Goal: Transaction & Acquisition: Purchase product/service

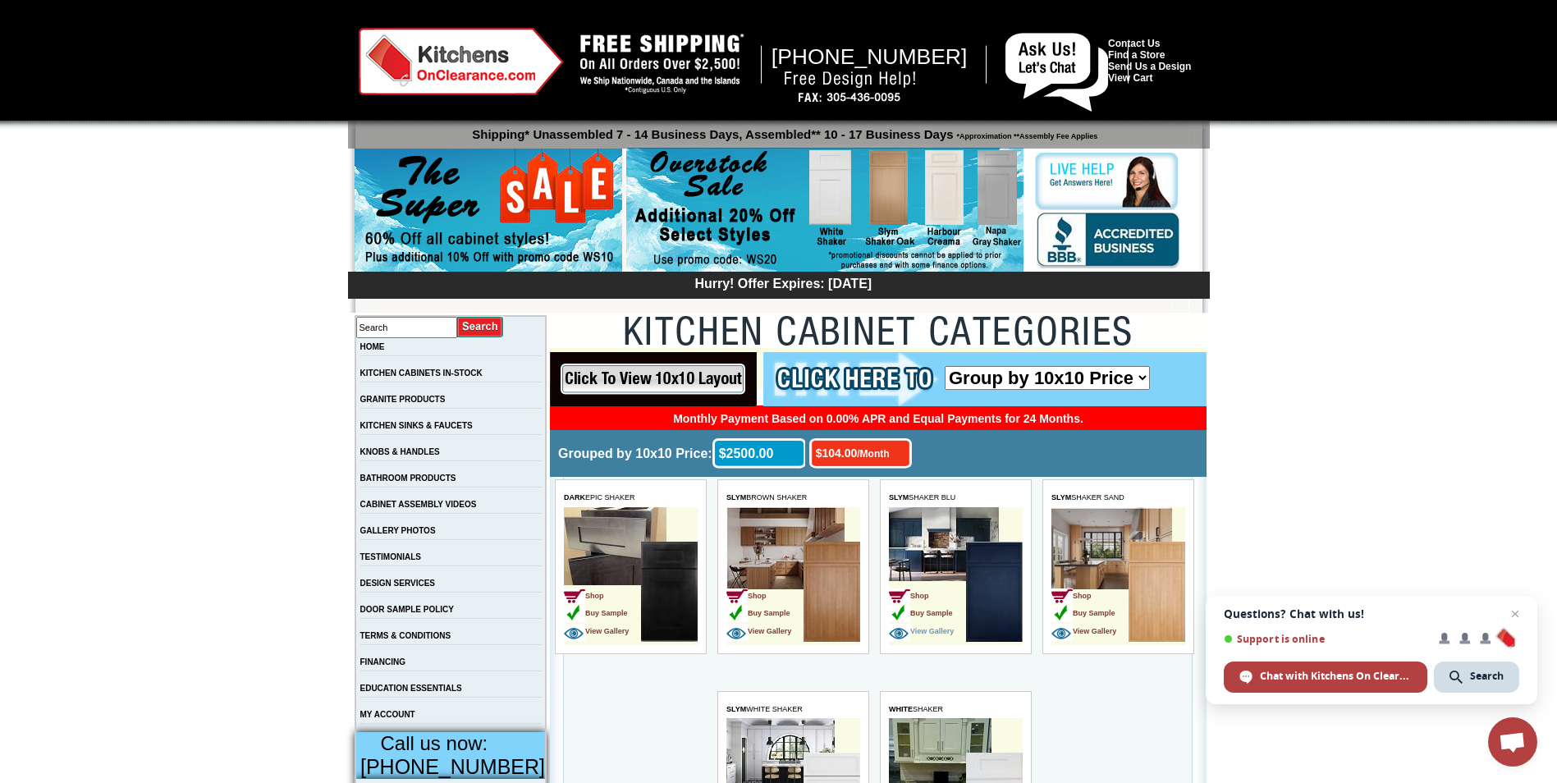
click at [938, 630] on span "View Gallery" at bounding box center [921, 631] width 65 height 8
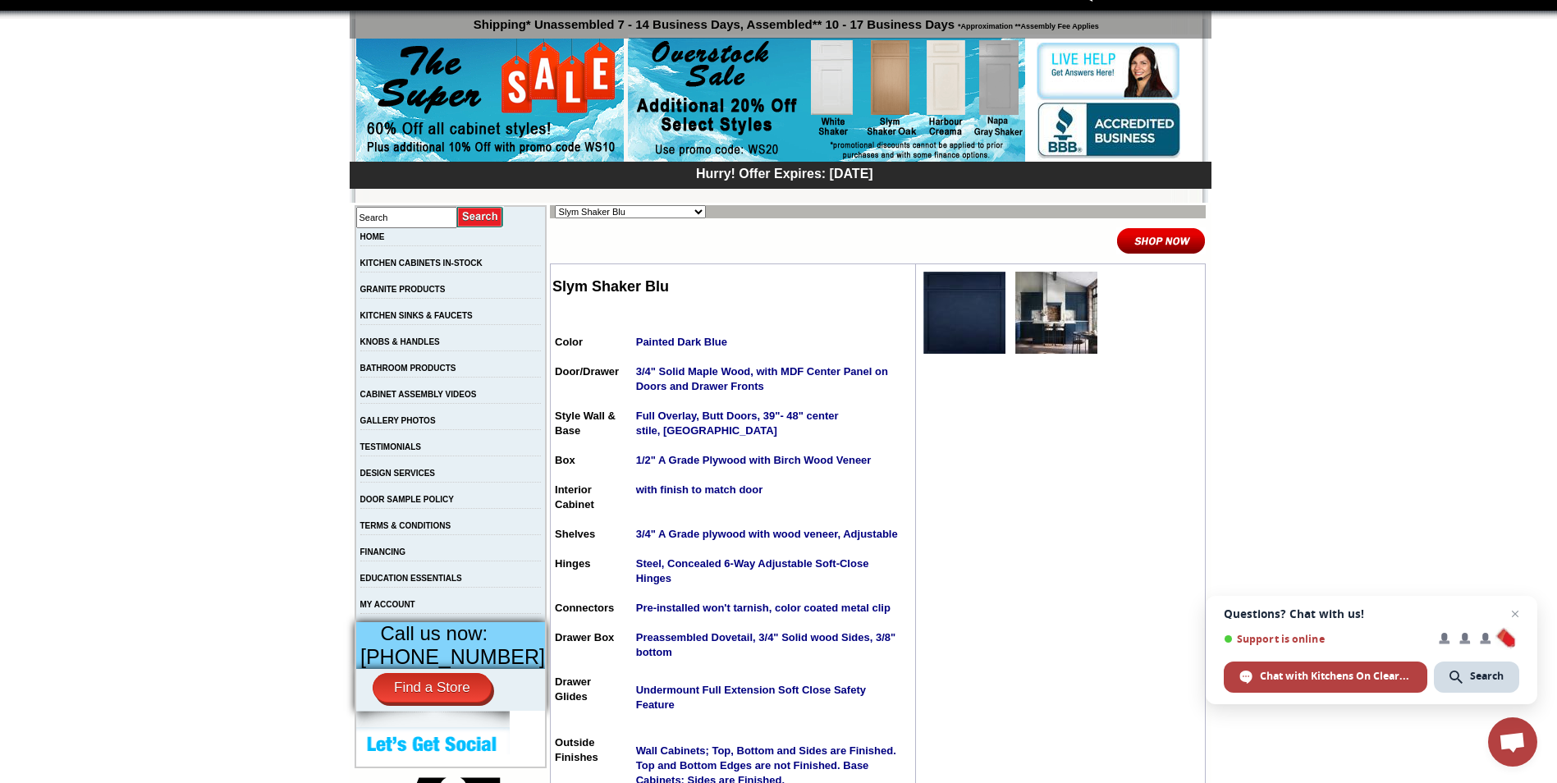
scroll to position [82, 0]
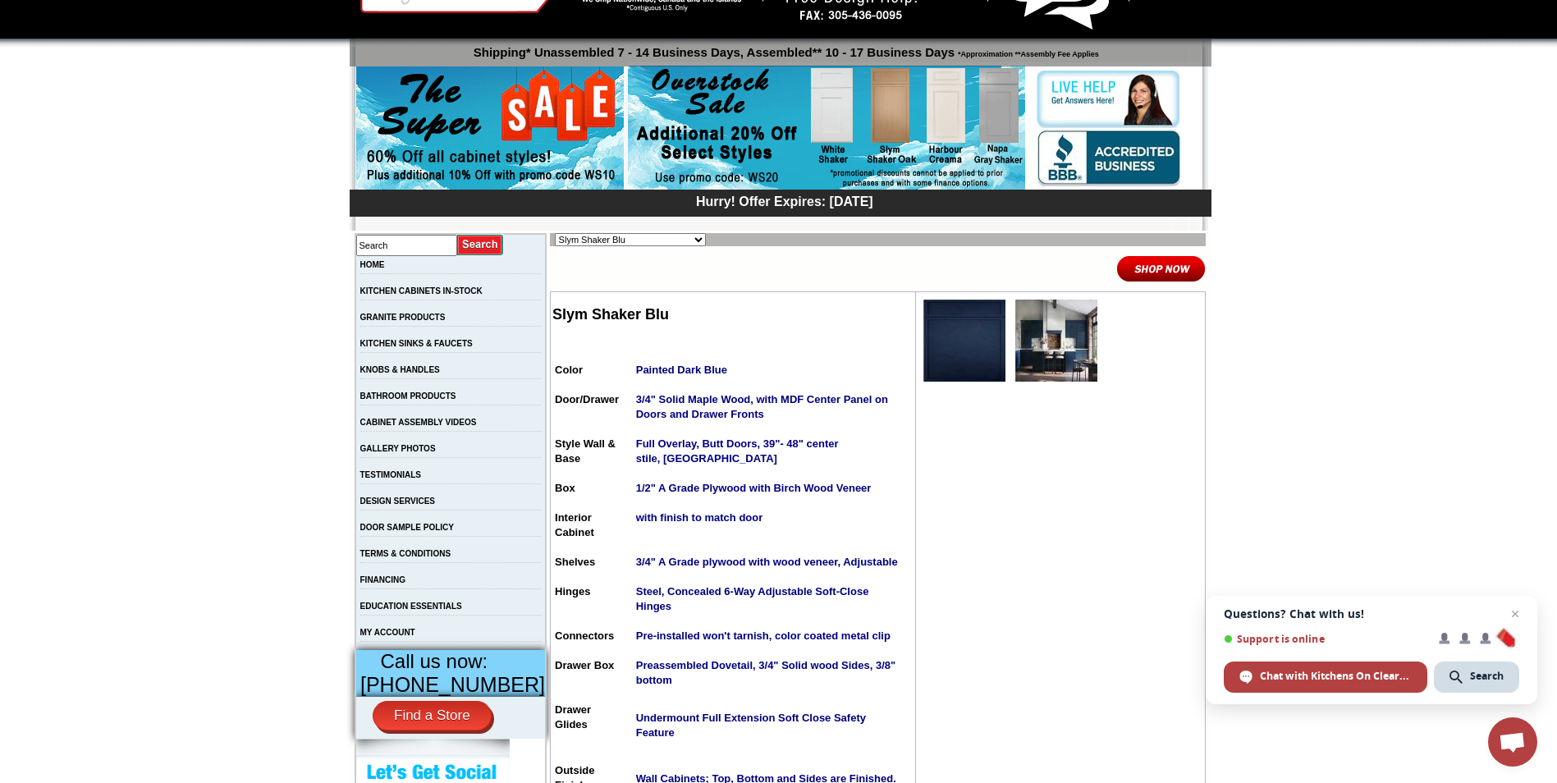
click at [1029, 332] on img at bounding box center [1056, 341] width 82 height 82
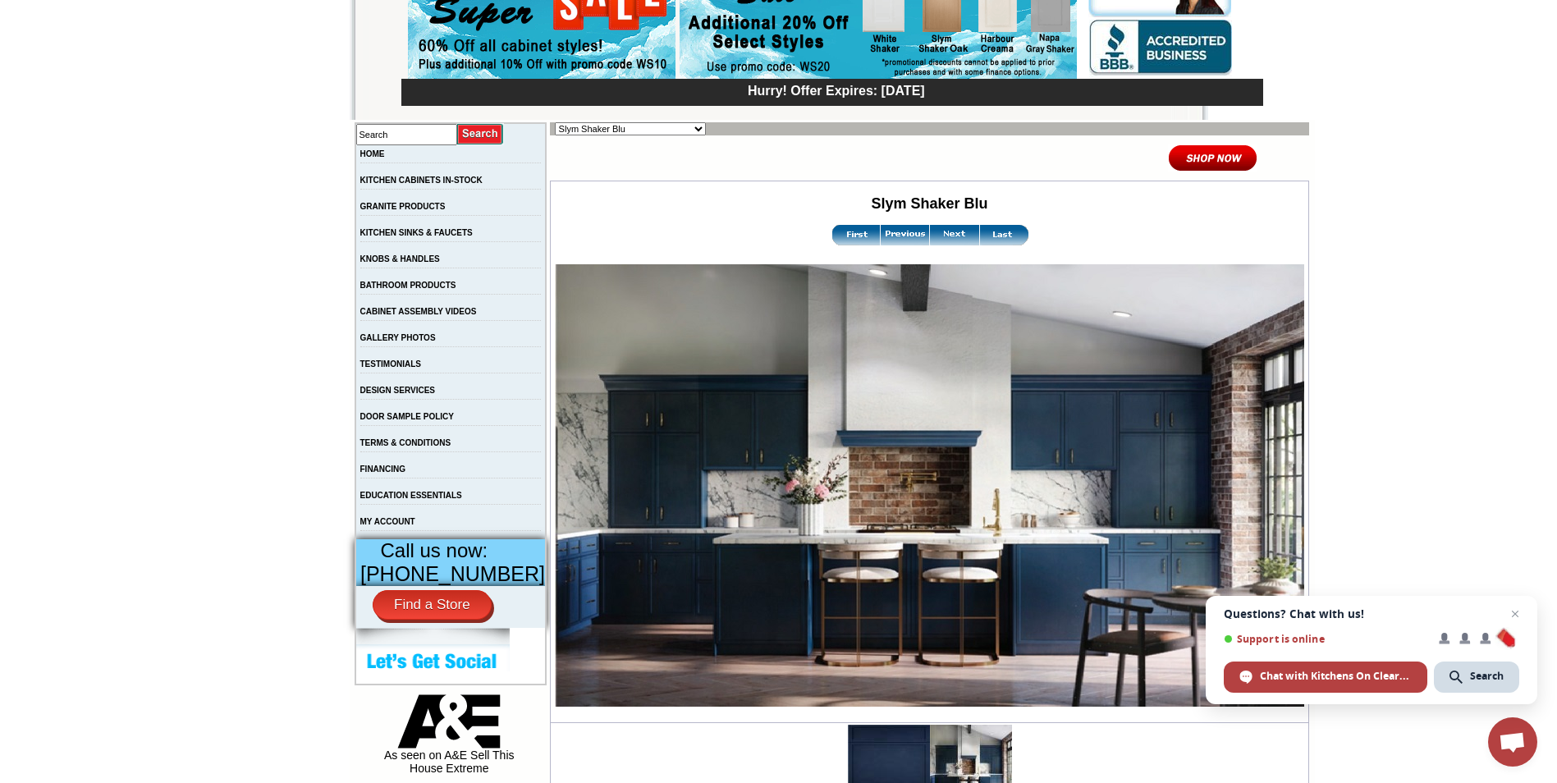
scroll to position [164, 0]
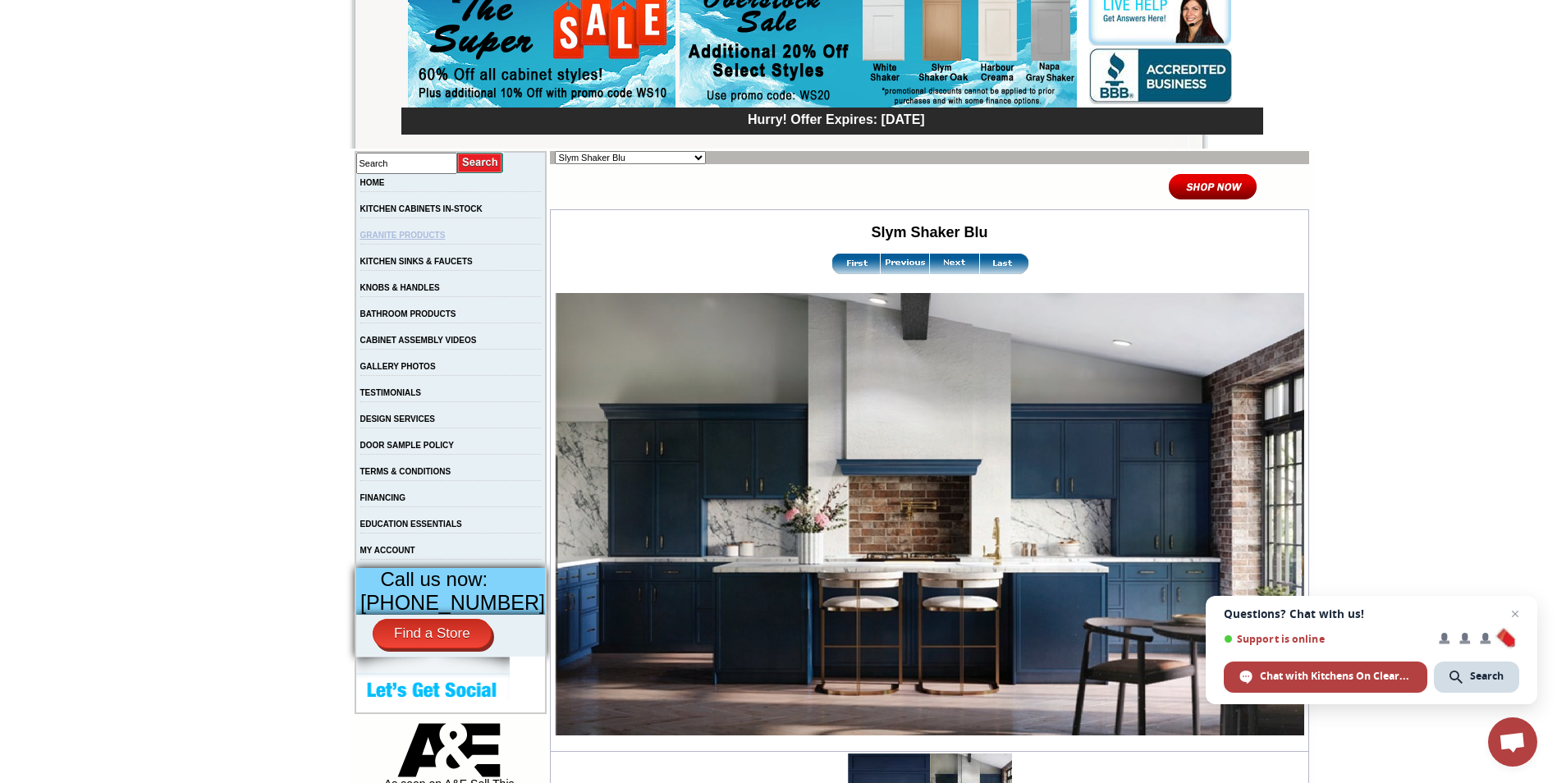
click at [405, 234] on link "GRANITE PRODUCTS" at bounding box center [402, 235] width 85 height 9
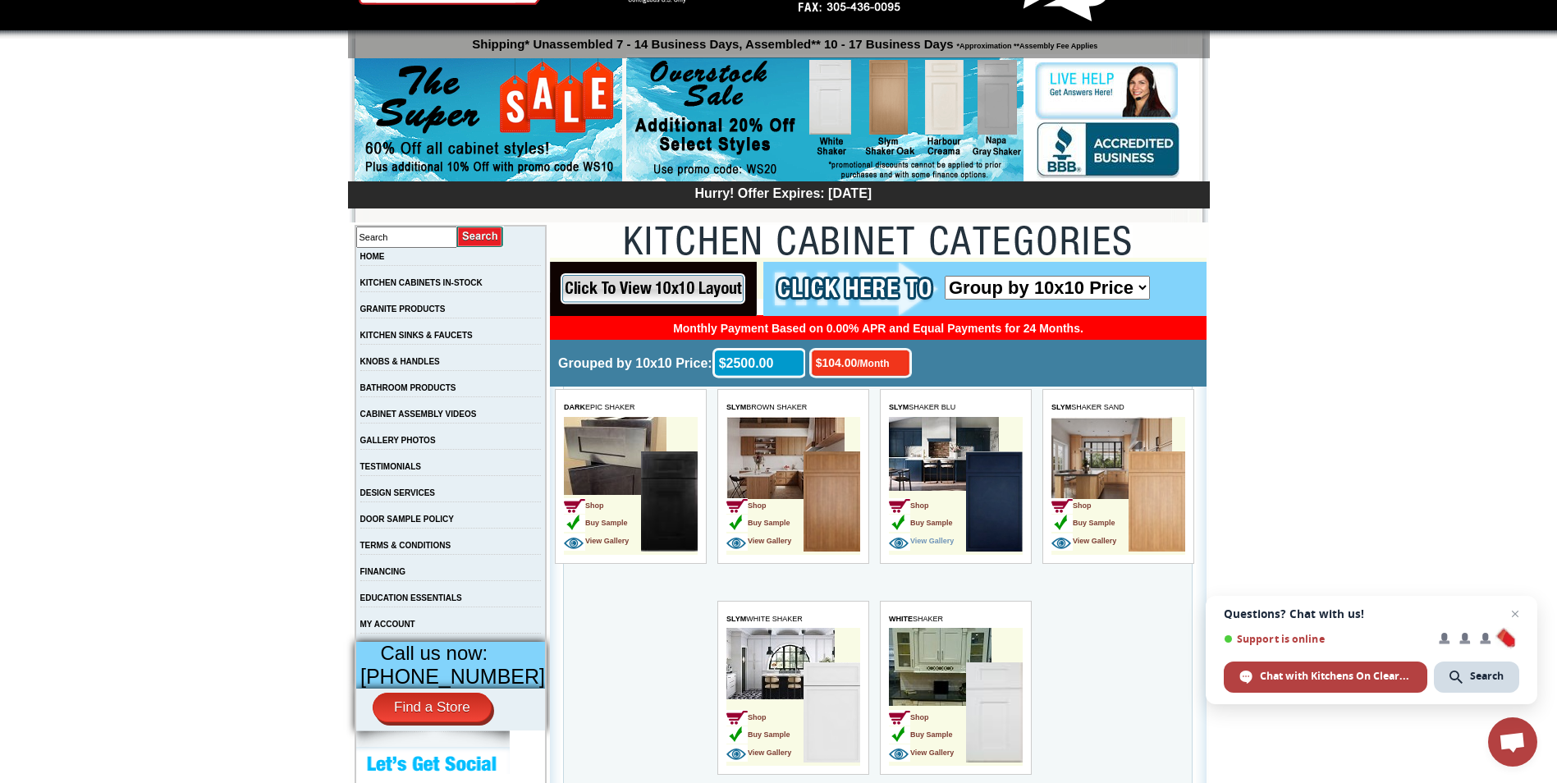
scroll to position [82, 0]
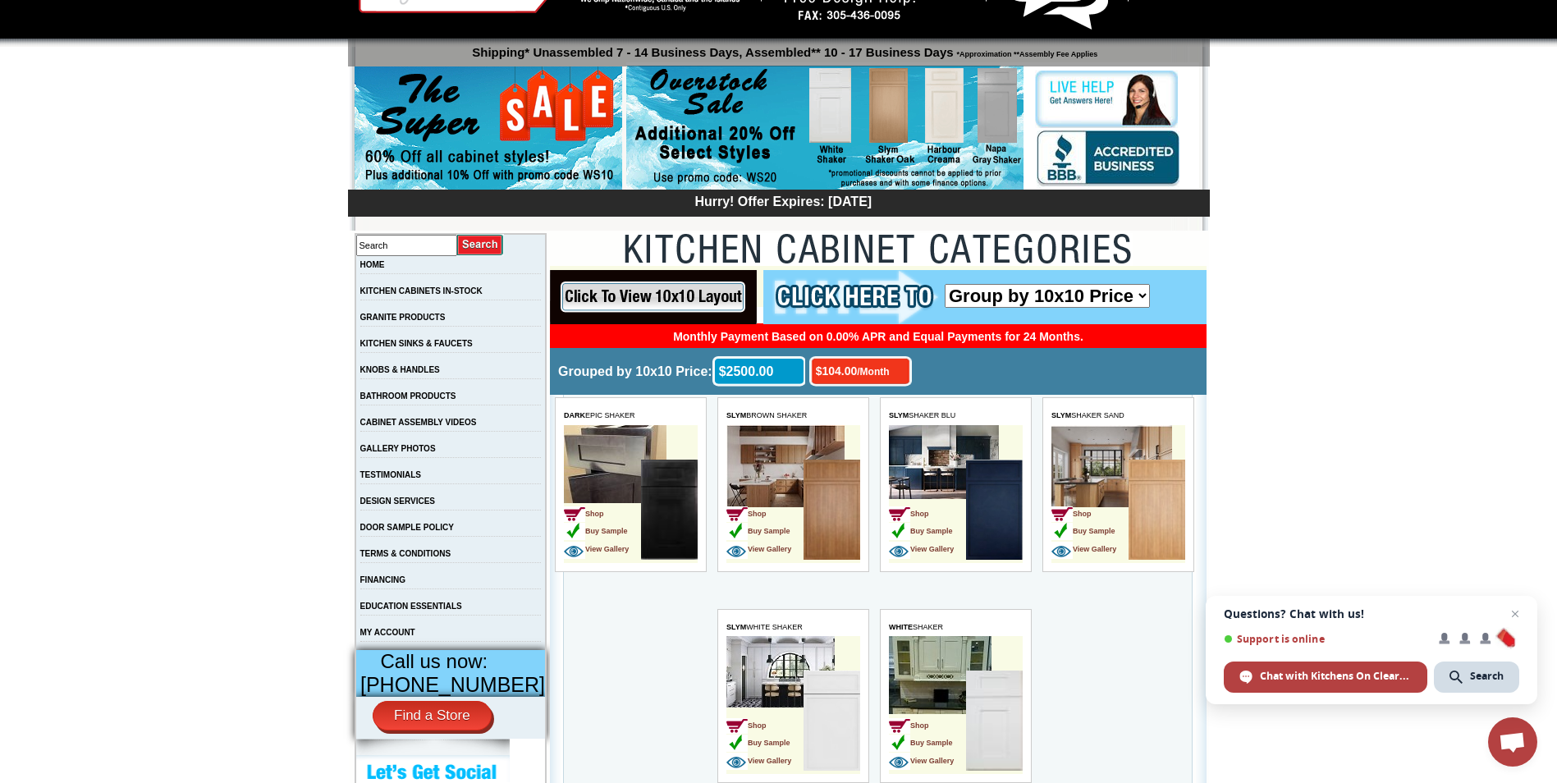
click at [946, 492] on td "Shop Buy Sample View Gallery" at bounding box center [927, 511] width 77 height 103
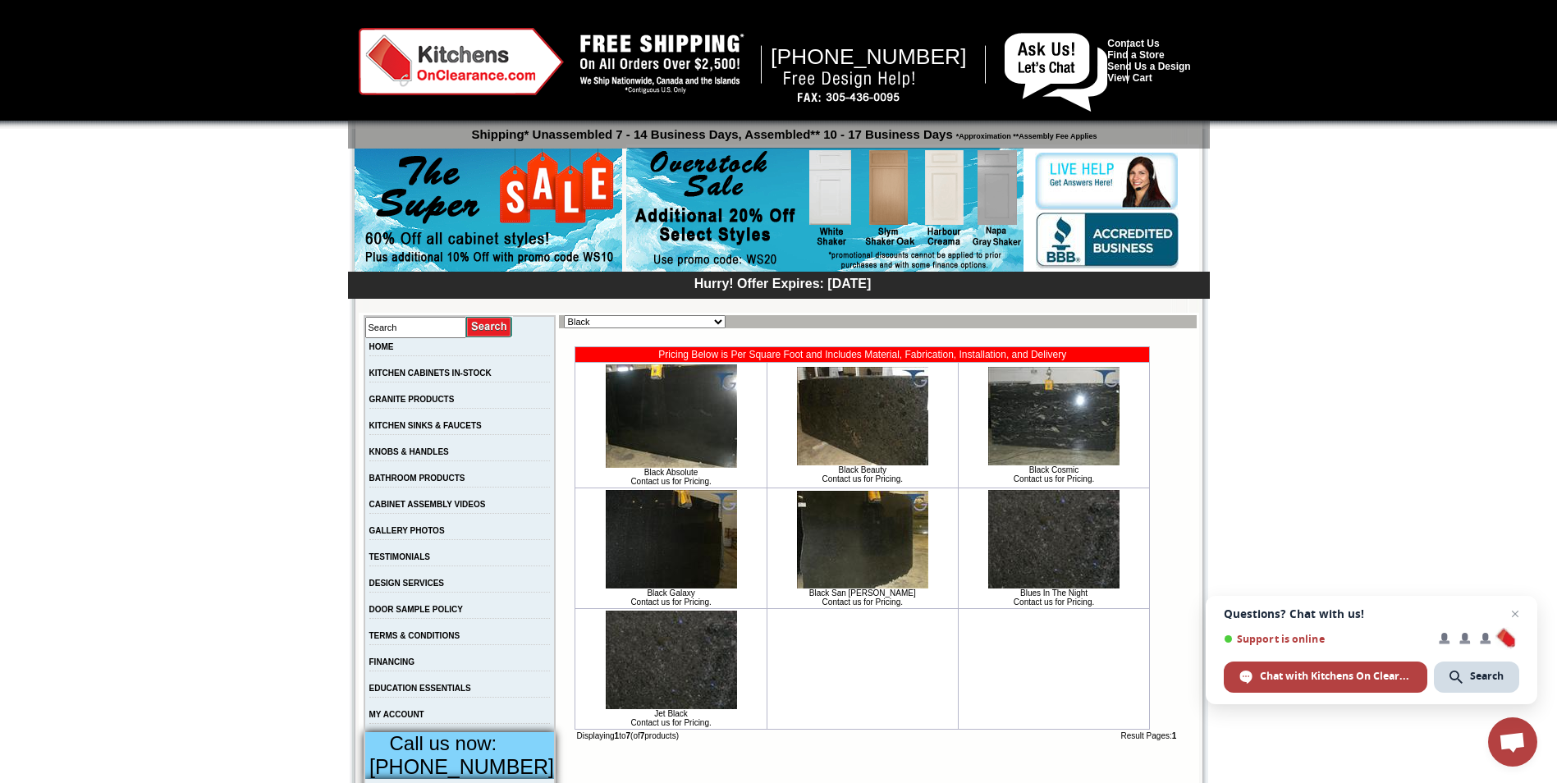
click at [712, 322] on select "Black Blue Brown Exotic Green Juparana Exotics Marble / Travertine New Arrivals…" at bounding box center [645, 321] width 162 height 13
select select "https://www.kitchensonclearance.com/granite-products-onyx-quartzite-c-61_7769.h…"
click at [564, 315] on select "Black Blue Brown Exotic Green Juparana Exotics Marble / Travertine New Arrivals…" at bounding box center [645, 321] width 162 height 13
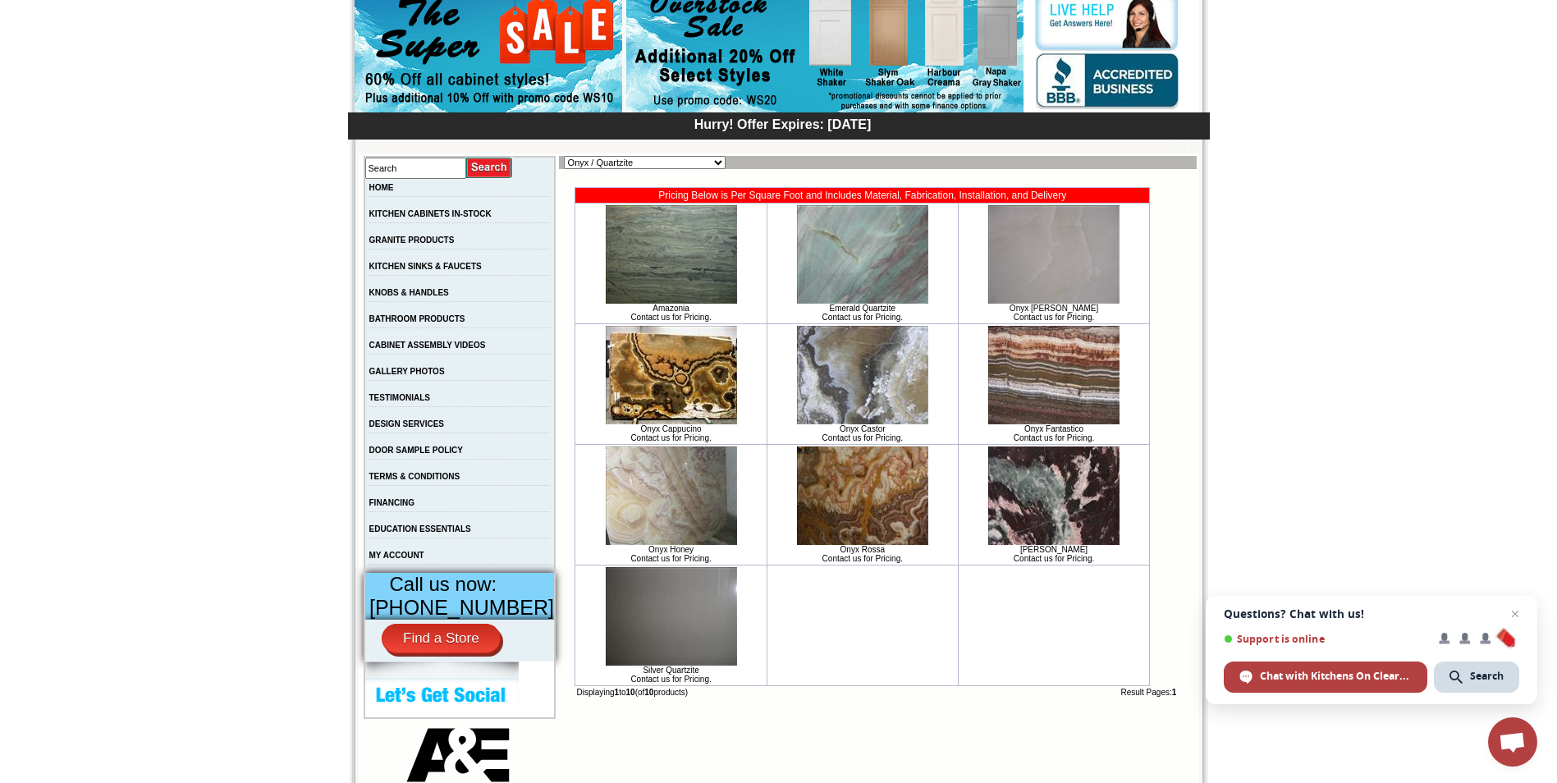
scroll to position [164, 0]
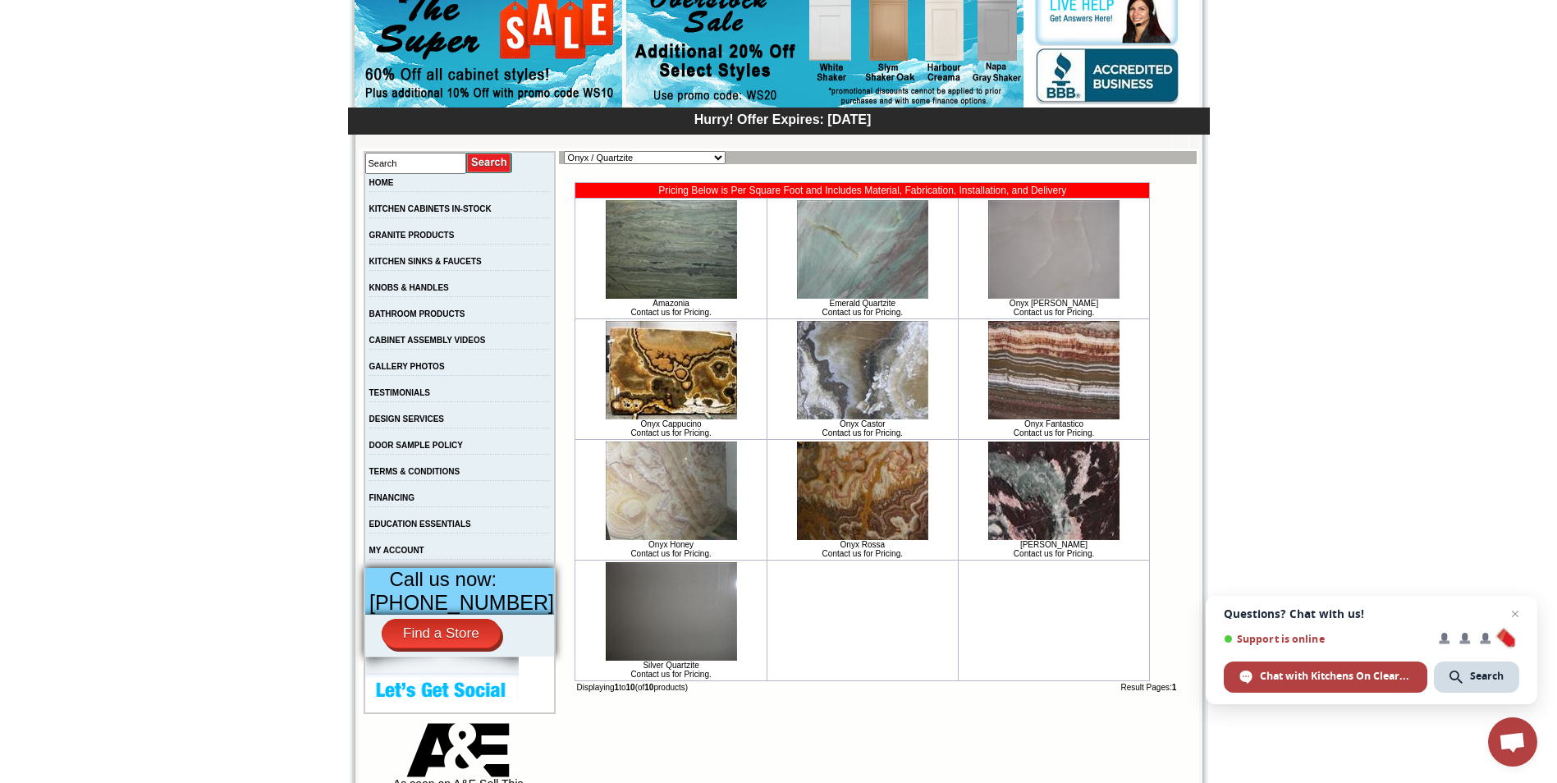
click at [825, 265] on img at bounding box center [862, 249] width 131 height 99
click at [1089, 288] on img at bounding box center [1053, 249] width 131 height 99
click at [667, 513] on img at bounding box center [671, 491] width 131 height 99
click at [644, 660] on img at bounding box center [671, 611] width 131 height 99
click at [861, 376] on img at bounding box center [862, 370] width 131 height 99
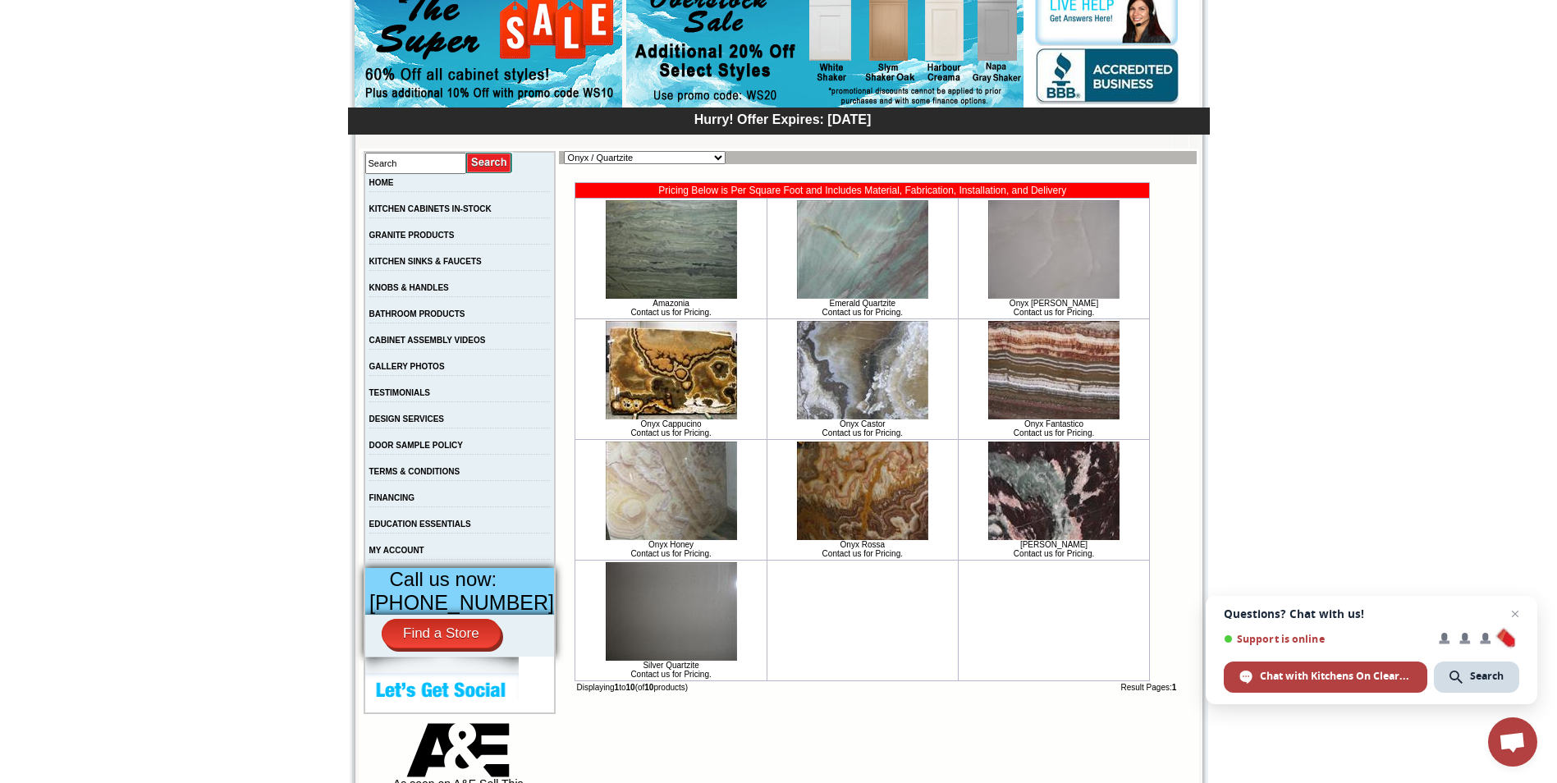
click at [664, 282] on img at bounding box center [671, 249] width 131 height 99
click at [419, 209] on link "KITCHEN CABINETS IN-STOCK" at bounding box center [430, 208] width 122 height 9
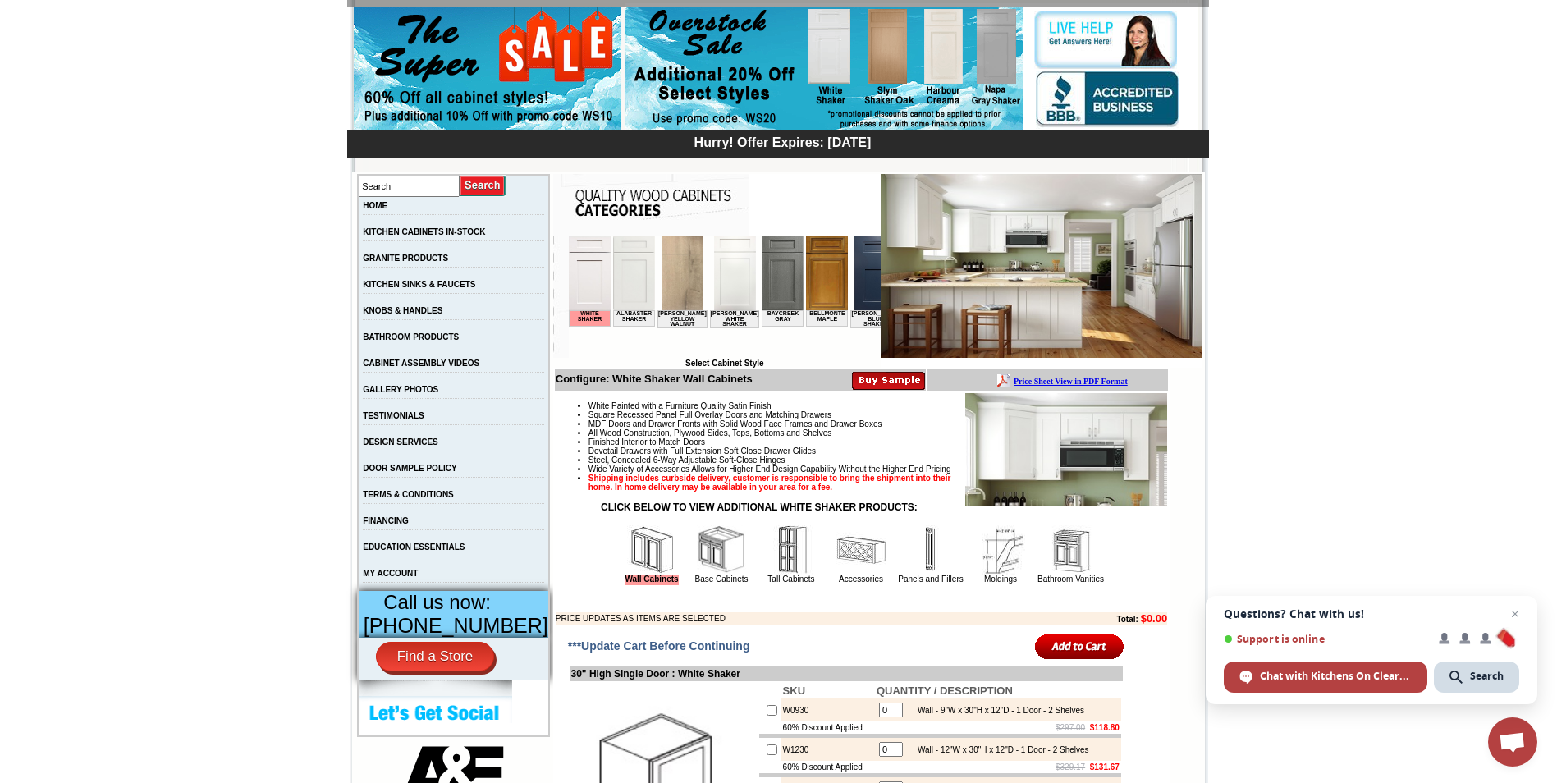
scroll to position [164, 0]
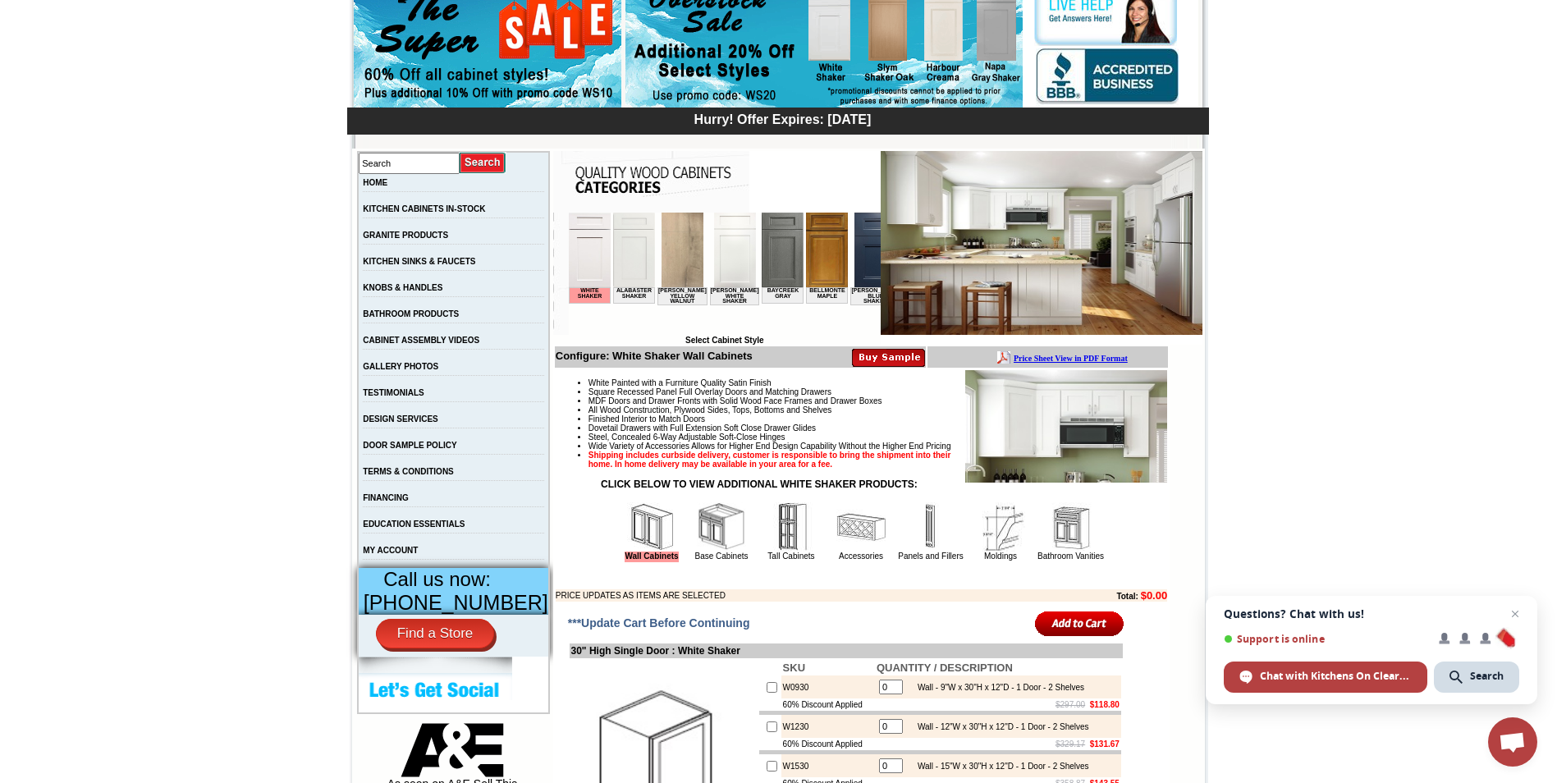
click at [854, 281] on img at bounding box center [875, 250] width 42 height 75
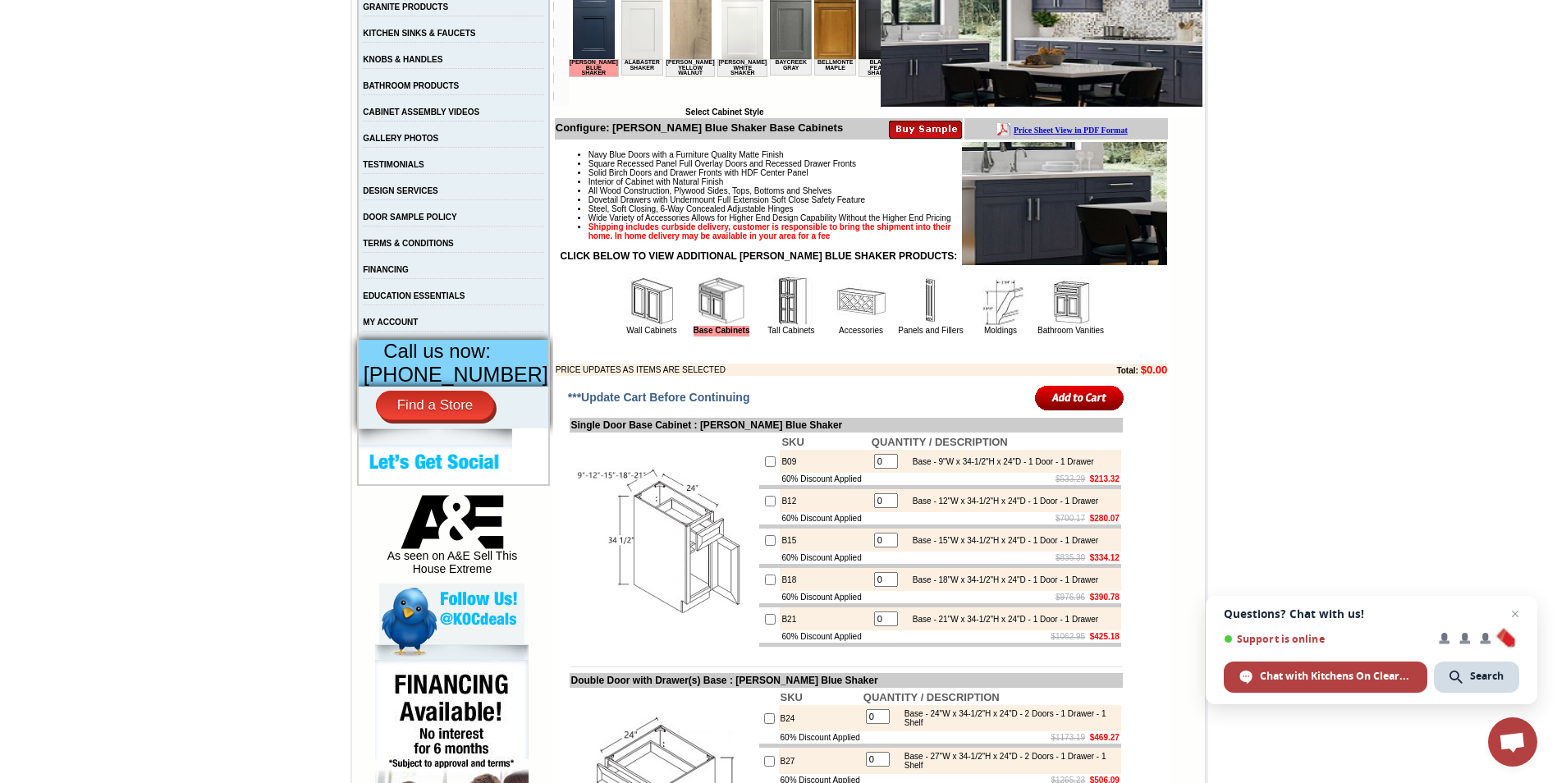
scroll to position [410, 0]
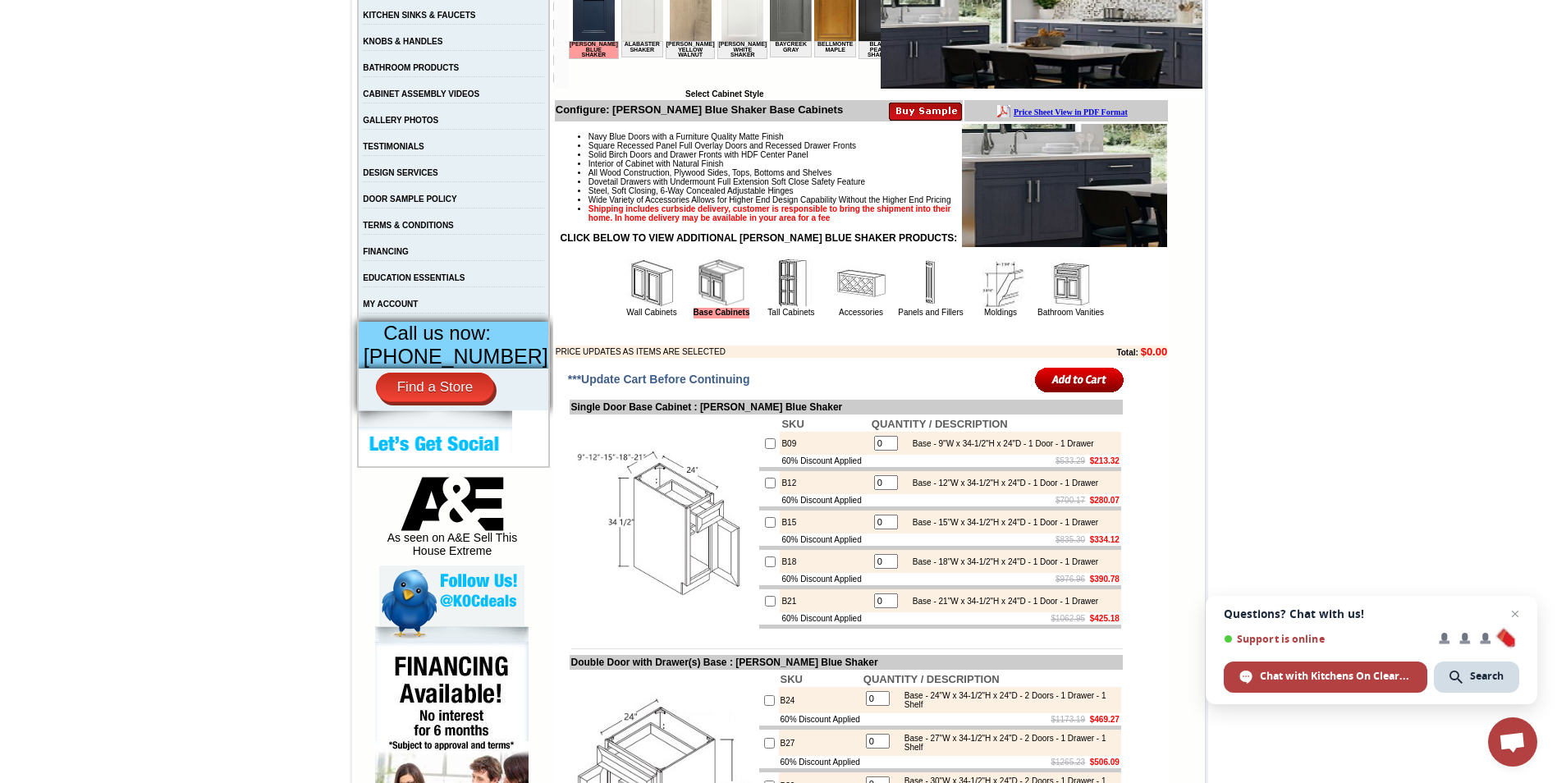
click at [765, 528] on input "checkbox" at bounding box center [770, 522] width 11 height 11
checkbox input "true"
type input "1"
click at [883, 529] on input "1" at bounding box center [886, 522] width 24 height 15
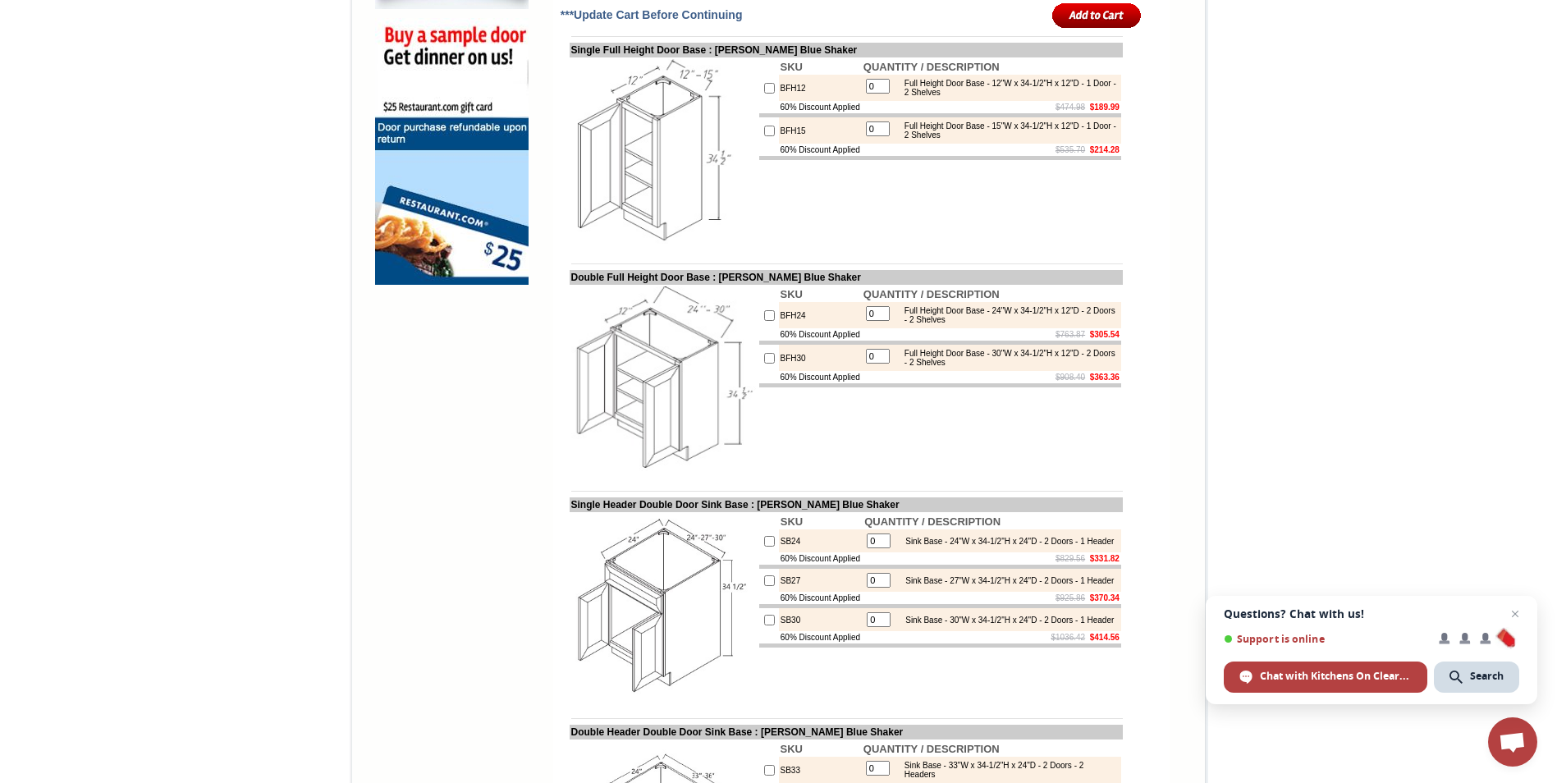
scroll to position [1313, 0]
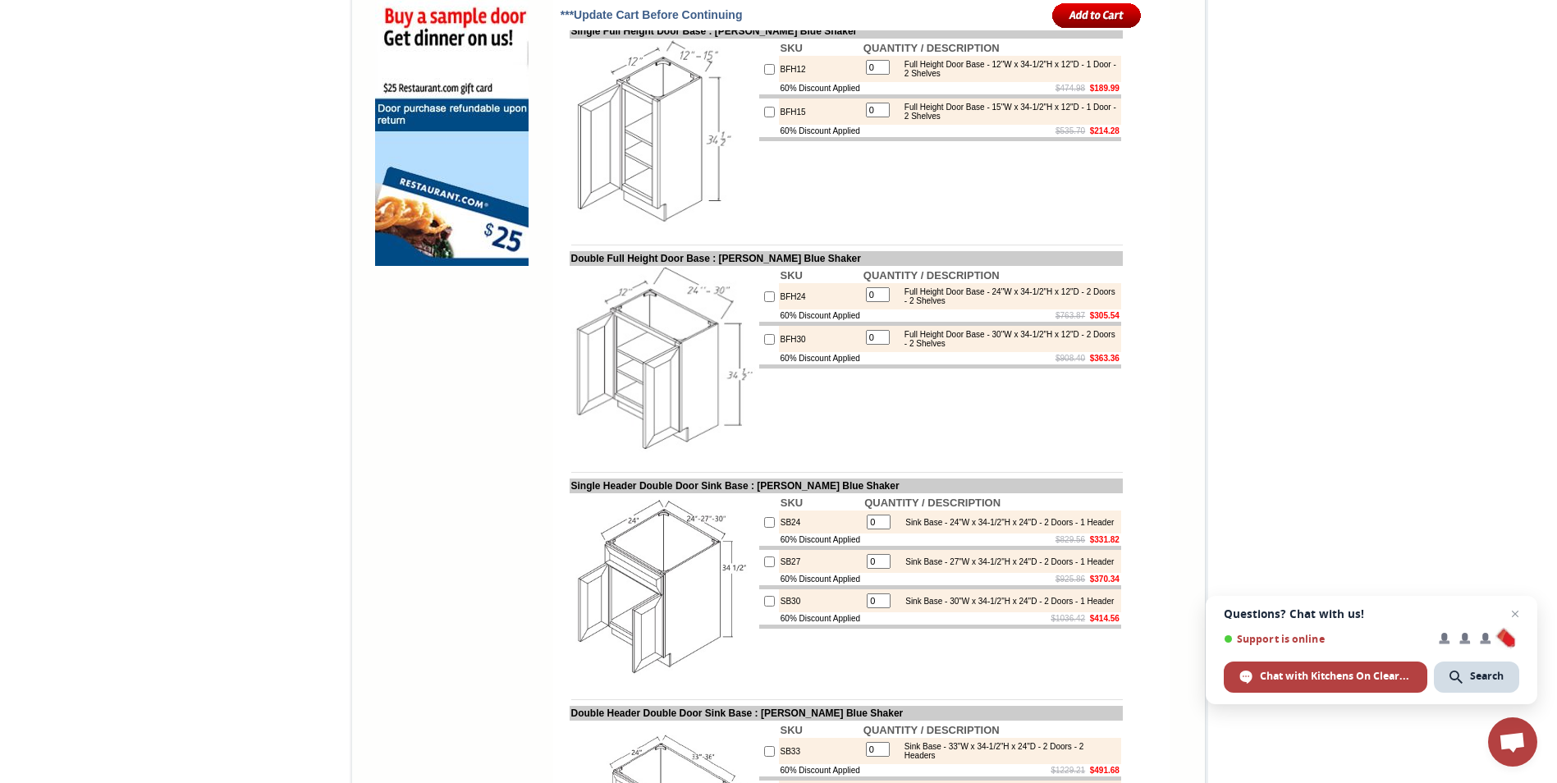
type input "3"
click at [764, 607] on input "checkbox" at bounding box center [769, 601] width 11 height 11
checkbox input "true"
type input "1"
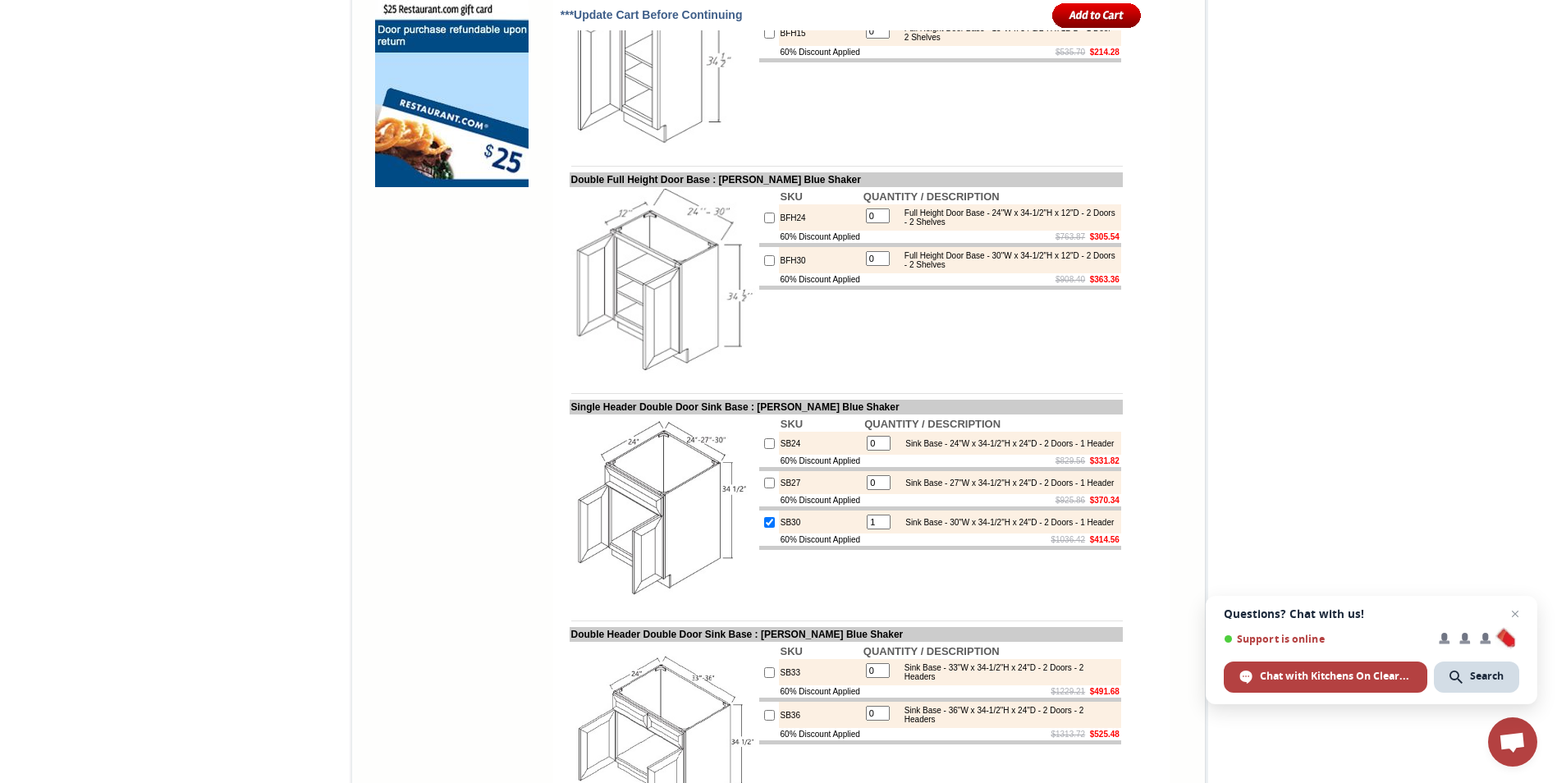
scroll to position [1560, 0]
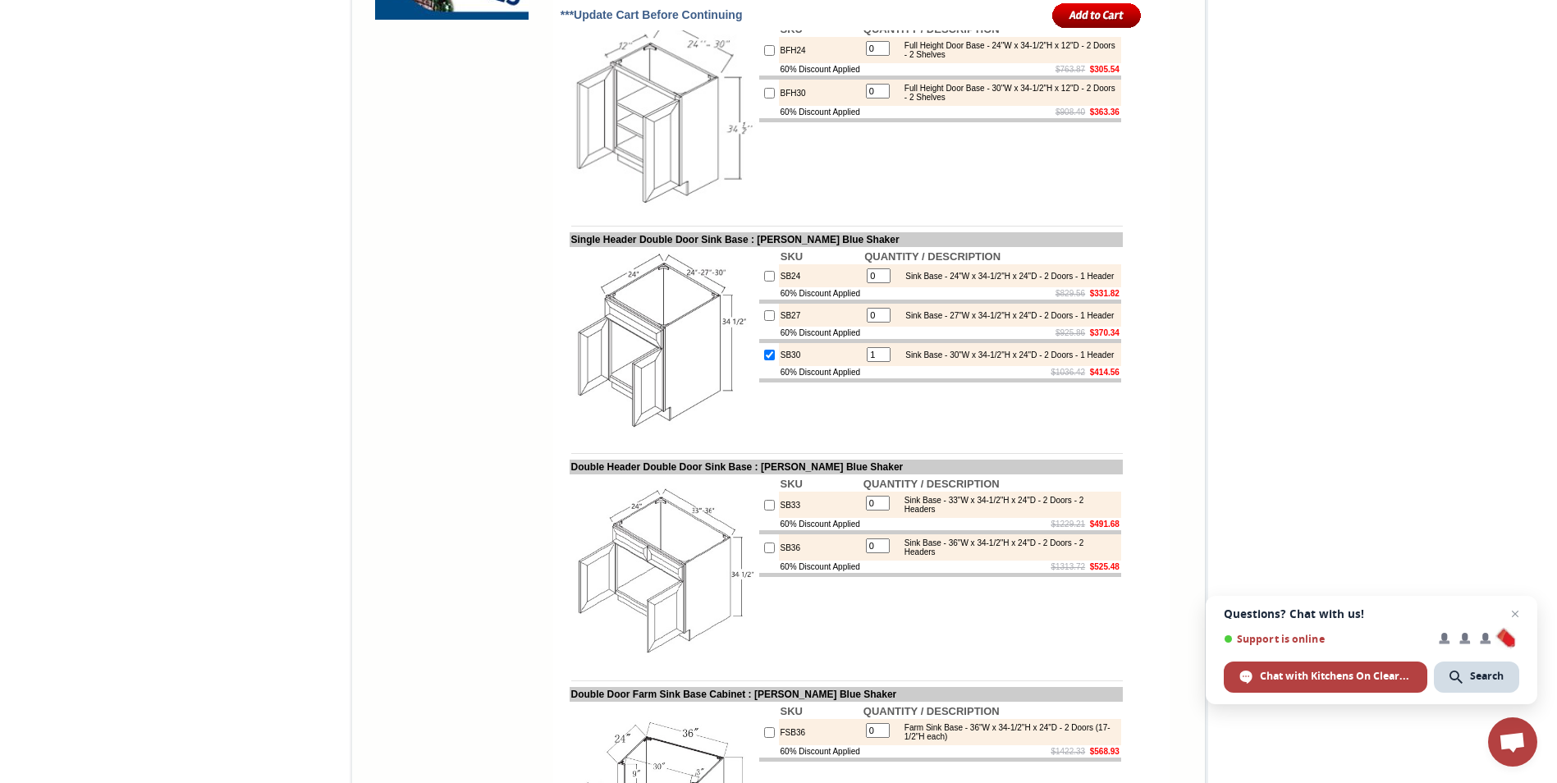
click at [764, 360] on input "checkbox" at bounding box center [769, 355] width 11 height 11
checkbox input "false"
type input "0"
click at [764, 553] on input "checkbox" at bounding box center [769, 548] width 11 height 11
checkbox input "true"
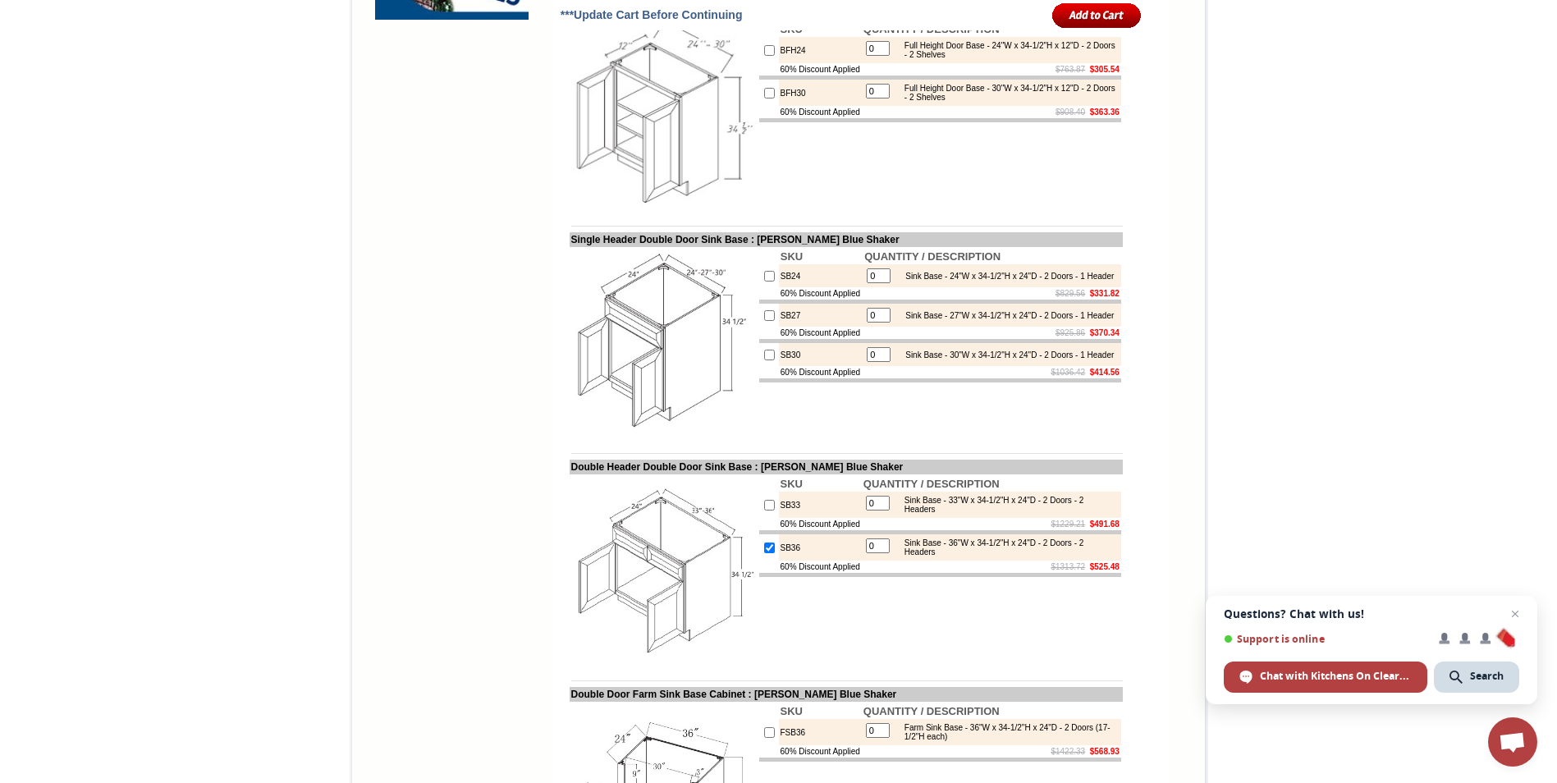
type input "1"
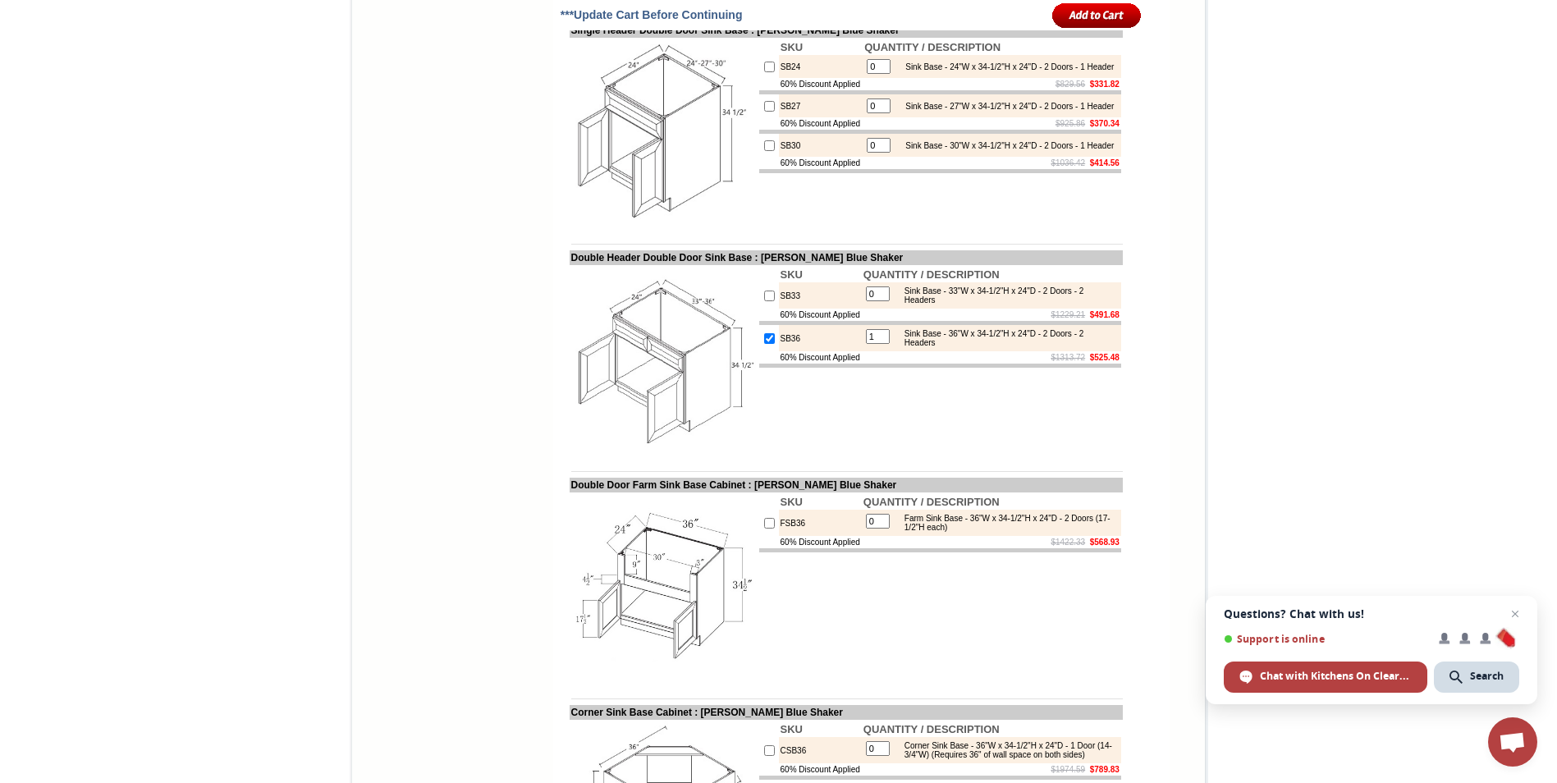
scroll to position [1806, 0]
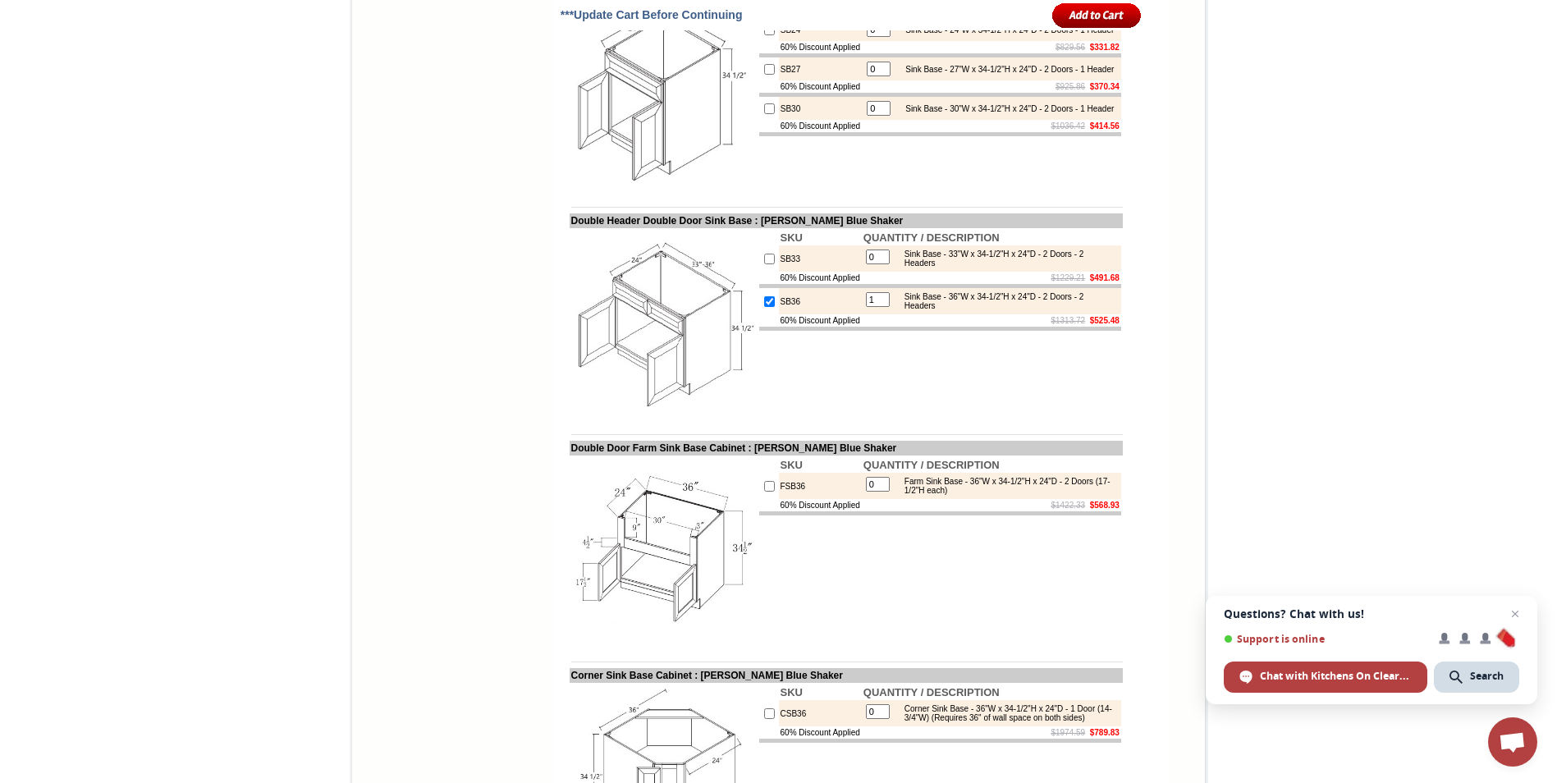
click at [764, 307] on input "checkbox" at bounding box center [769, 301] width 11 height 11
checkbox input "false"
type input "0"
click at [764, 492] on input "checkbox" at bounding box center [769, 486] width 11 height 11
checkbox input "true"
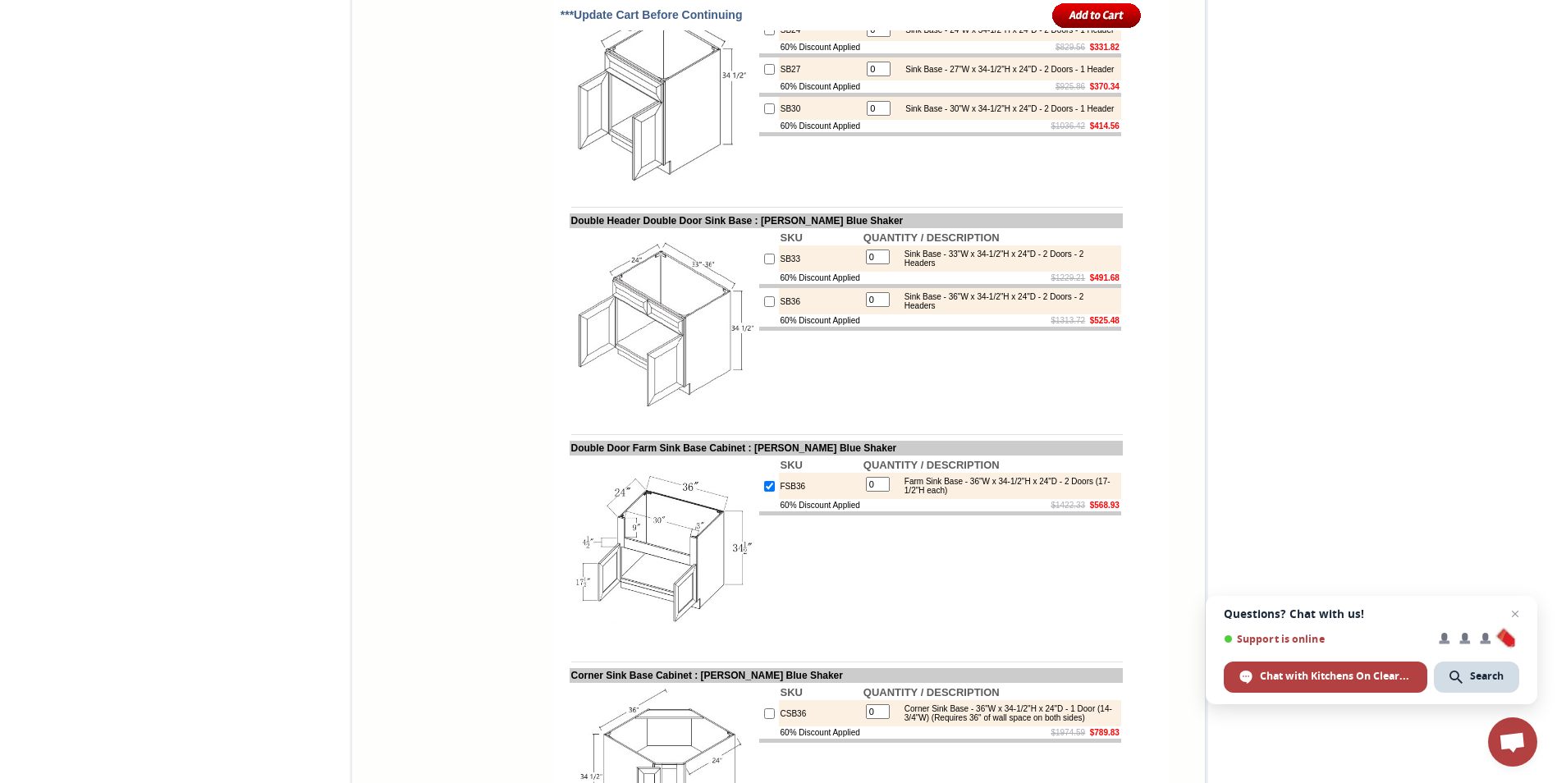
type input "1"
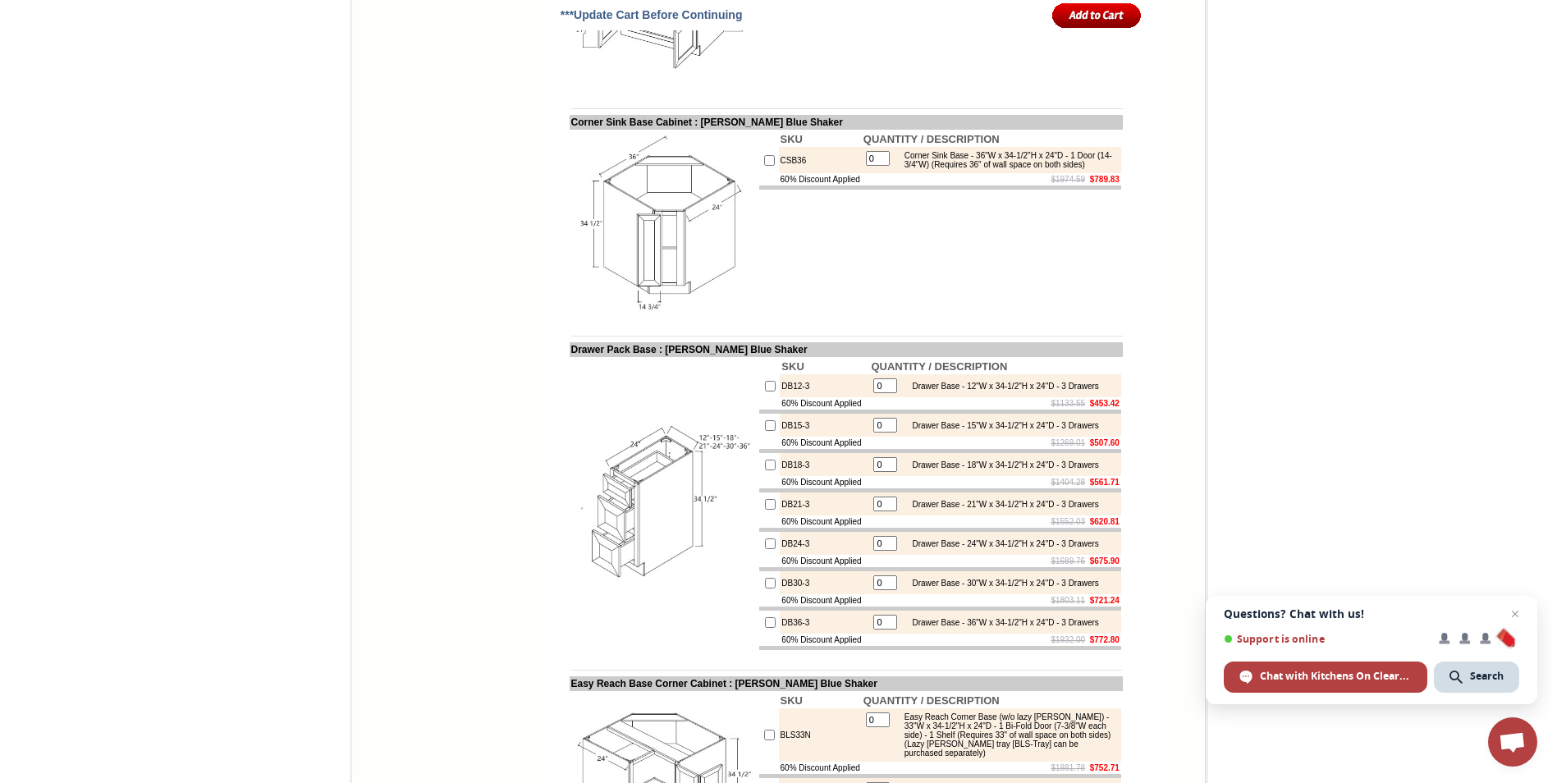
scroll to position [2381, 0]
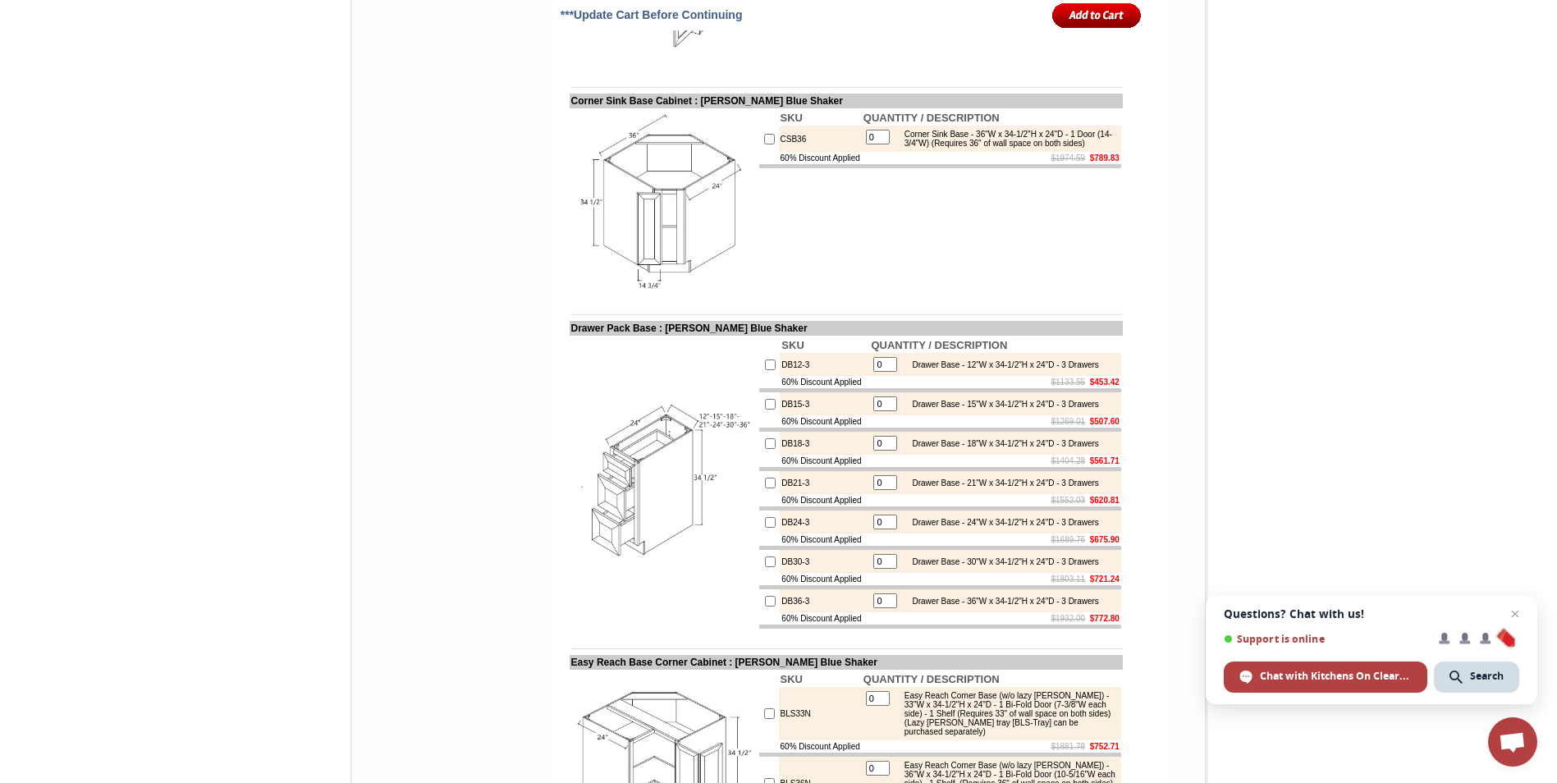
click at [765, 567] on input "checkbox" at bounding box center [770, 562] width 11 height 11
checkbox input "true"
type input "1"
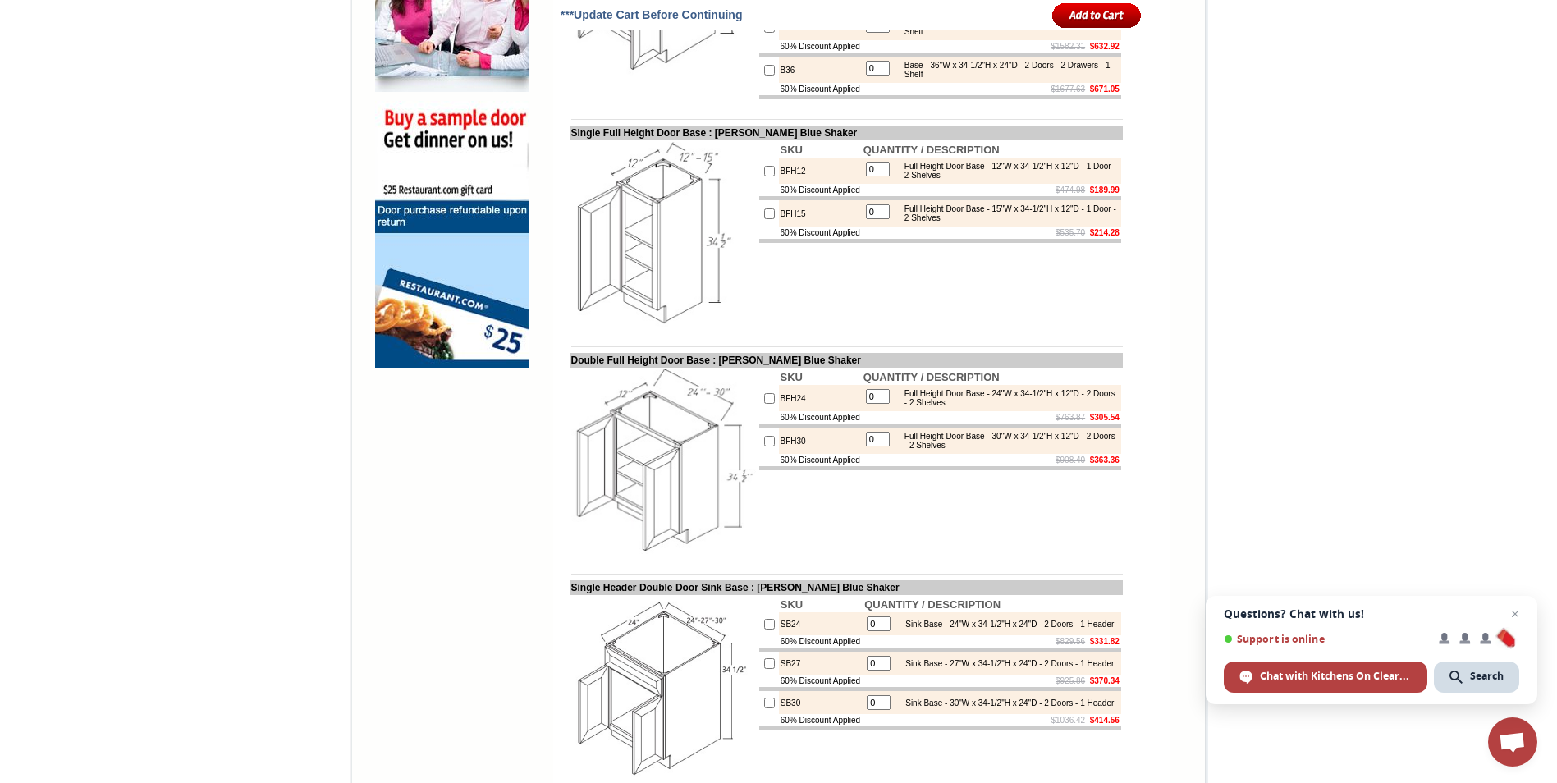
scroll to position [1231, 0]
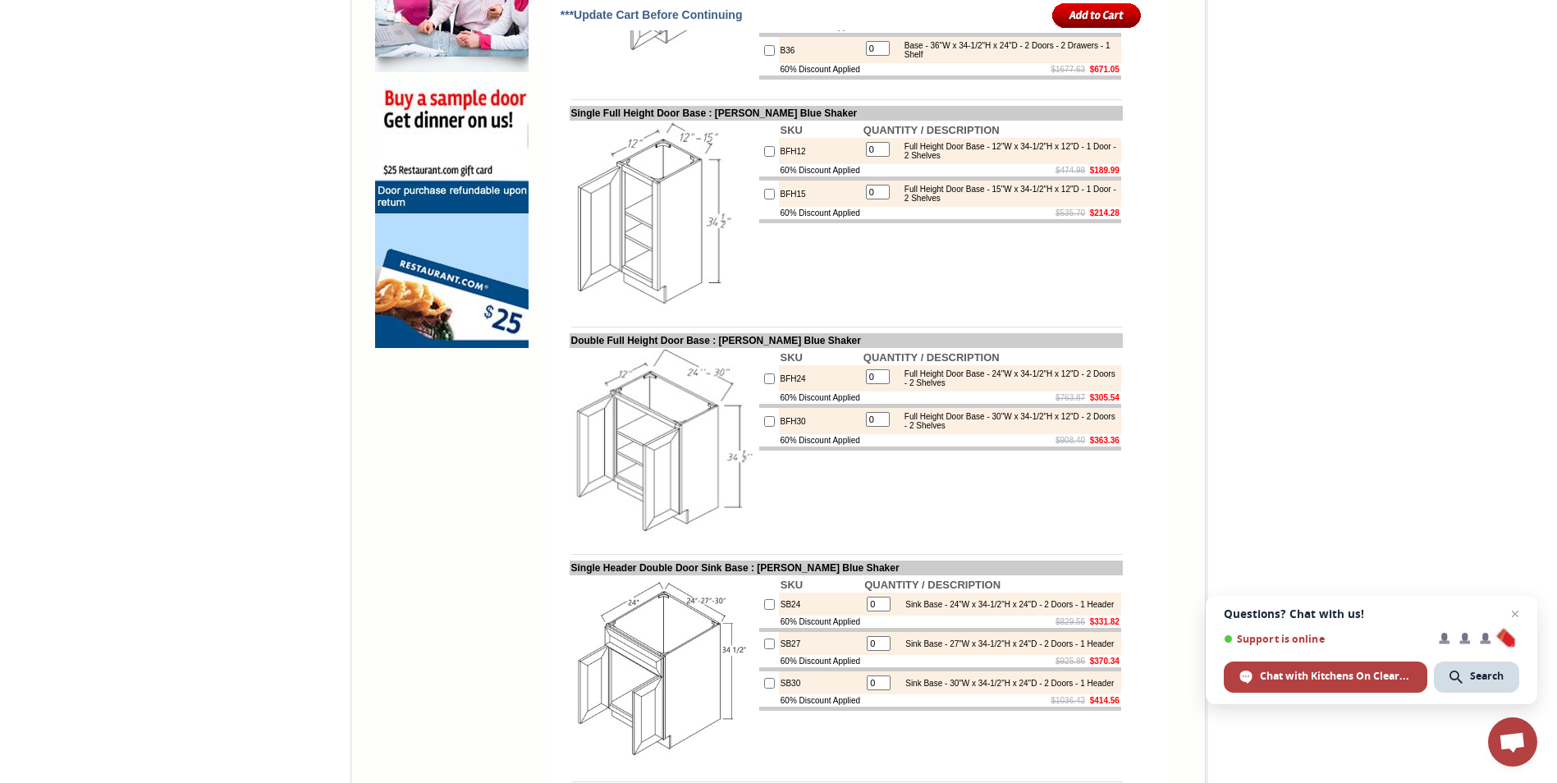
click at [764, 384] on input "checkbox" at bounding box center [769, 379] width 11 height 11
checkbox input "true"
type input "1"
click at [764, 157] on input "checkbox" at bounding box center [769, 151] width 11 height 11
checkbox input "true"
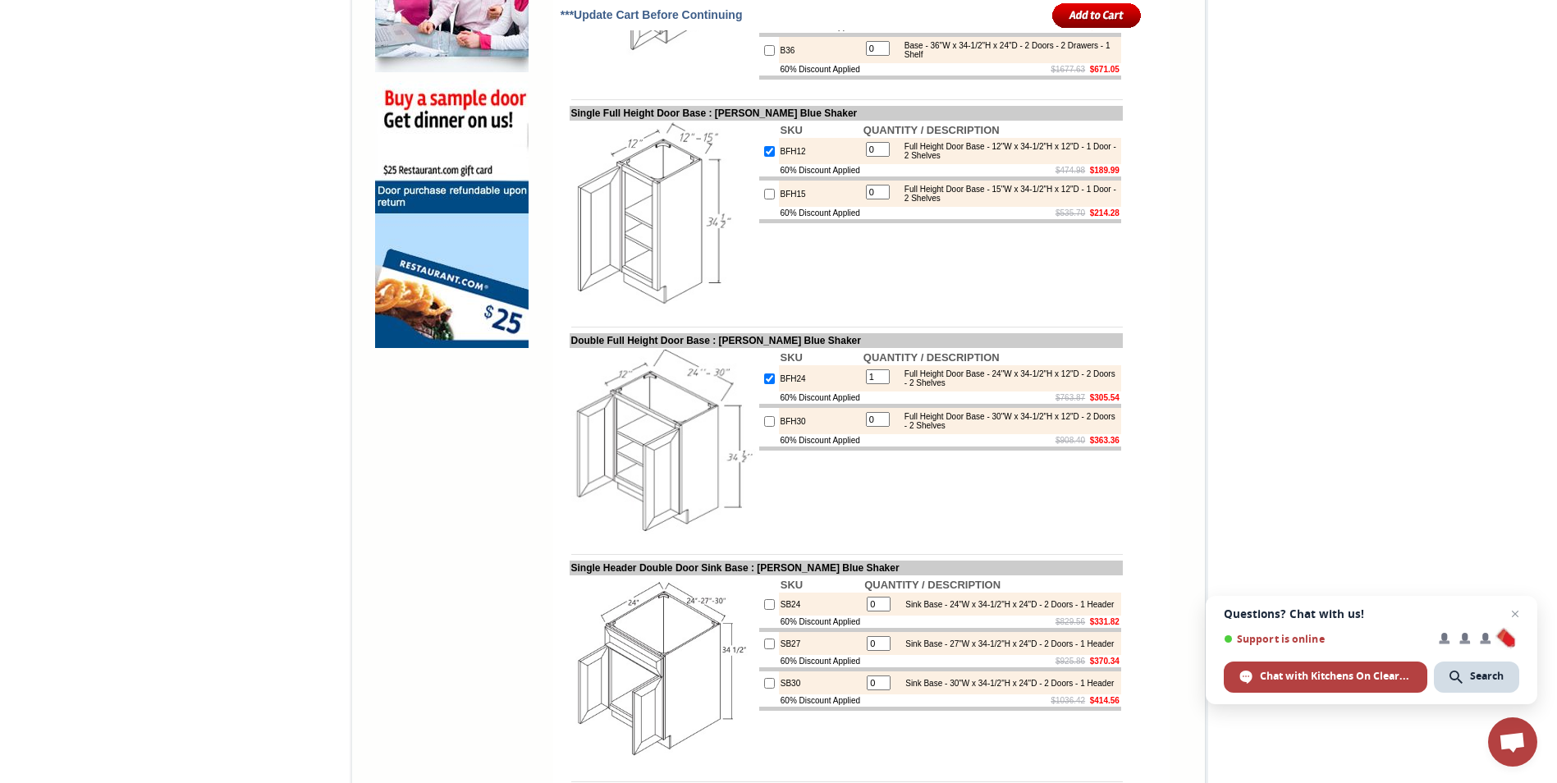
type input "1"
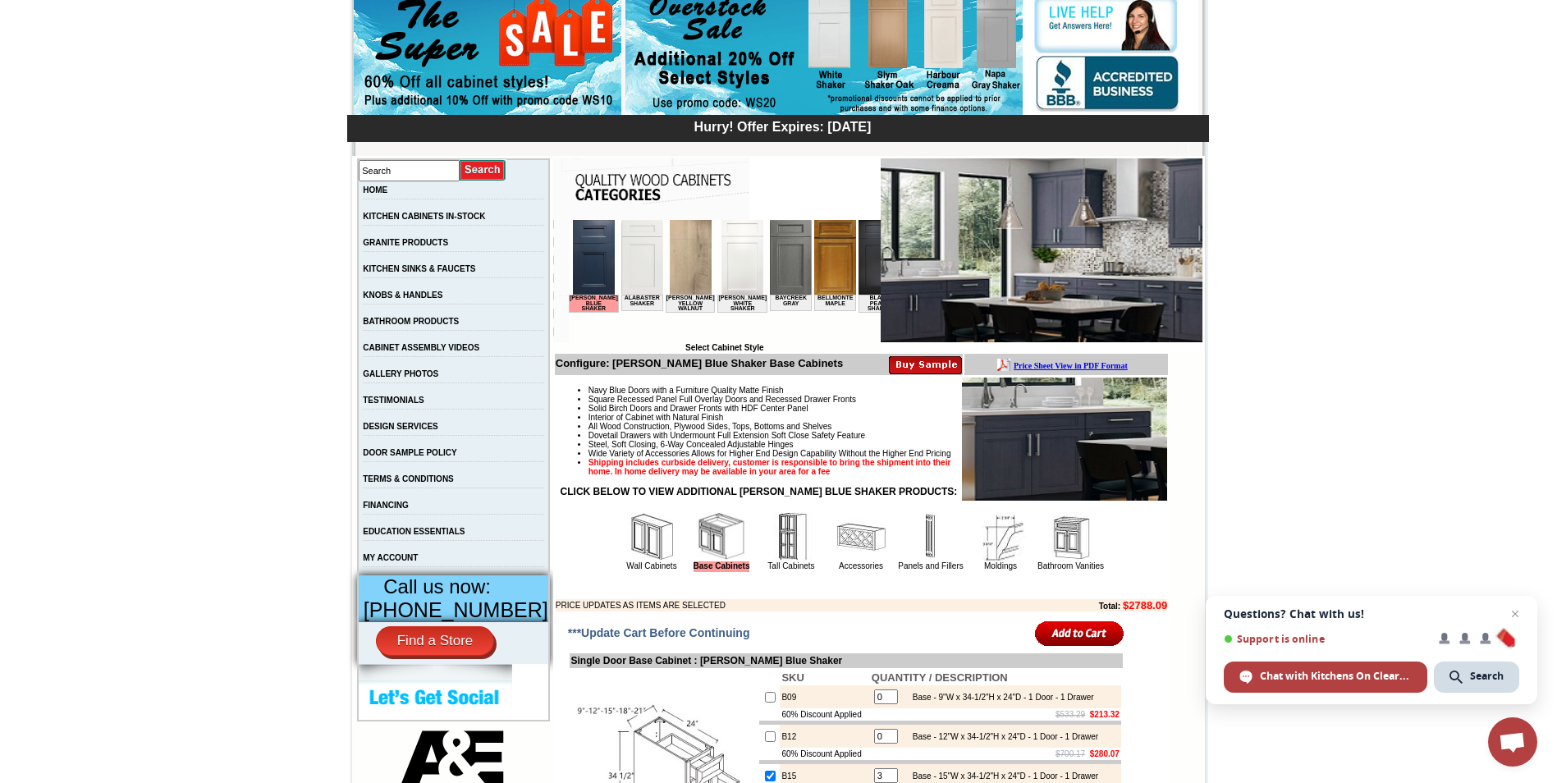
scroll to position [164, 0]
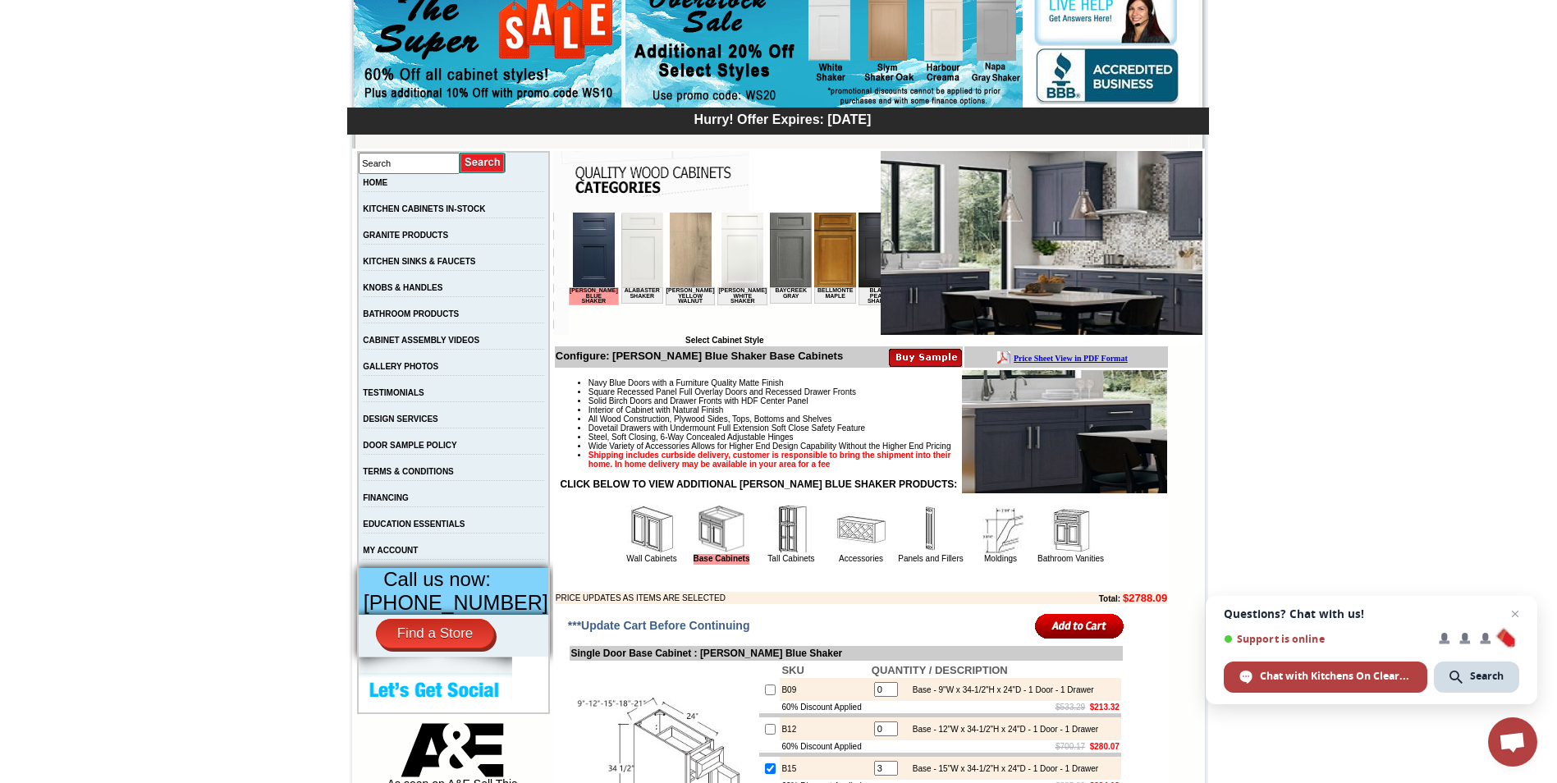
click at [638, 554] on img at bounding box center [651, 529] width 49 height 49
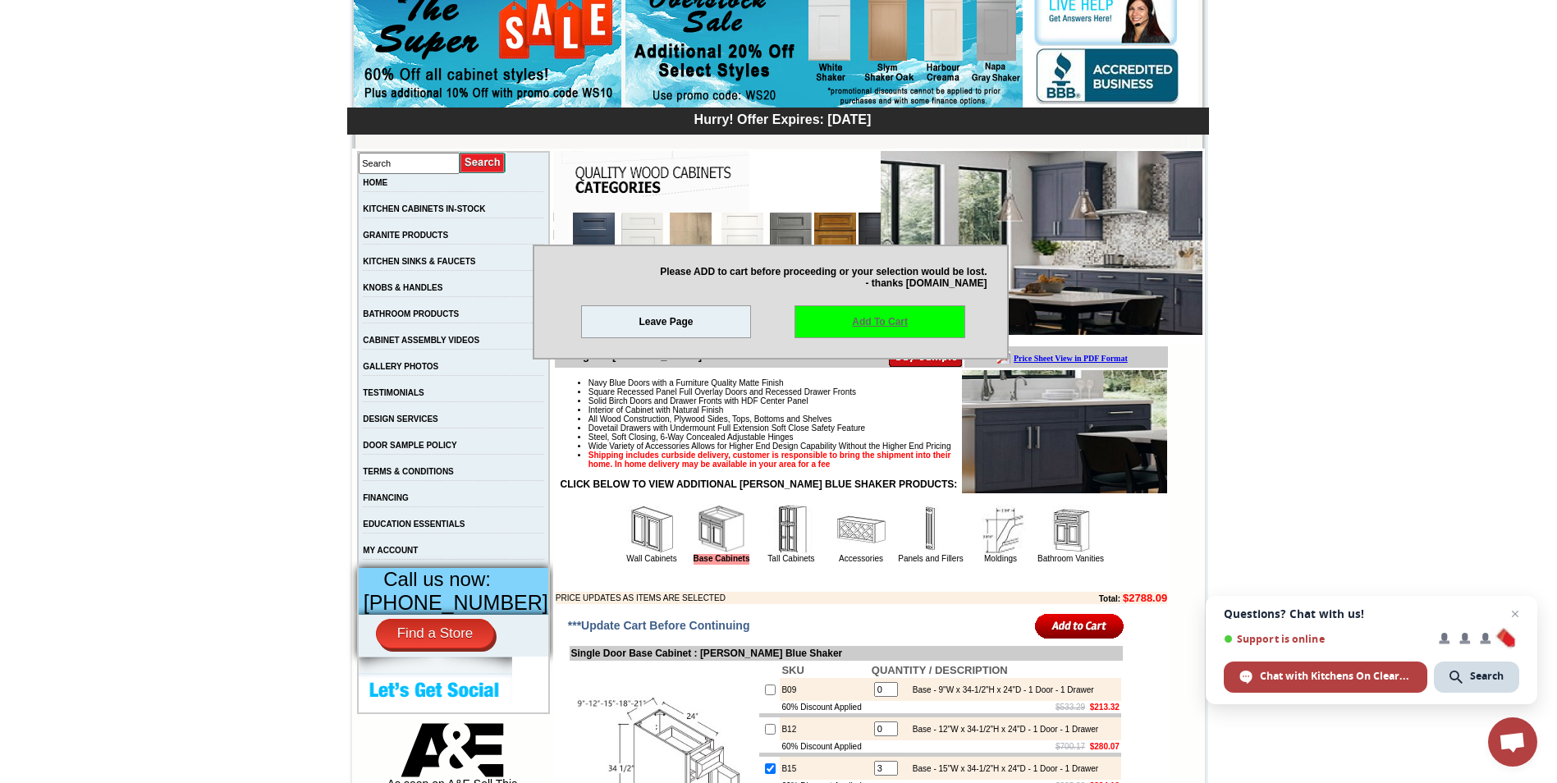
click at [878, 322] on link "Add To Cart" at bounding box center [880, 321] width 171 height 33
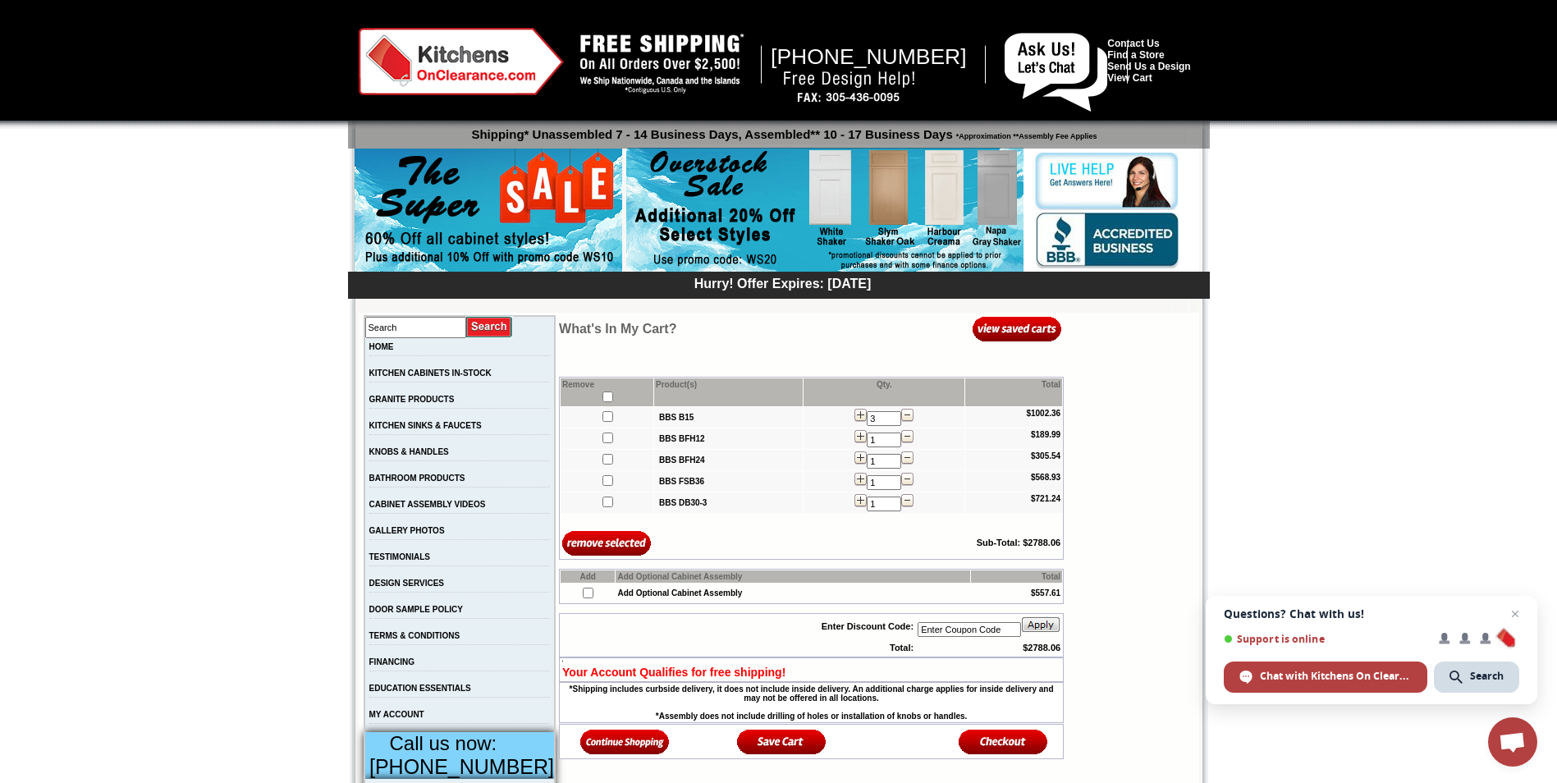
click at [597, 743] on img at bounding box center [624, 741] width 89 height 27
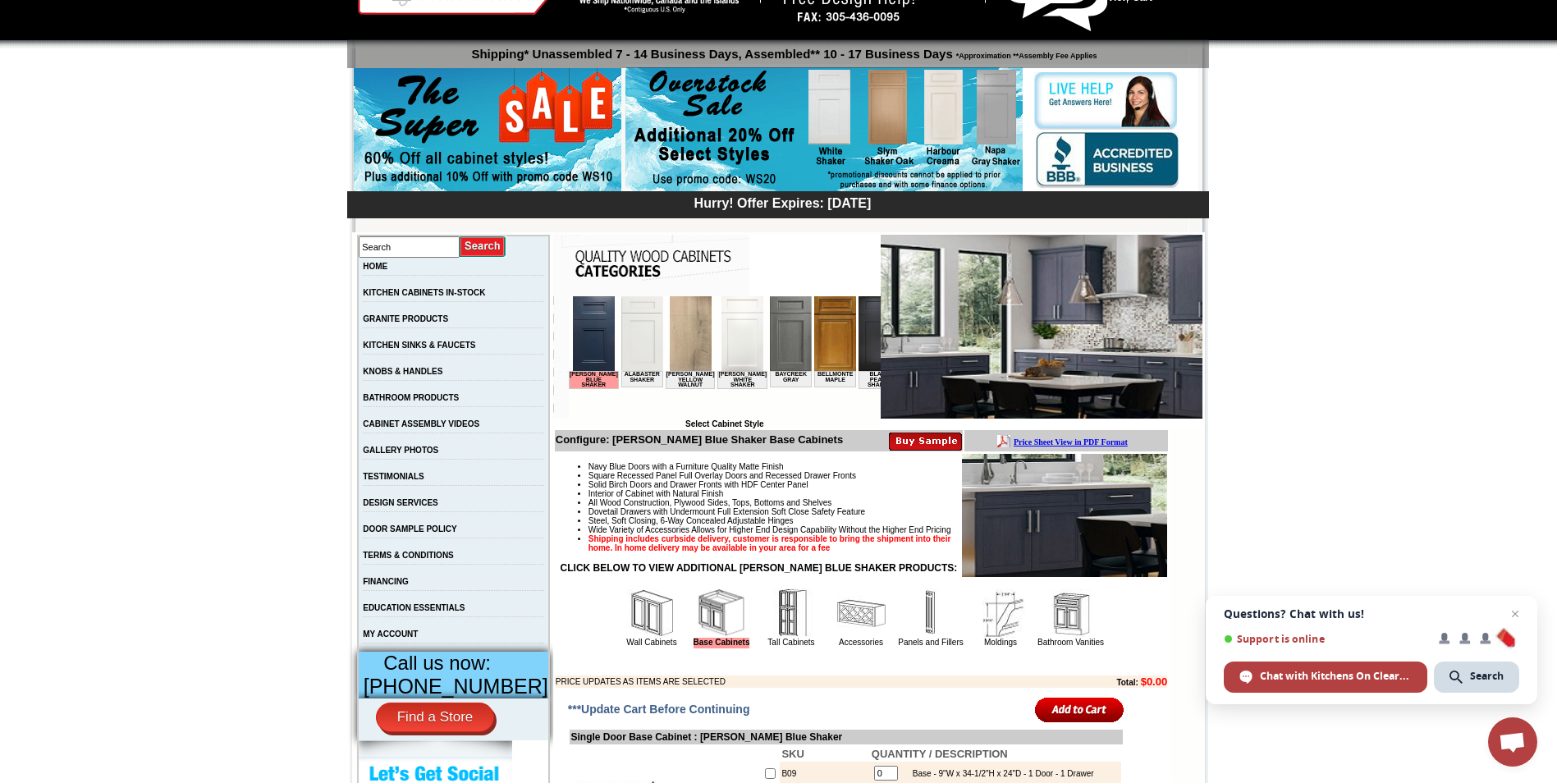
scroll to position [82, 0]
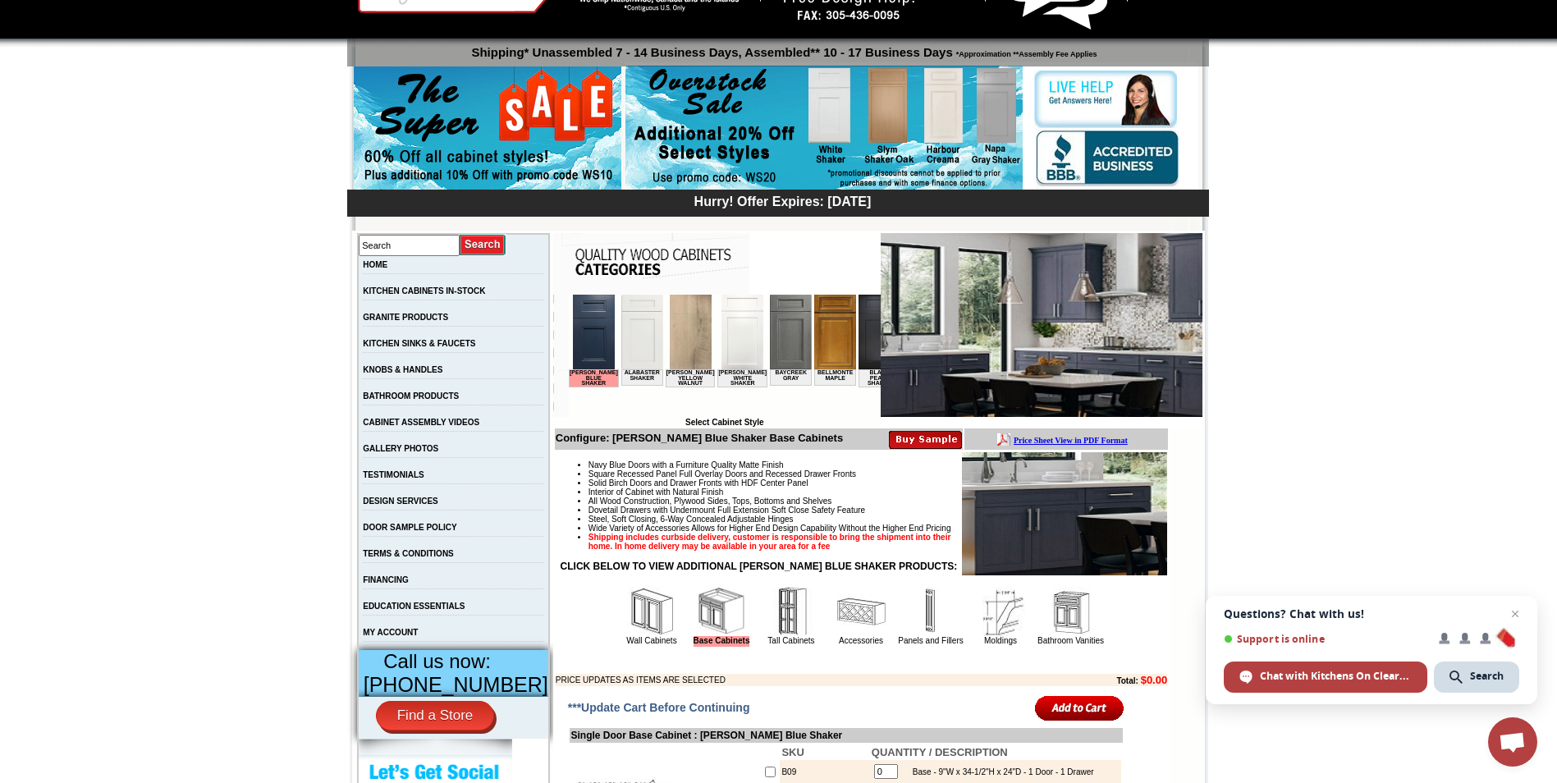
click at [636, 632] on img at bounding box center [651, 611] width 49 height 49
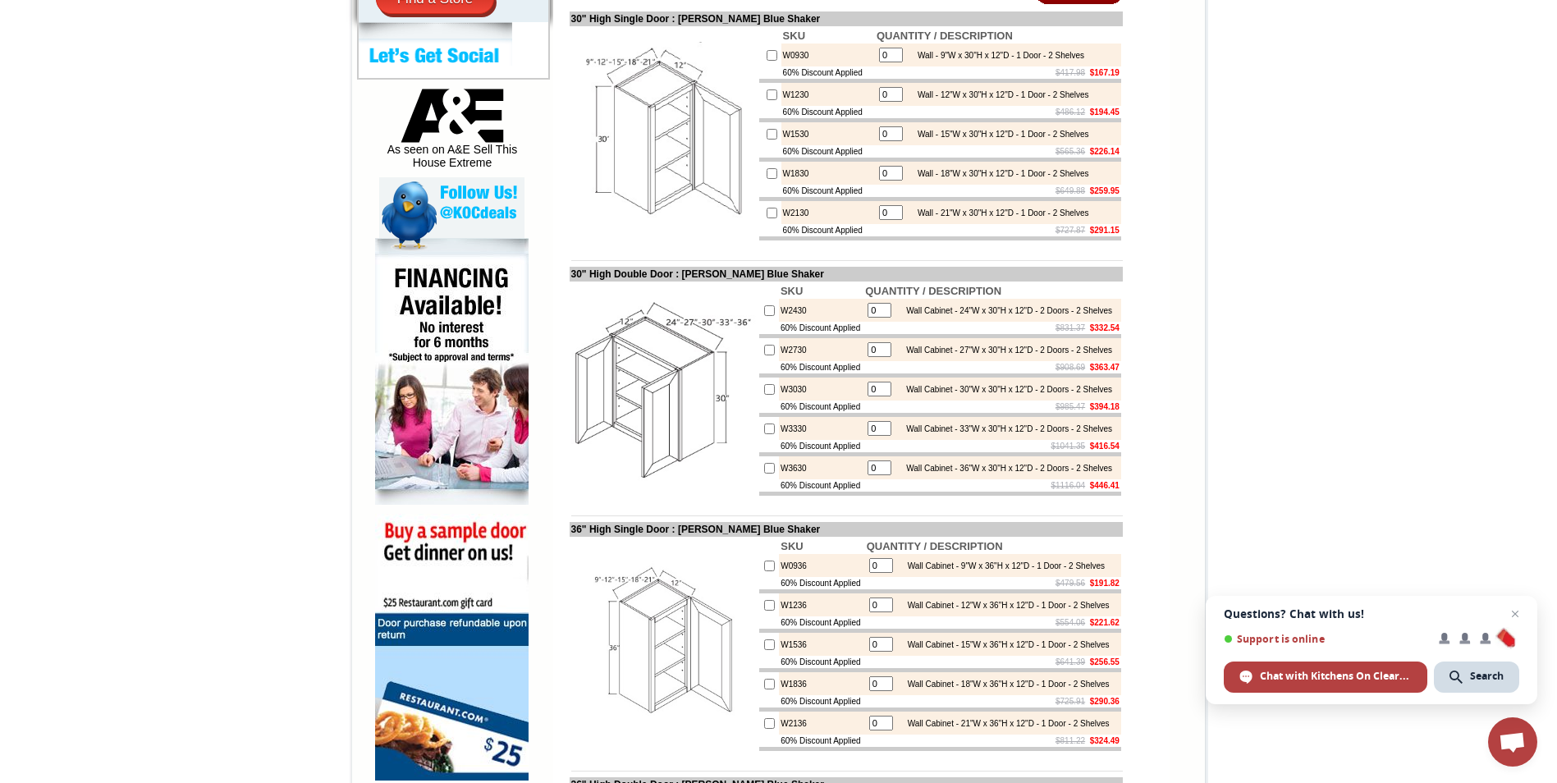
scroll to position [821, 0]
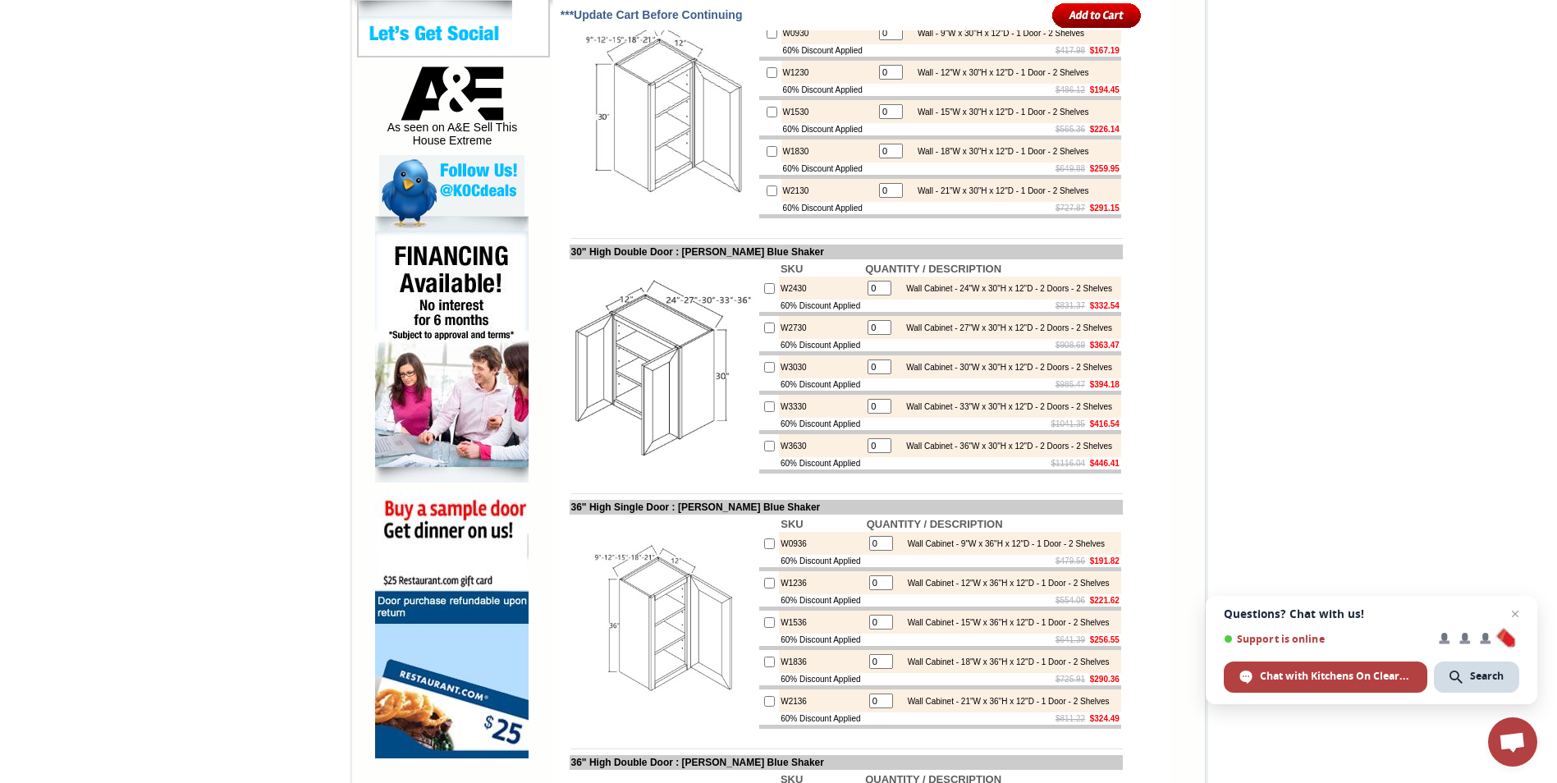
click at [764, 451] on input "checkbox" at bounding box center [769, 446] width 11 height 11
checkbox input "true"
type input "1"
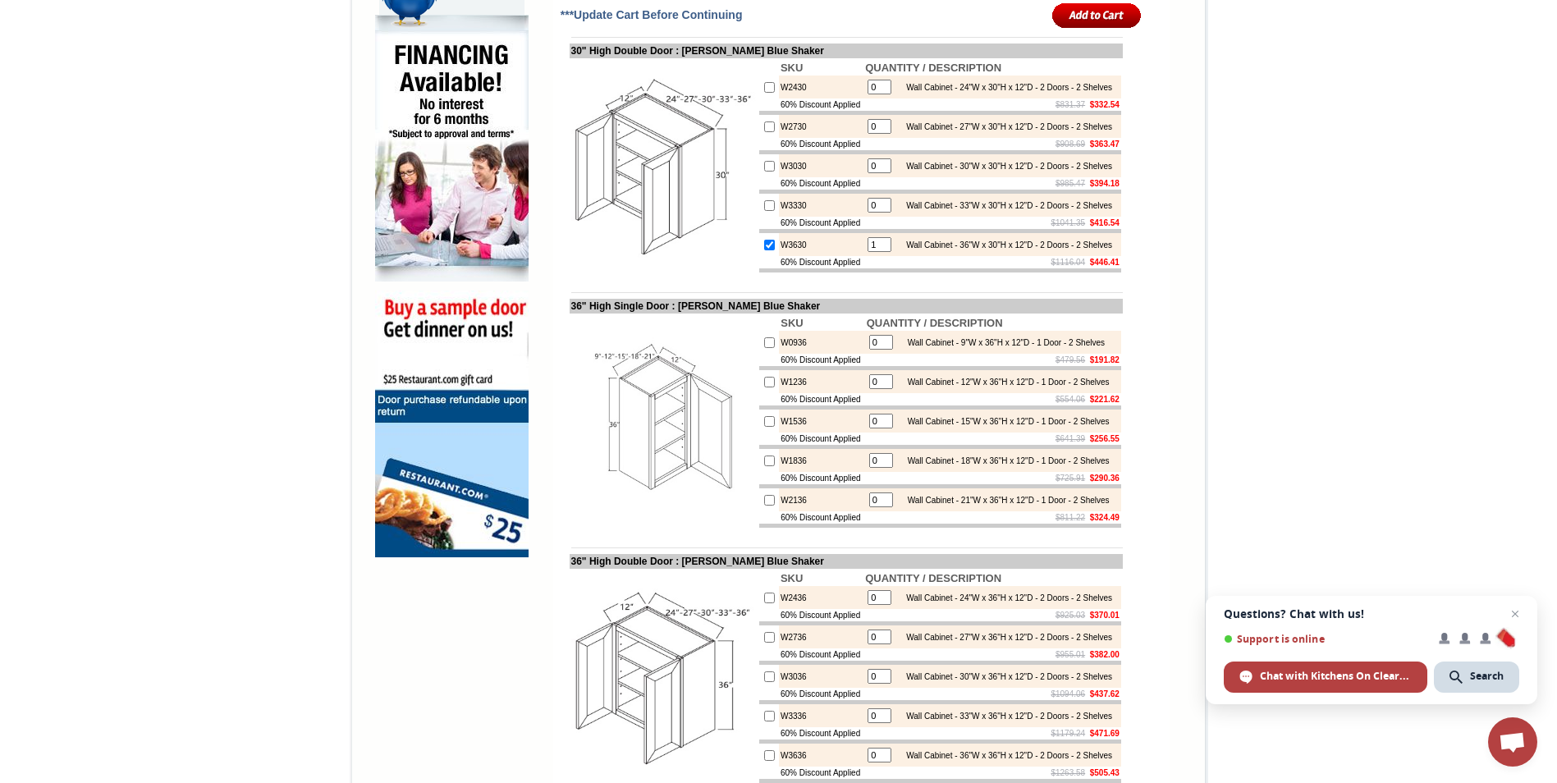
scroll to position [985, 0]
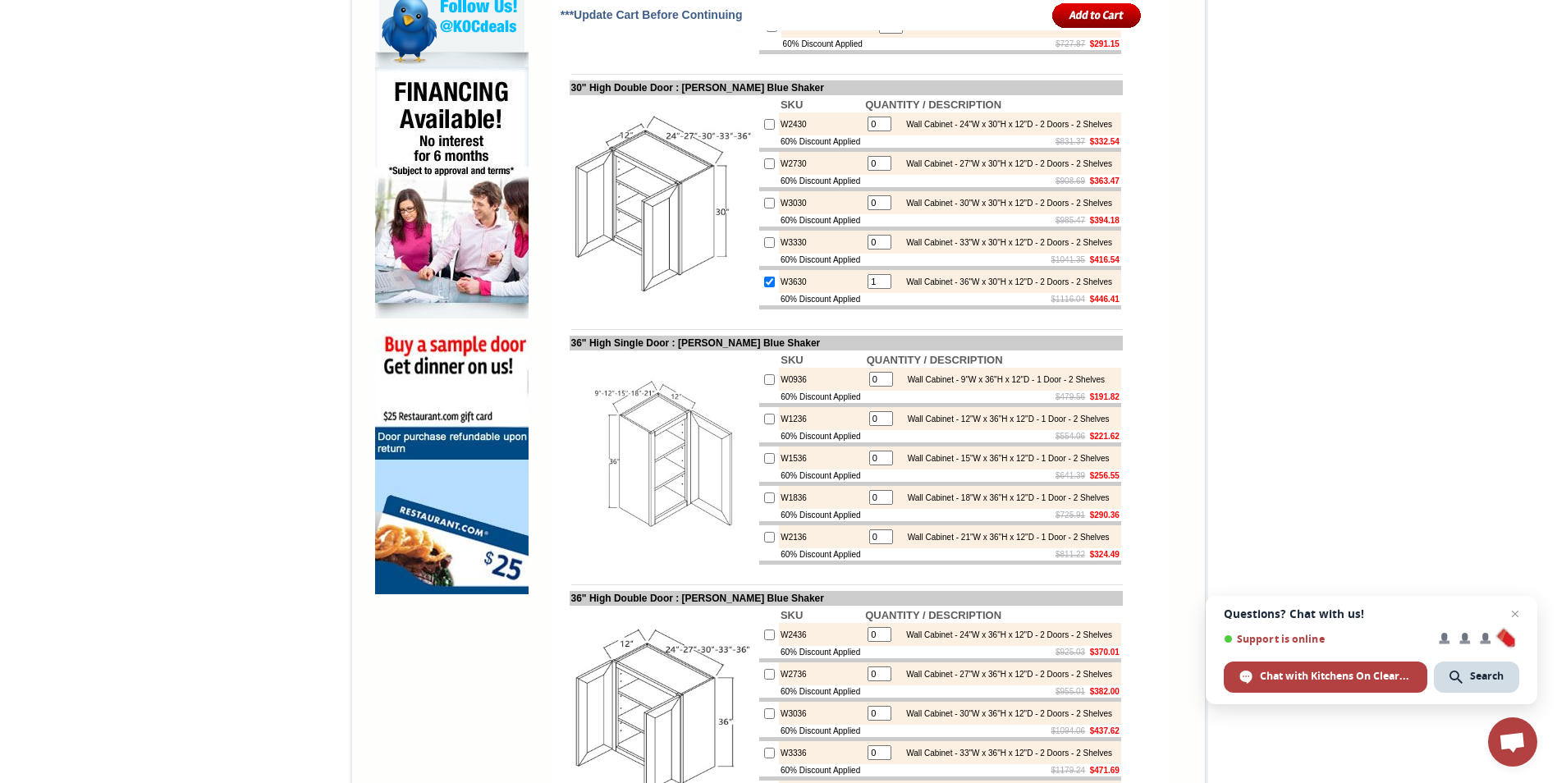
click at [764, 464] on input "checkbox" at bounding box center [769, 458] width 11 height 11
checkbox input "true"
type input "1"
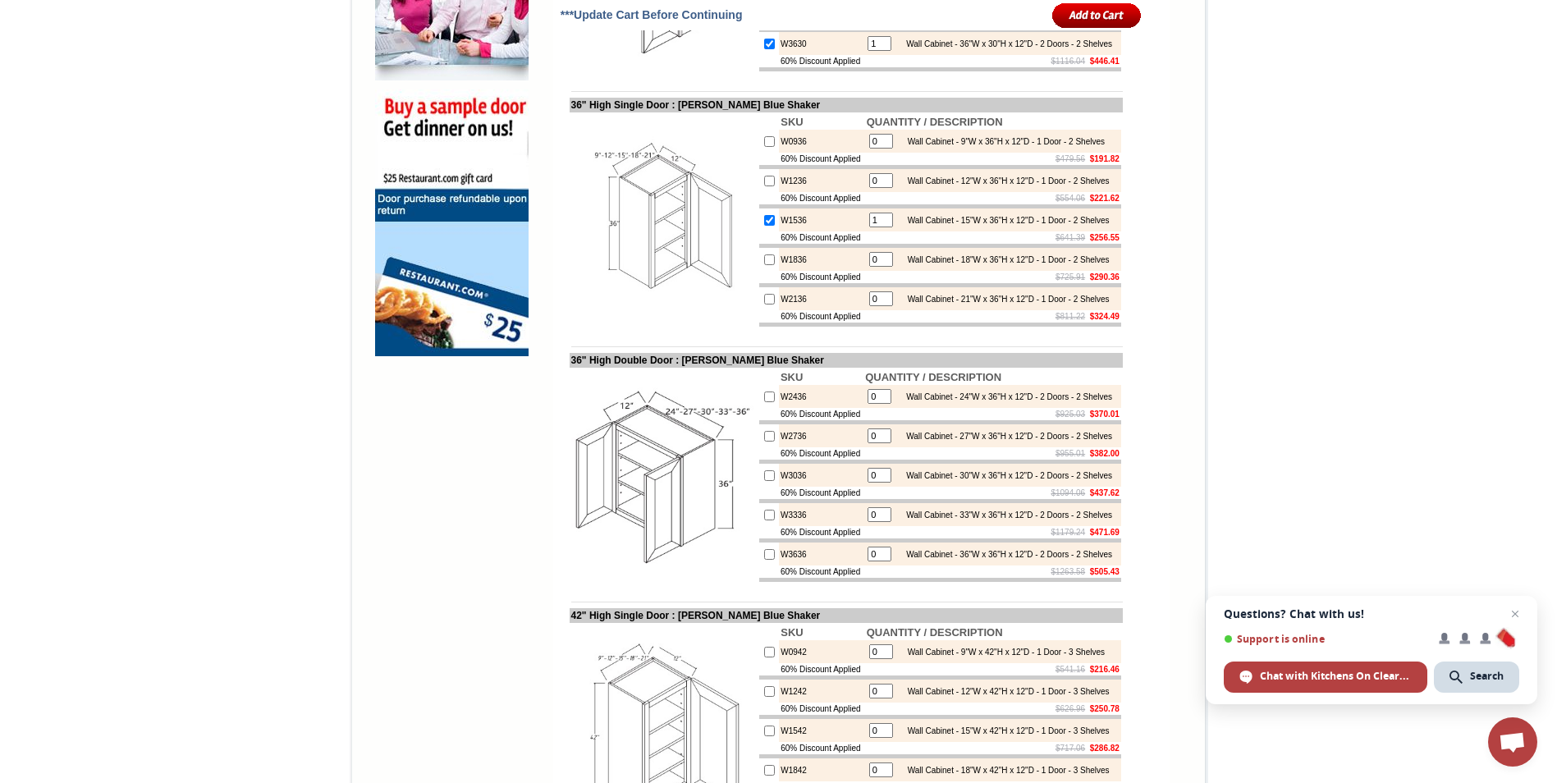
scroll to position [1231, 0]
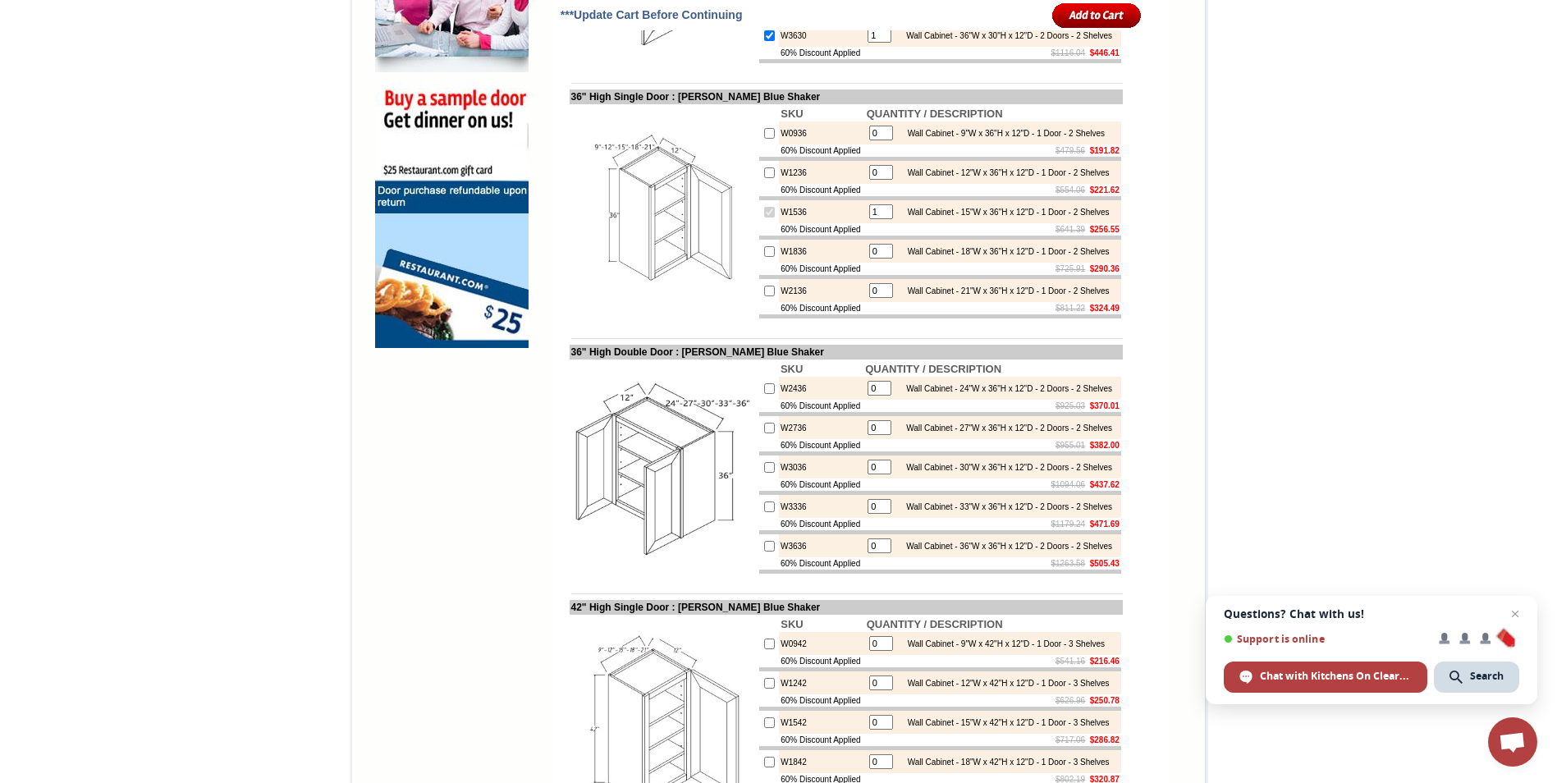
click at [872, 219] on input "1" at bounding box center [881, 211] width 24 height 15
type input "2"
click at [869, 219] on input "2" at bounding box center [881, 211] width 24 height 15
type input "1"
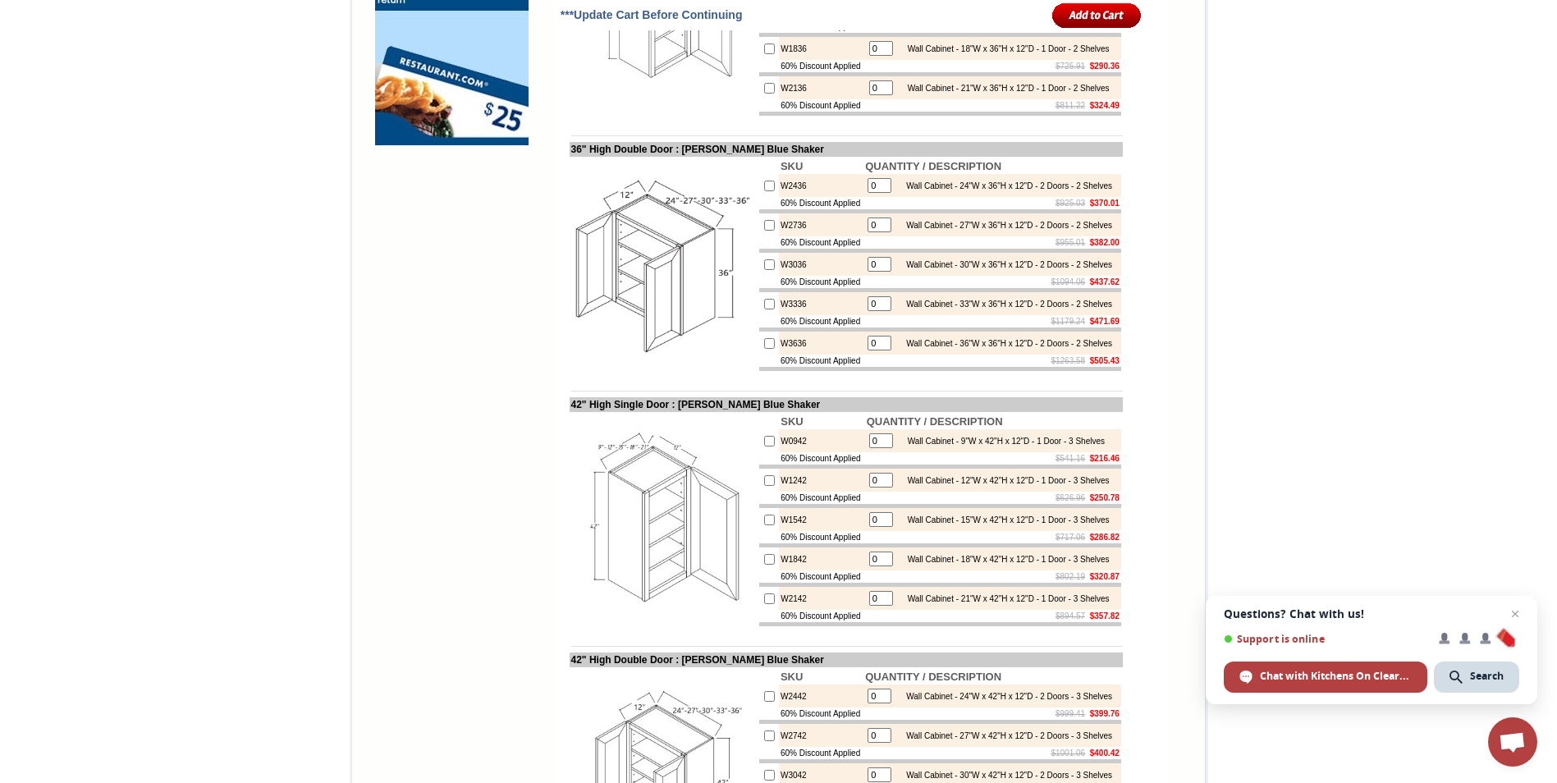
scroll to position [1560, 0]
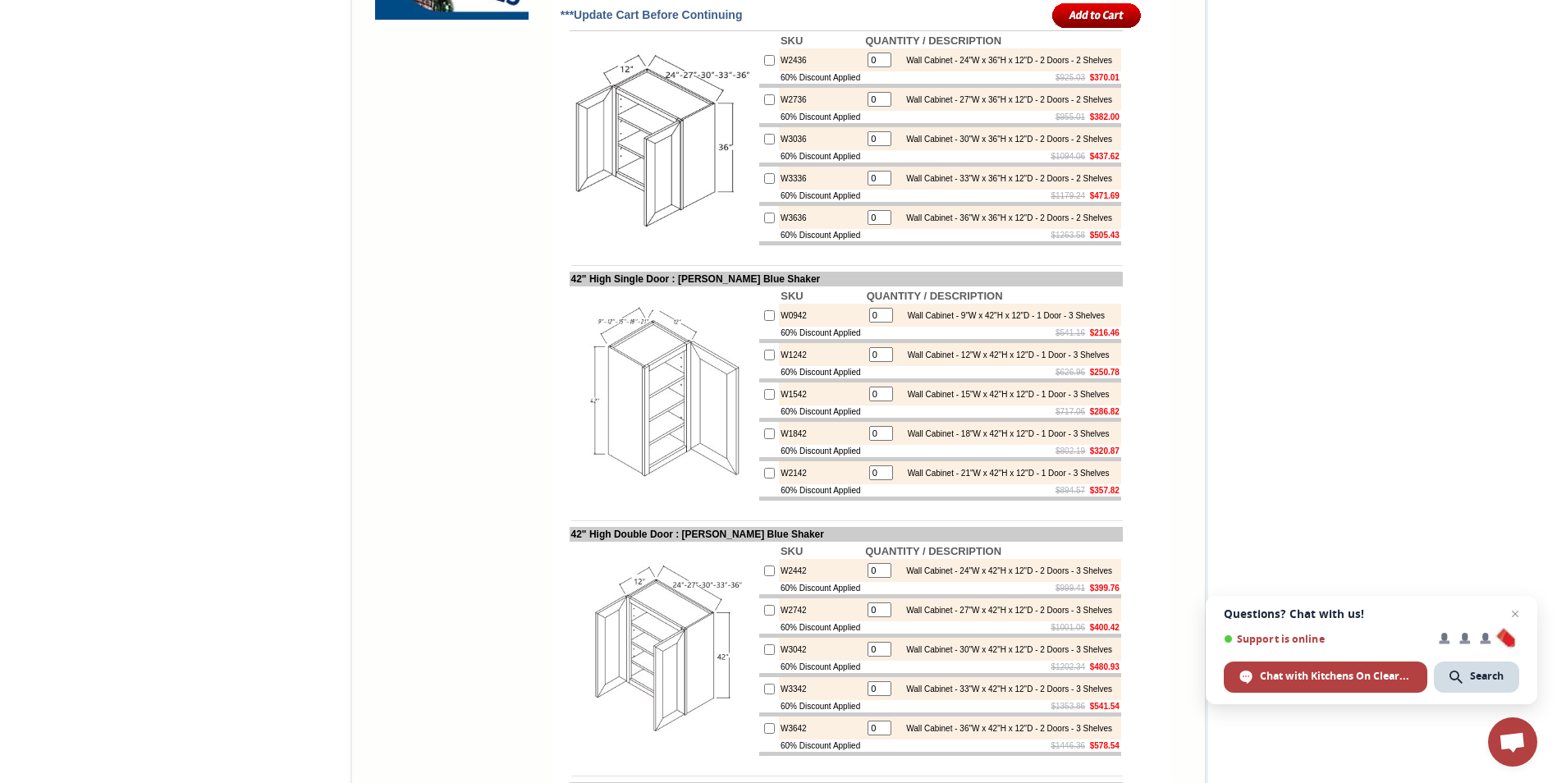
click at [764, 400] on input "checkbox" at bounding box center [769, 394] width 11 height 11
checkbox input "true"
type input "1"
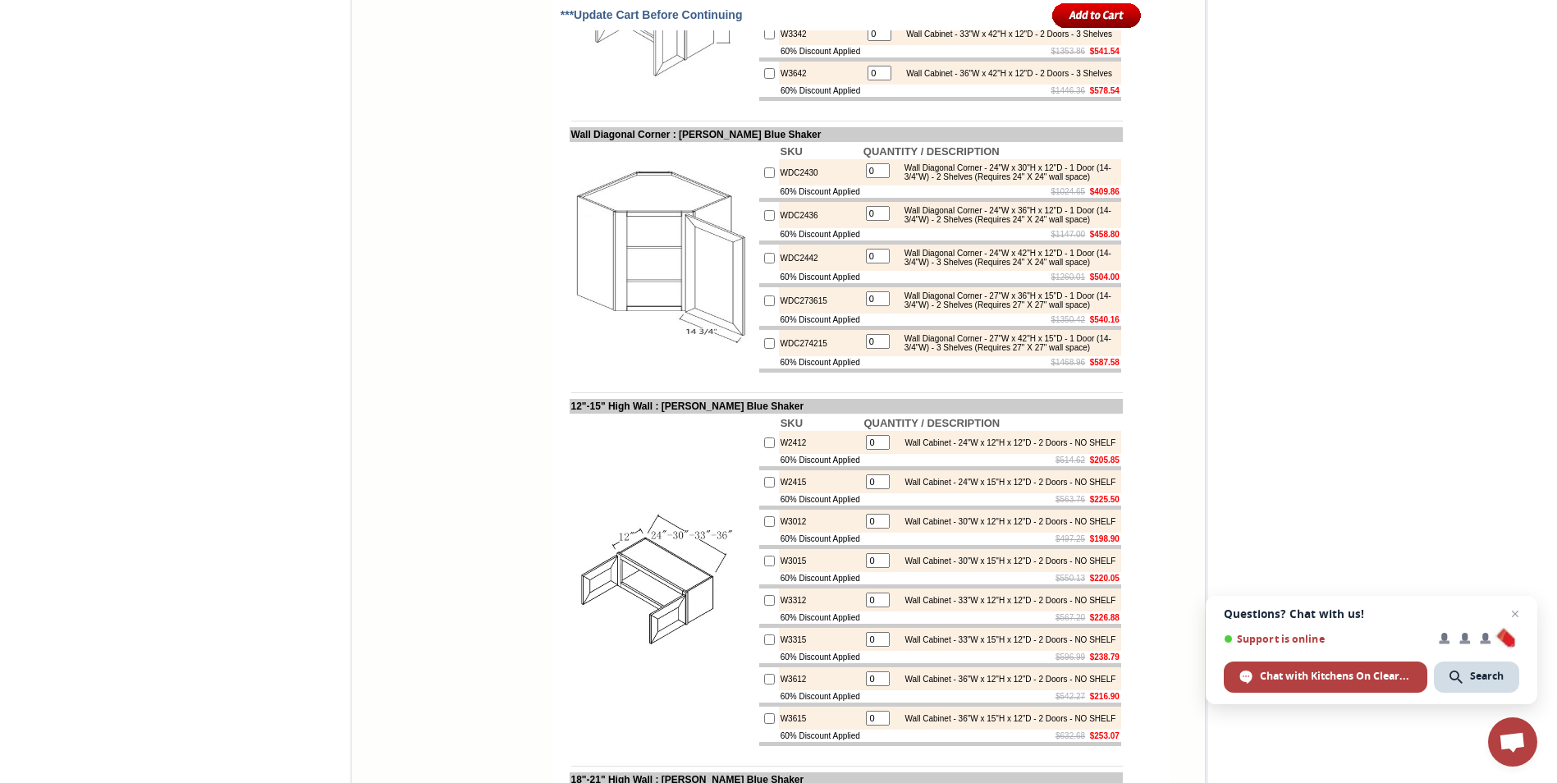
scroll to position [2216, 0]
click at [764, 262] on input "checkbox" at bounding box center [769, 256] width 11 height 11
checkbox input "true"
type input "1"
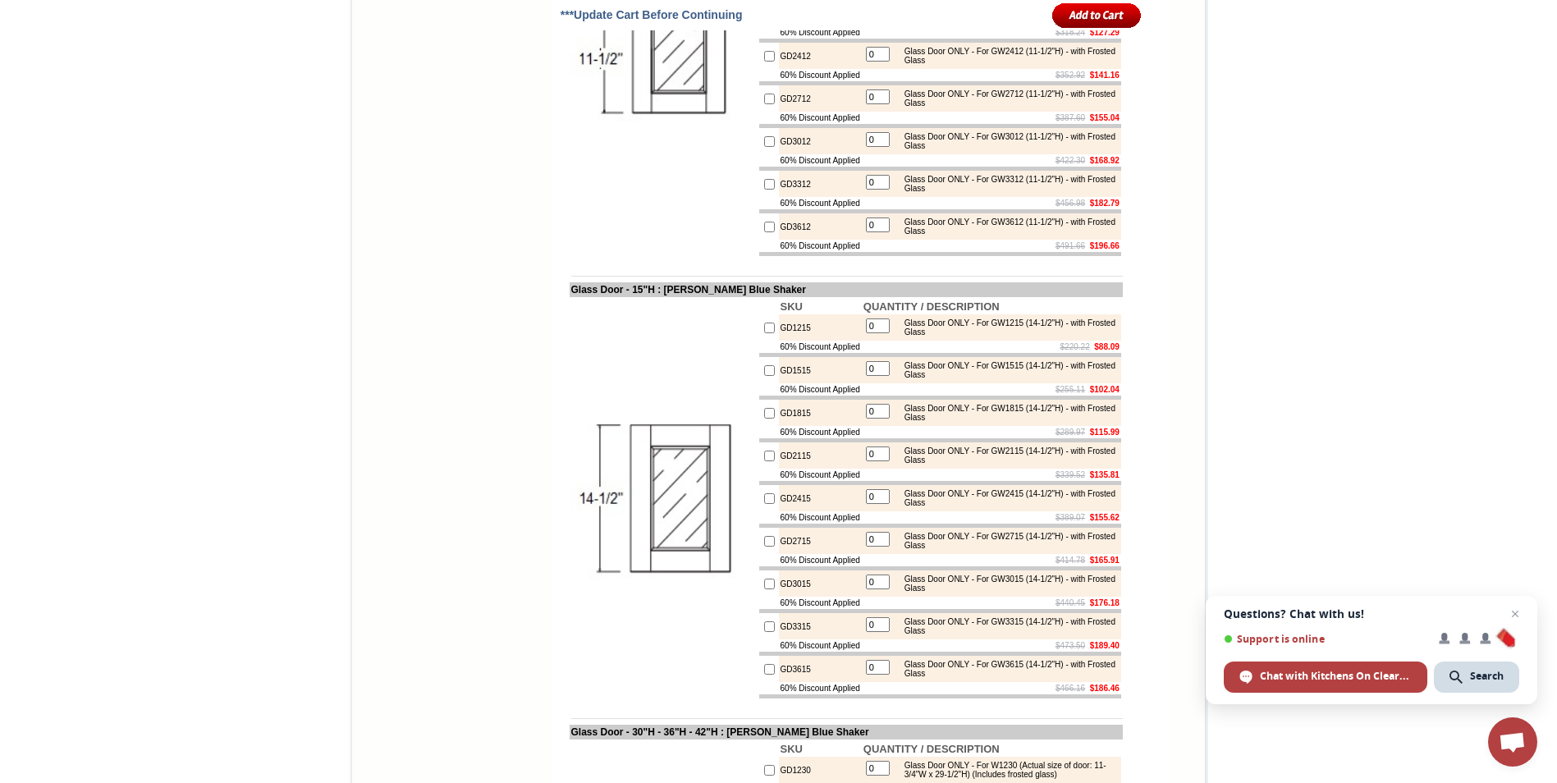
scroll to position [5664, 0]
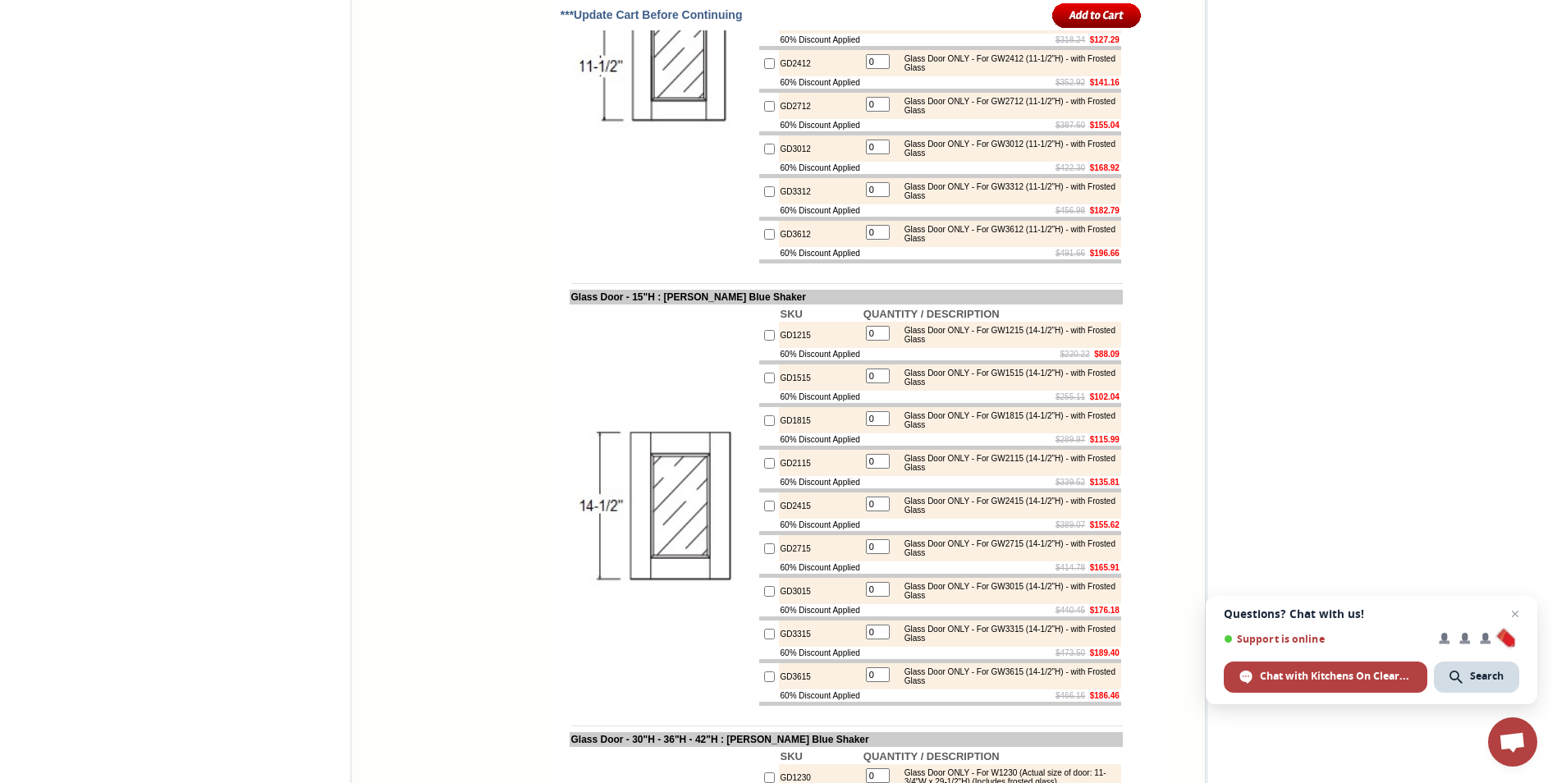
checkbox input "true"
type input "1"
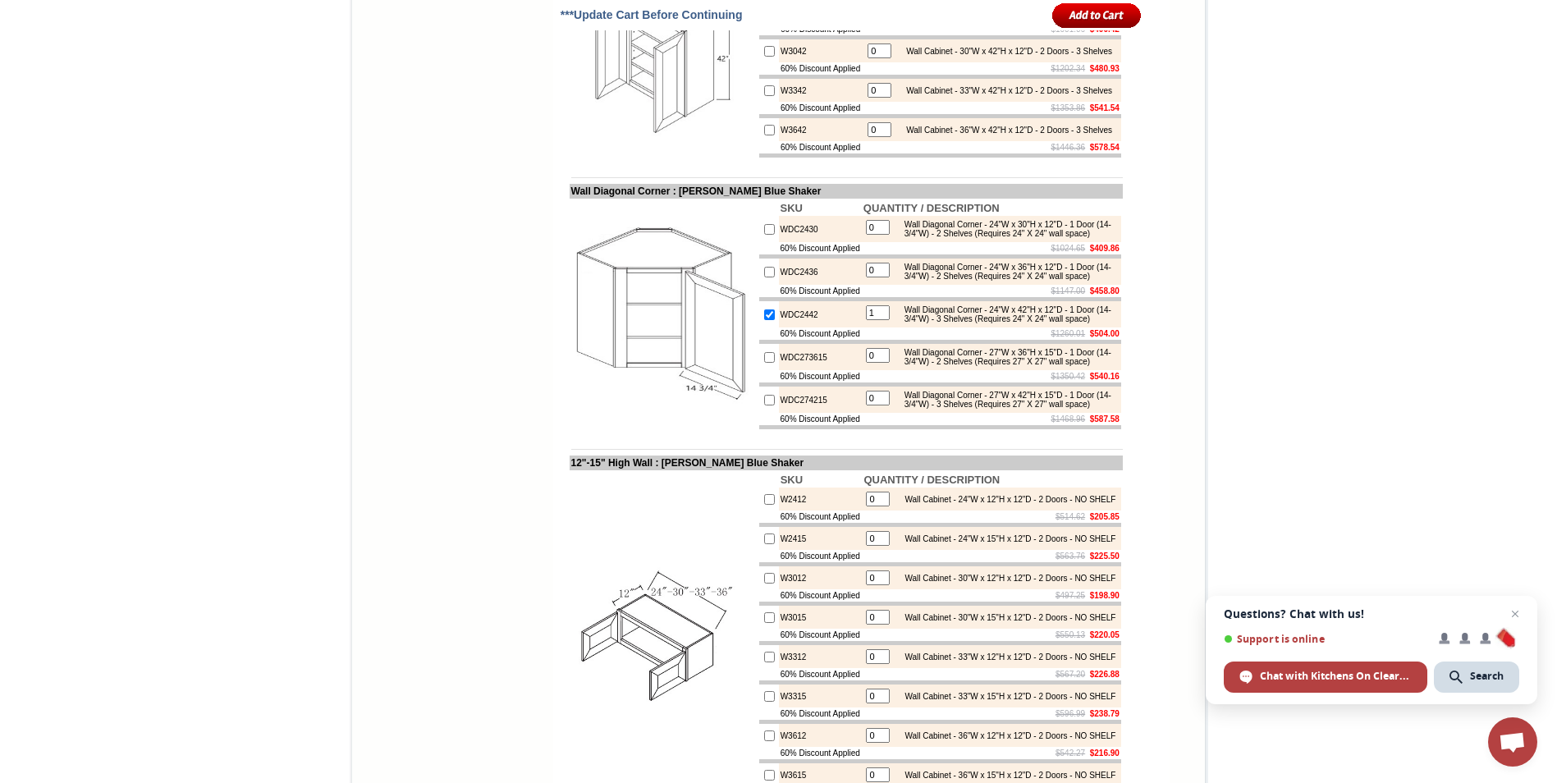
scroll to position [2156, 0]
click at [764, 137] on input "checkbox" at bounding box center [769, 131] width 11 height 11
checkbox input "true"
type input "1"
click at [873, 139] on input "1" at bounding box center [880, 131] width 24 height 15
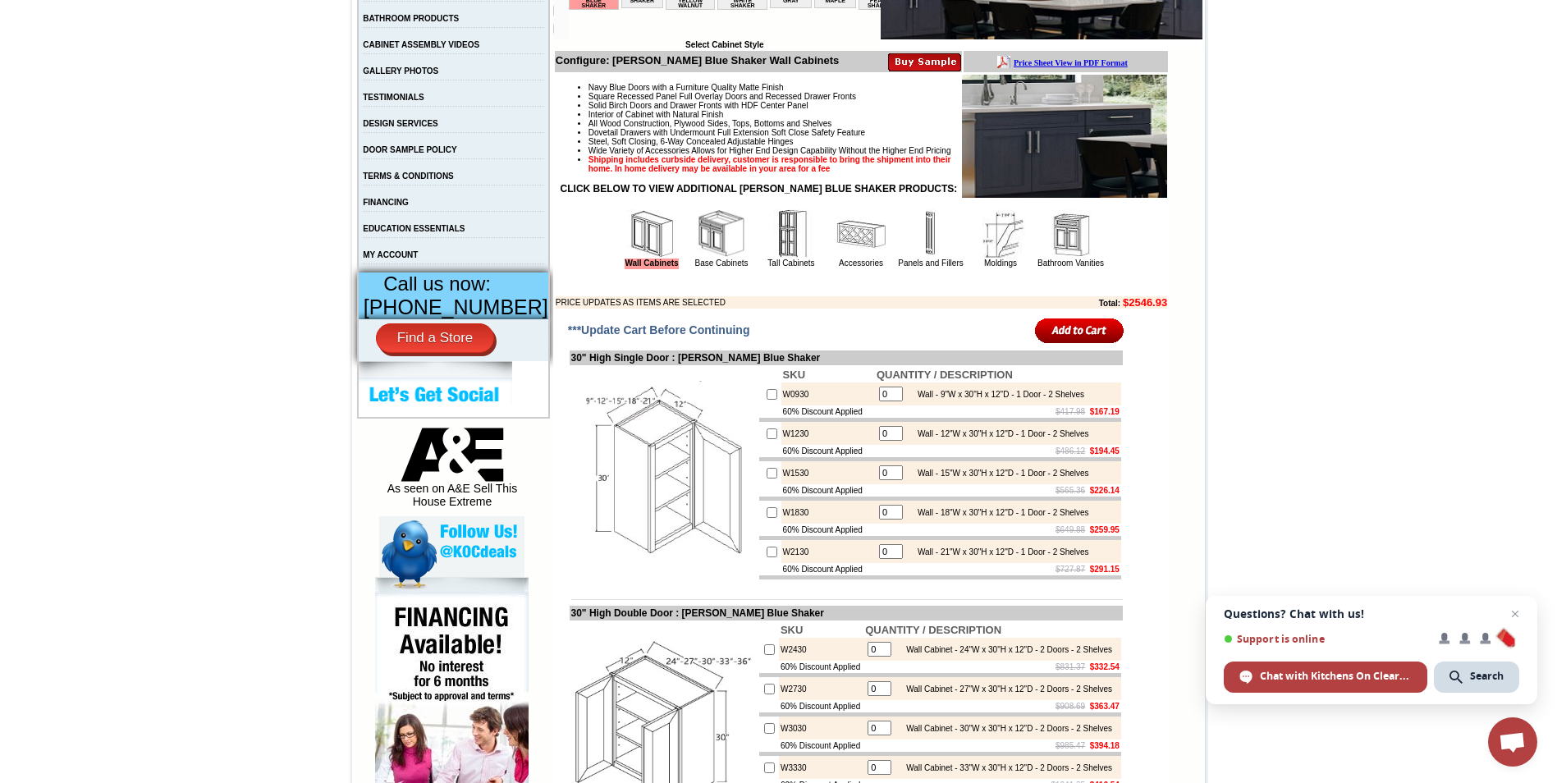
scroll to position [515, 0]
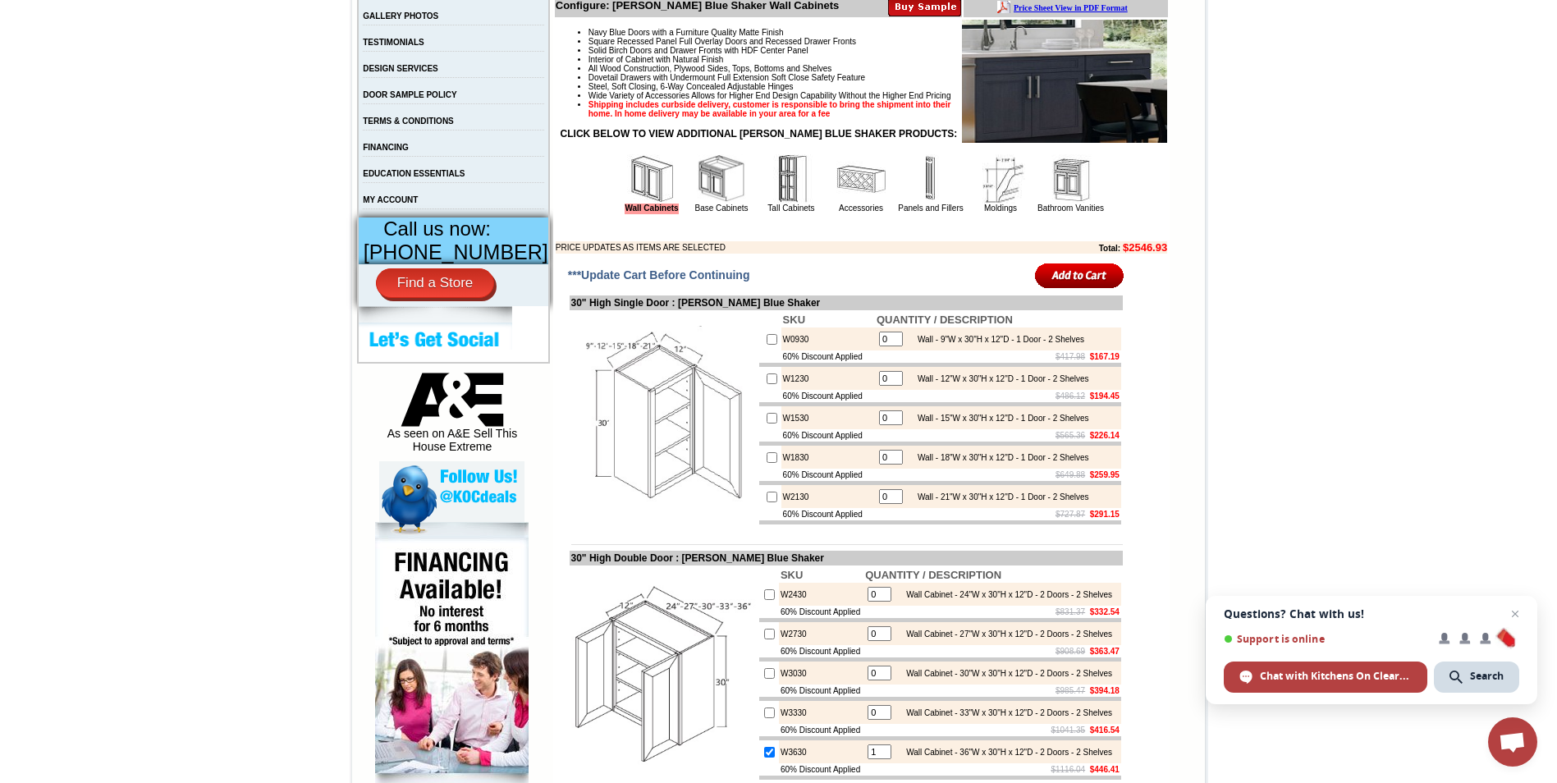
type input "2"
click at [838, 204] on img at bounding box center [860, 178] width 49 height 49
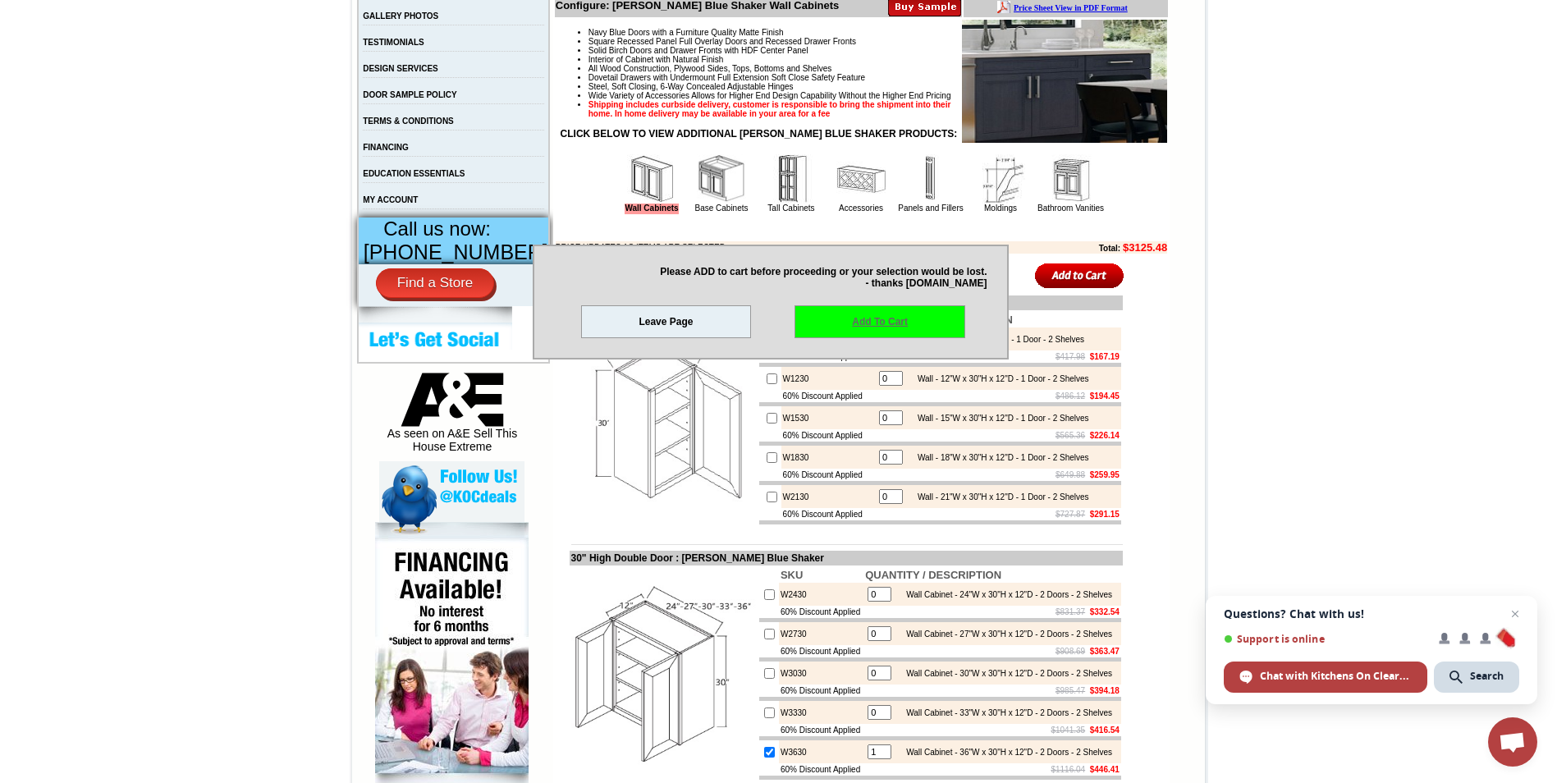
click at [873, 329] on link "Add To Cart" at bounding box center [880, 321] width 171 height 33
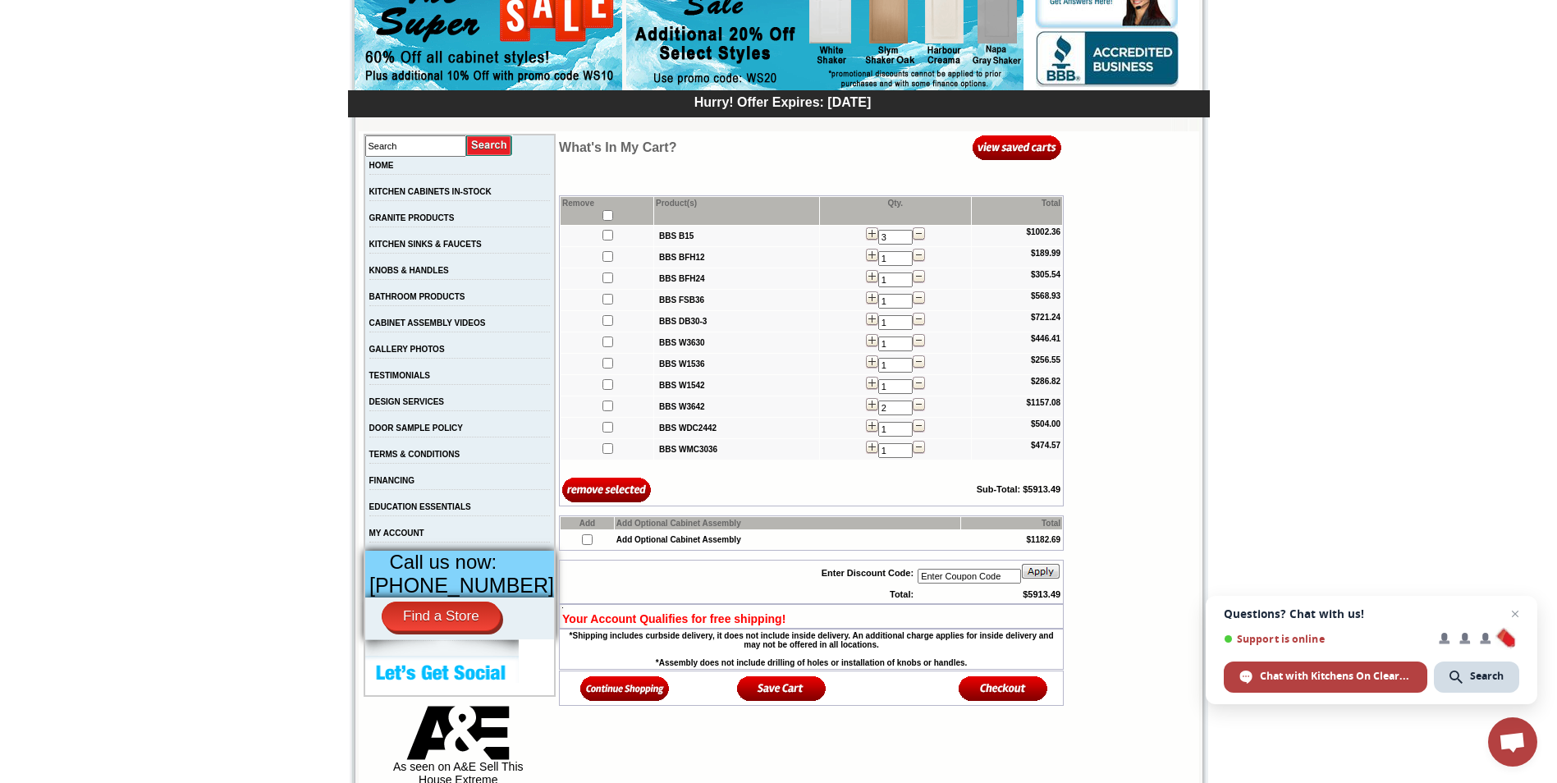
scroll to position [246, 0]
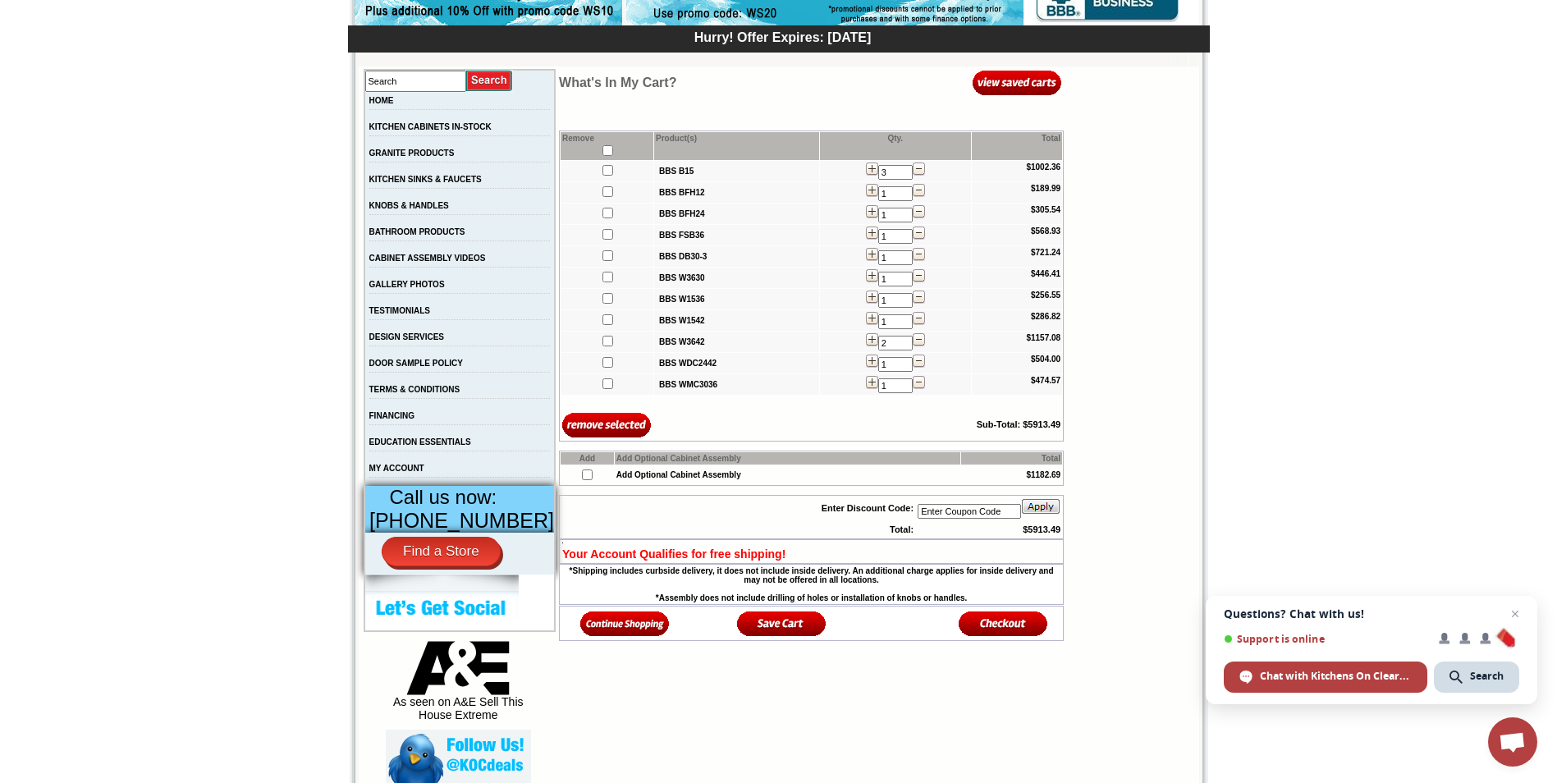
click at [594, 633] on img at bounding box center [624, 623] width 89 height 27
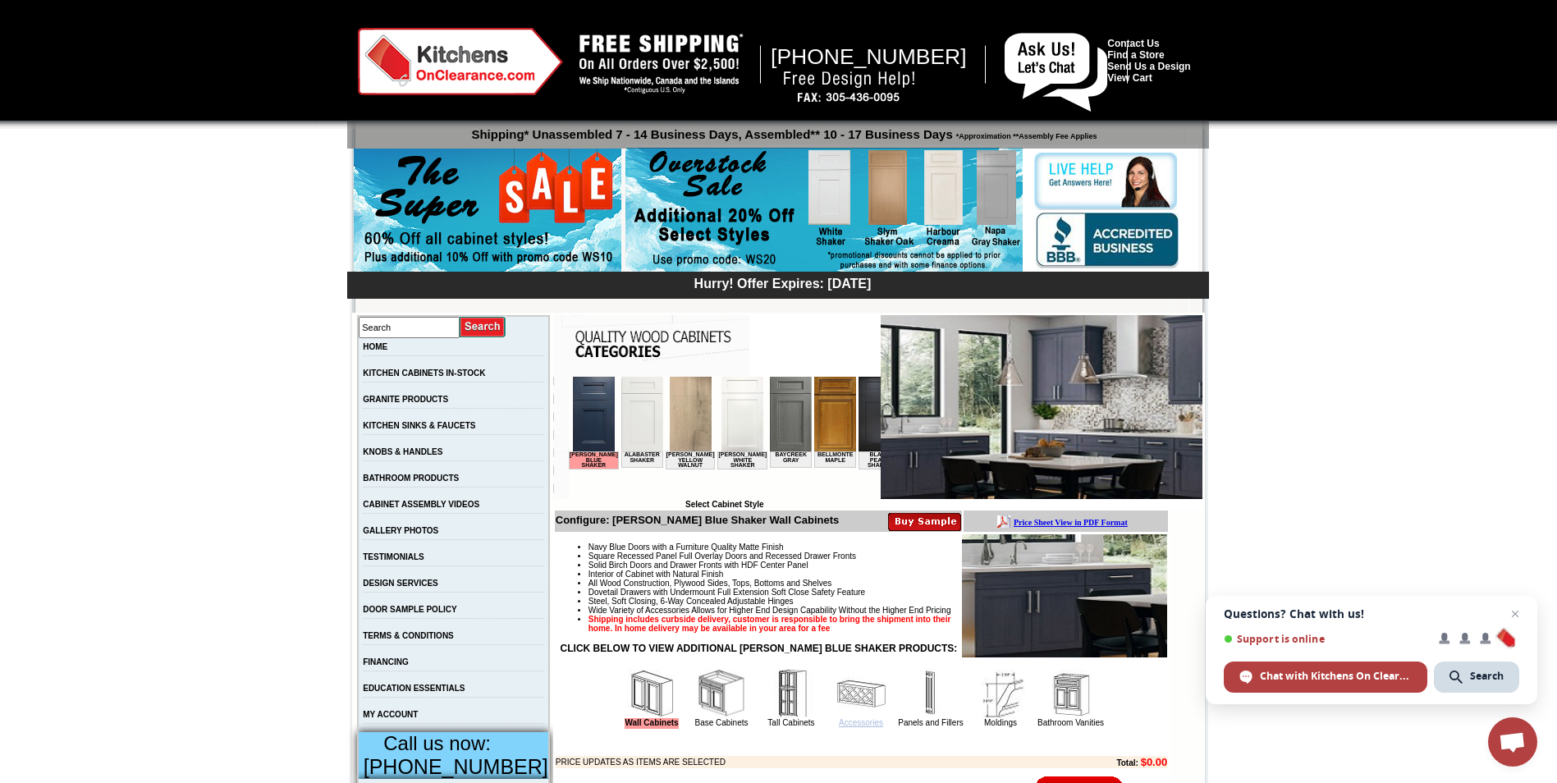
click at [840, 727] on link "Accessories" at bounding box center [861, 722] width 44 height 9
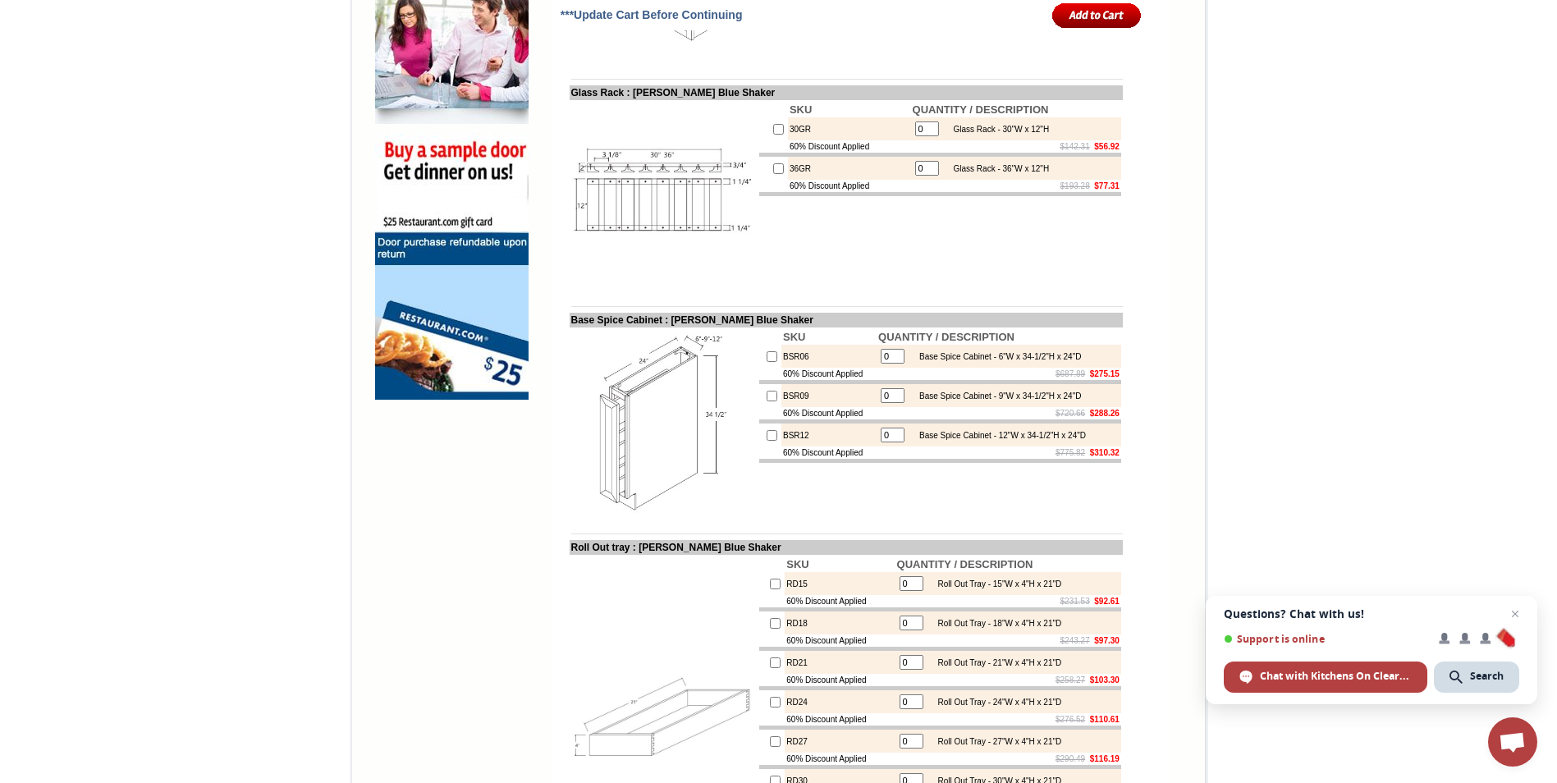
scroll to position [1231, 0]
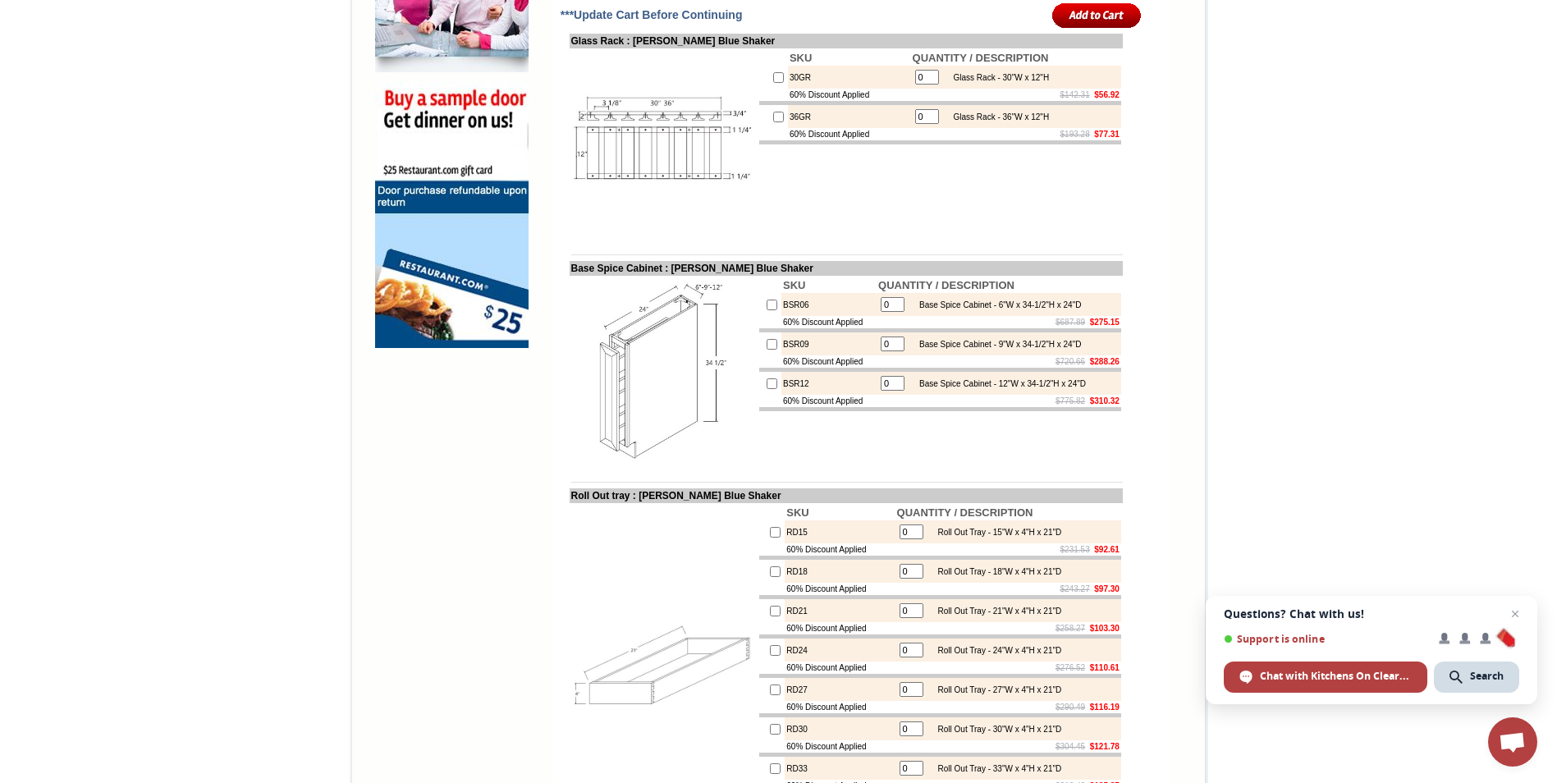
click at [767, 350] on input "checkbox" at bounding box center [772, 344] width 11 height 11
checkbox input "true"
type input "1"
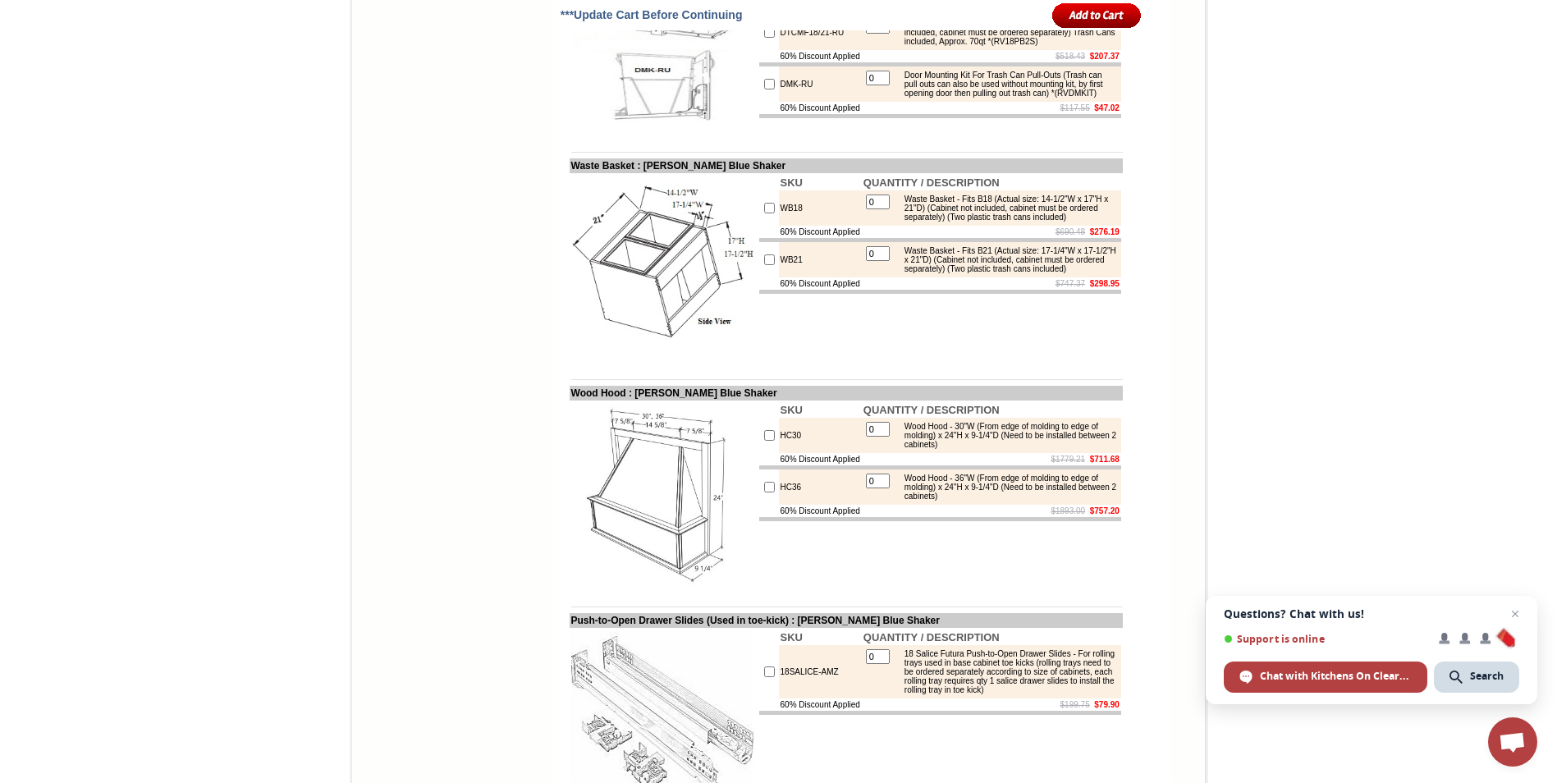
scroll to position [2627, 0]
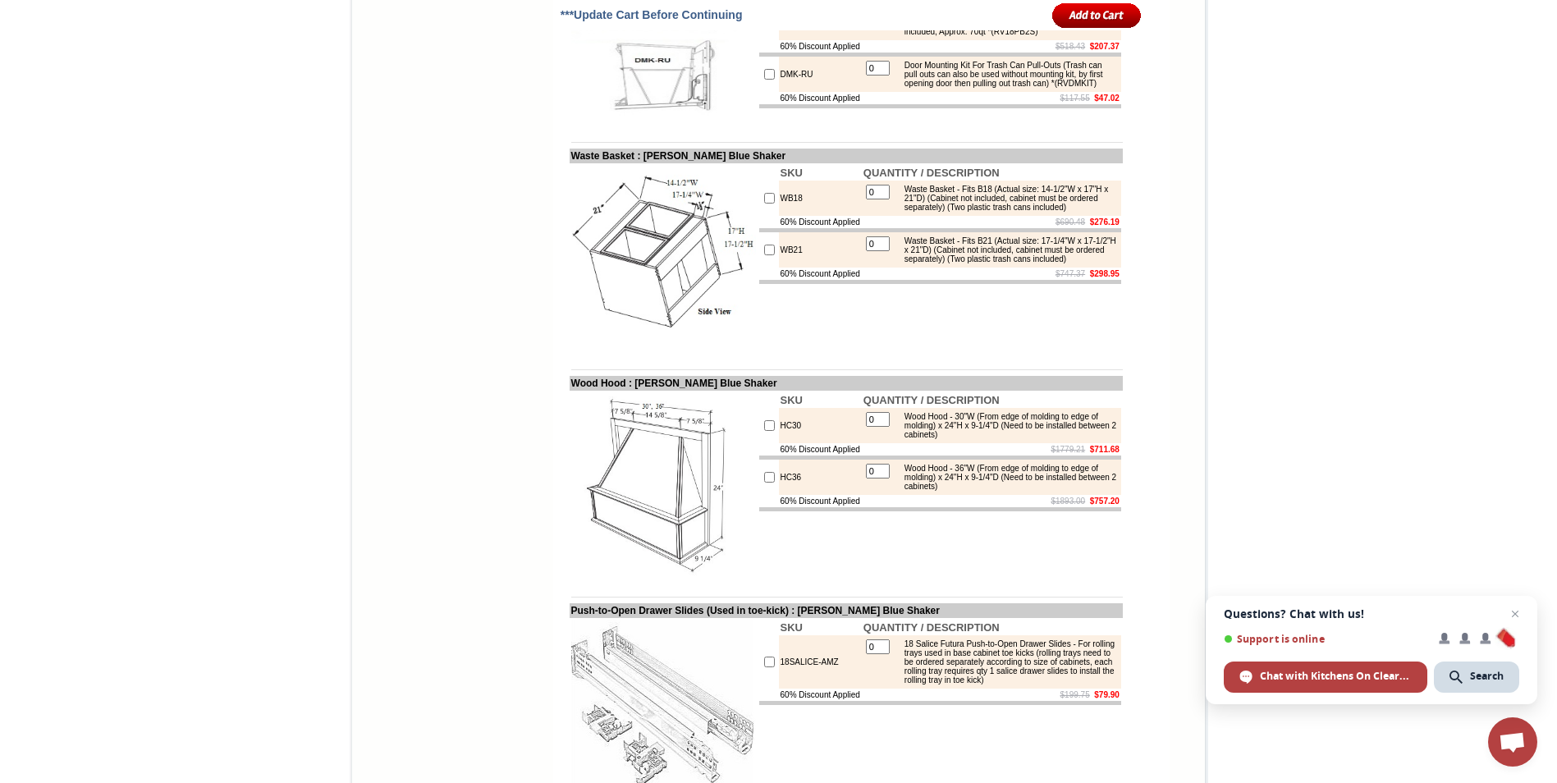
click at [764, 431] on input "checkbox" at bounding box center [769, 425] width 11 height 11
checkbox input "true"
type input "1"
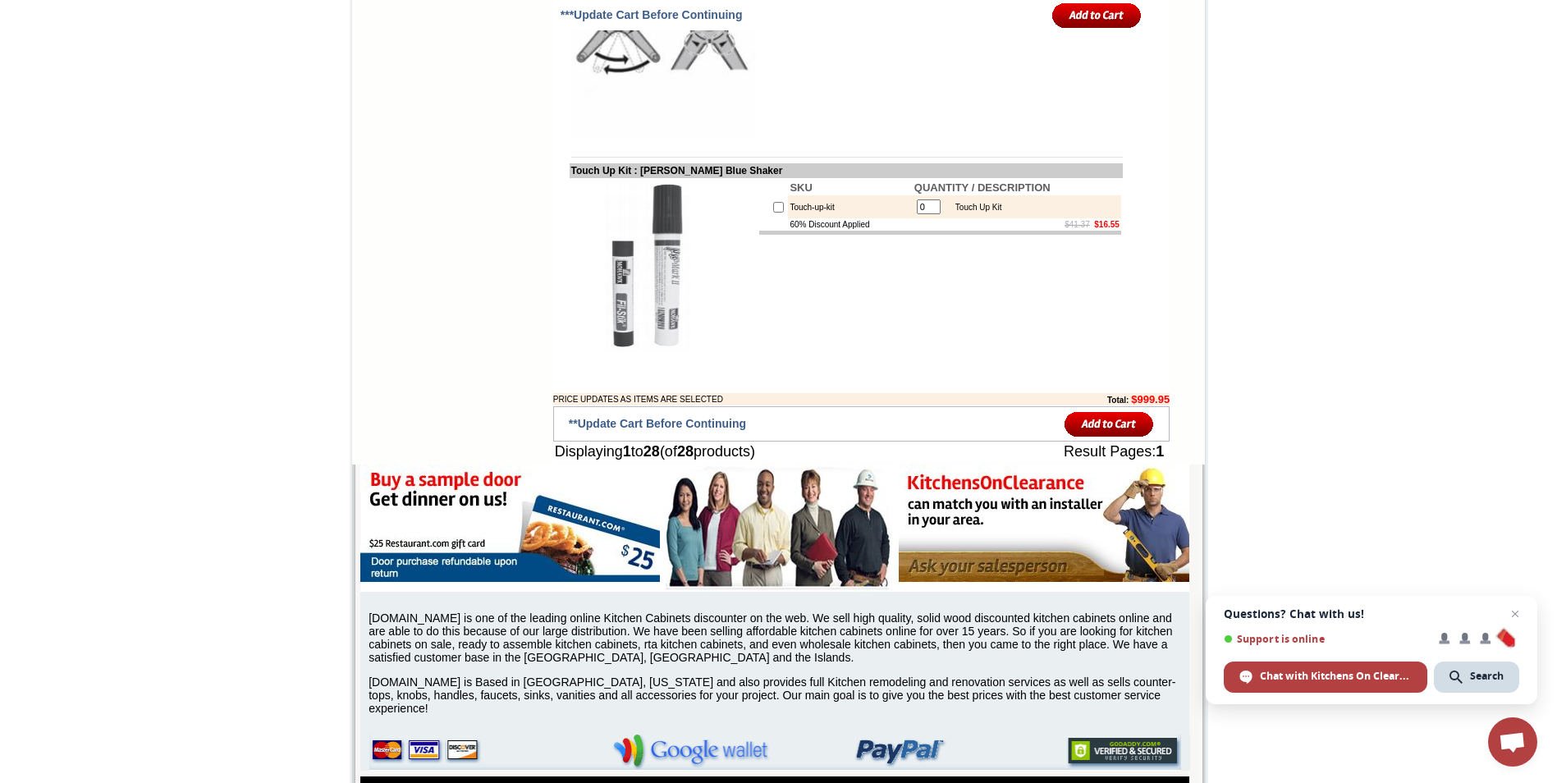
scroll to position [3612, 0]
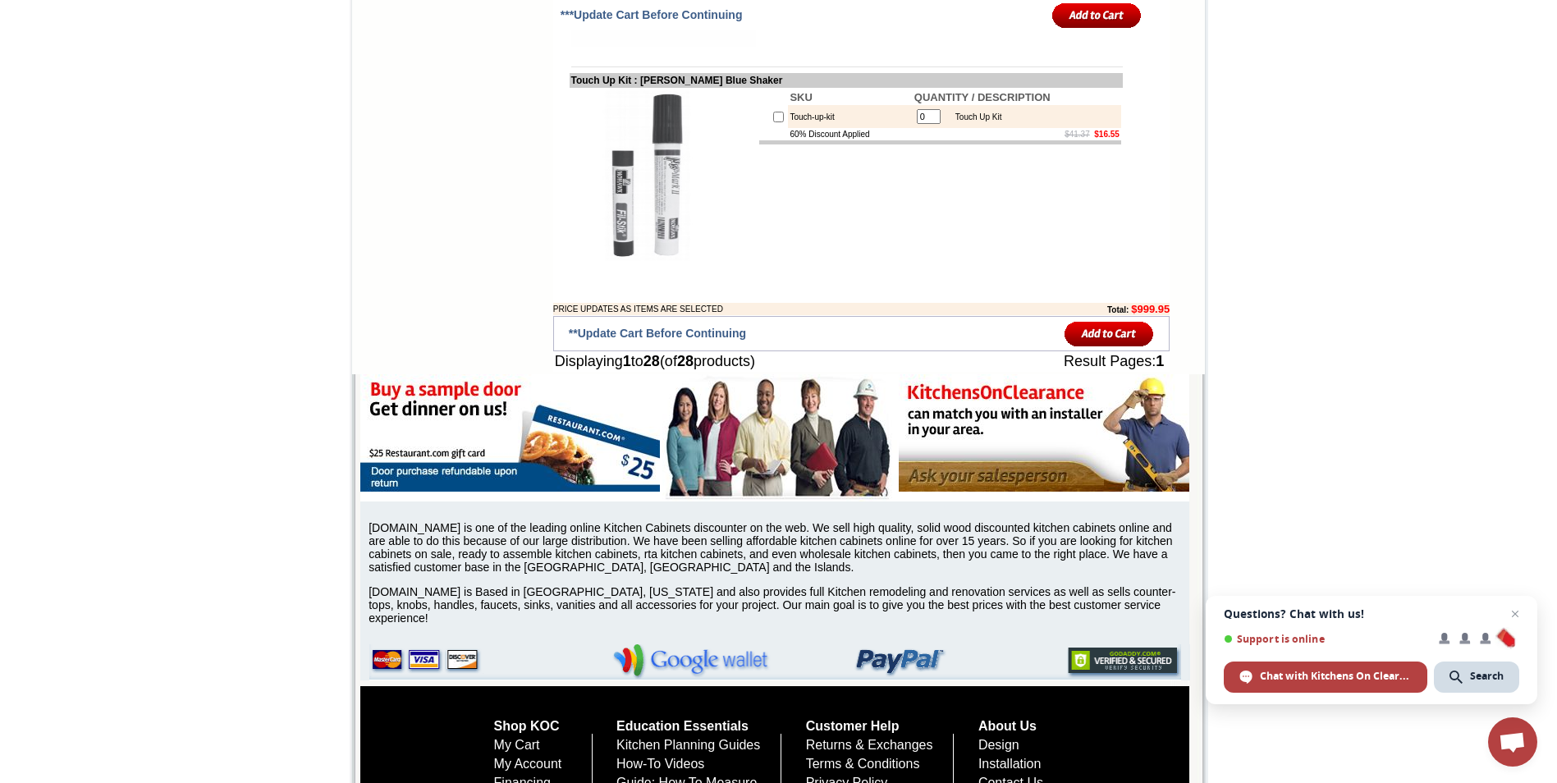
click at [1112, 347] on input "image" at bounding box center [1109, 333] width 89 height 27
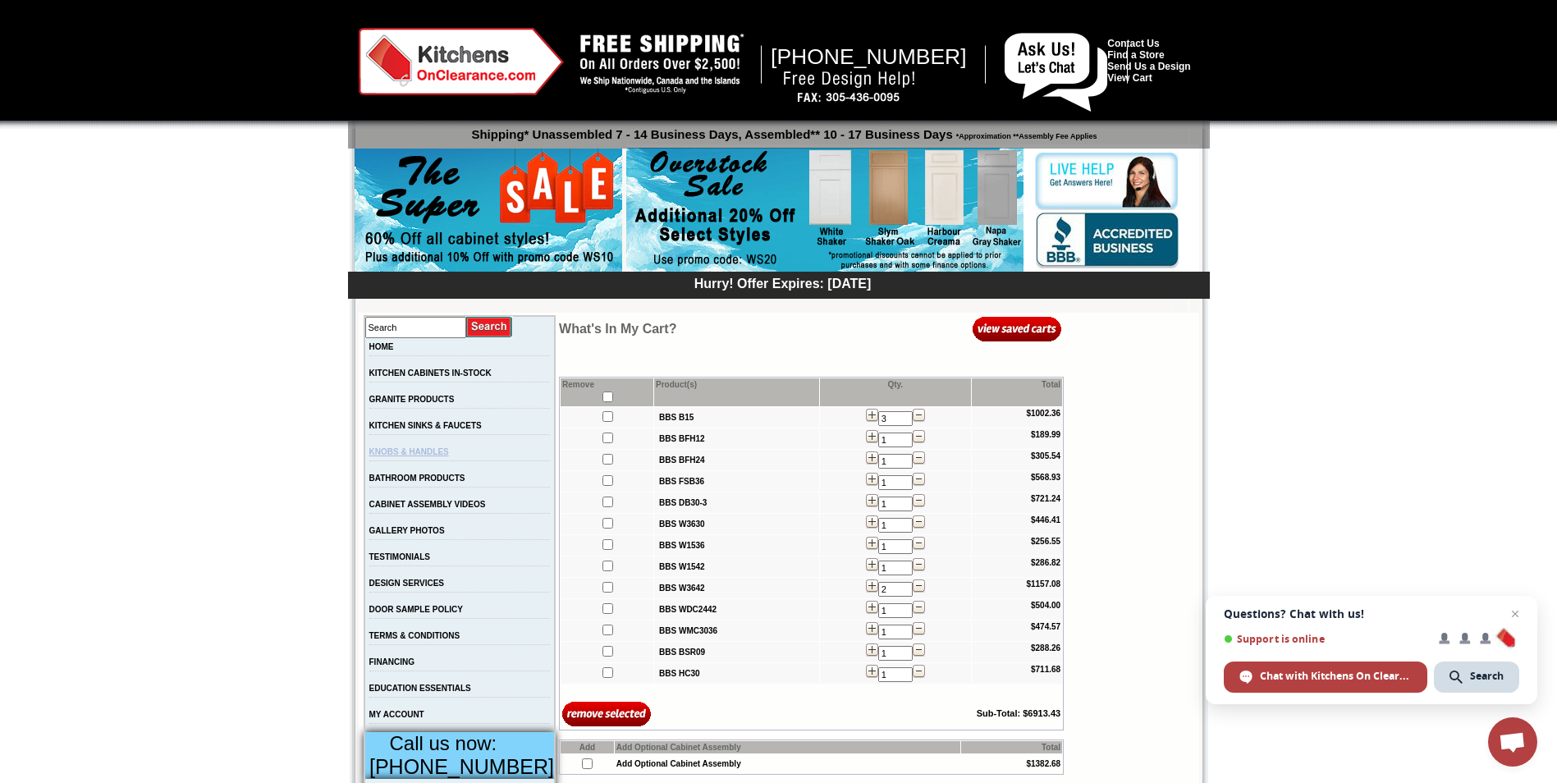
click at [406, 456] on link "KNOBS & HANDLES" at bounding box center [409, 451] width 80 height 9
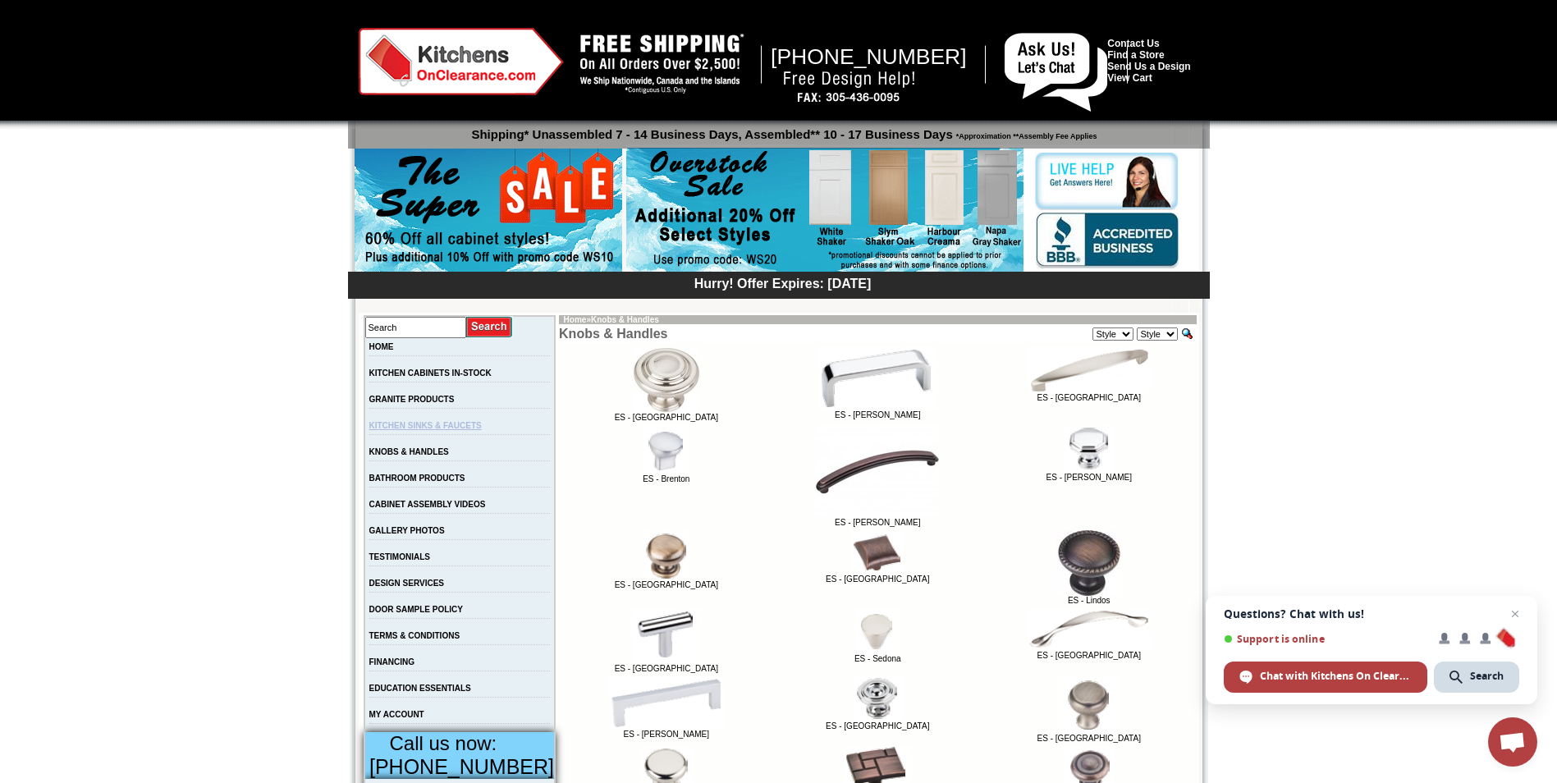
click at [406, 424] on link "KITCHEN SINKS & FAUCETS" at bounding box center [425, 425] width 112 height 9
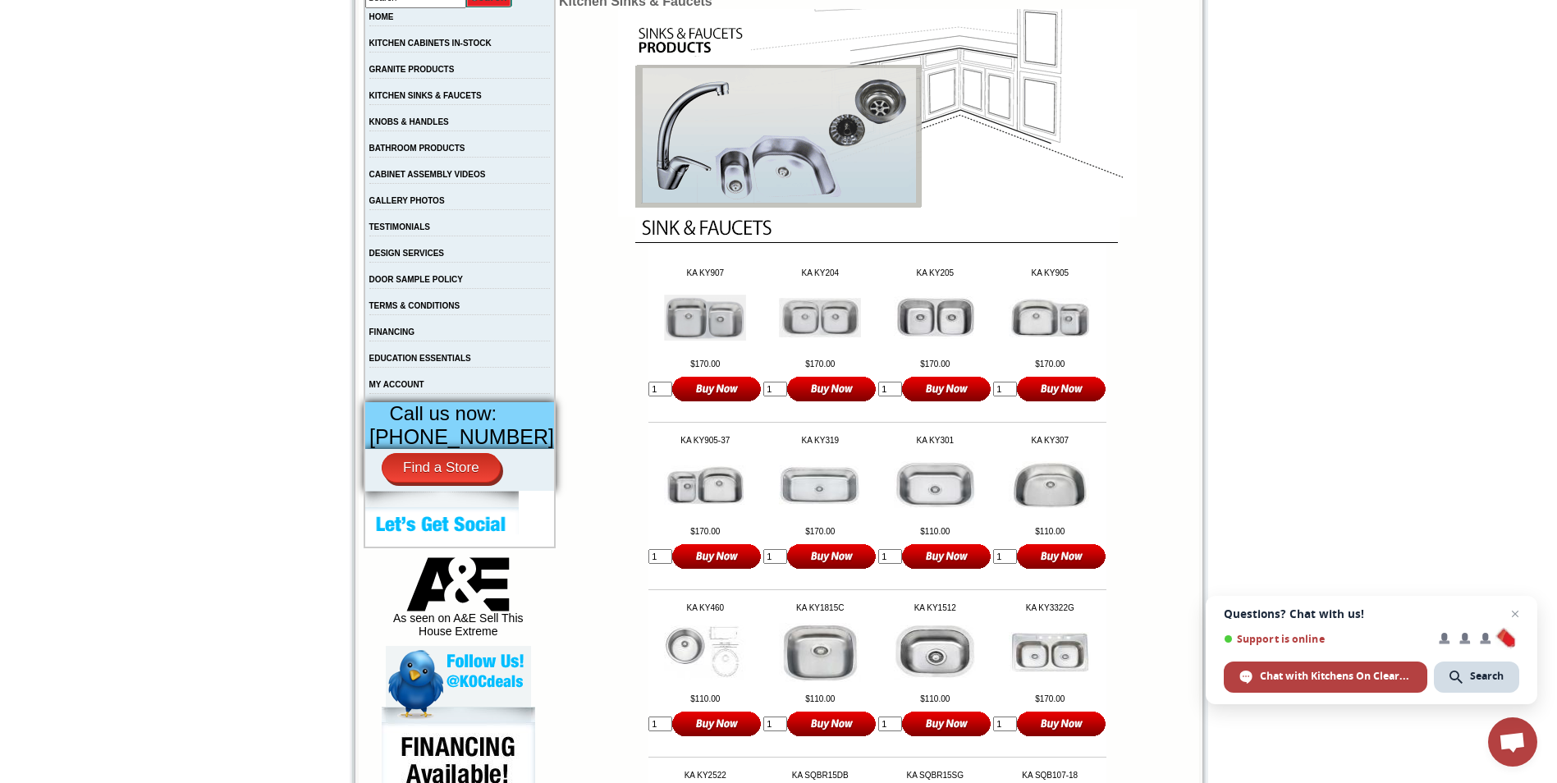
scroll to position [246, 0]
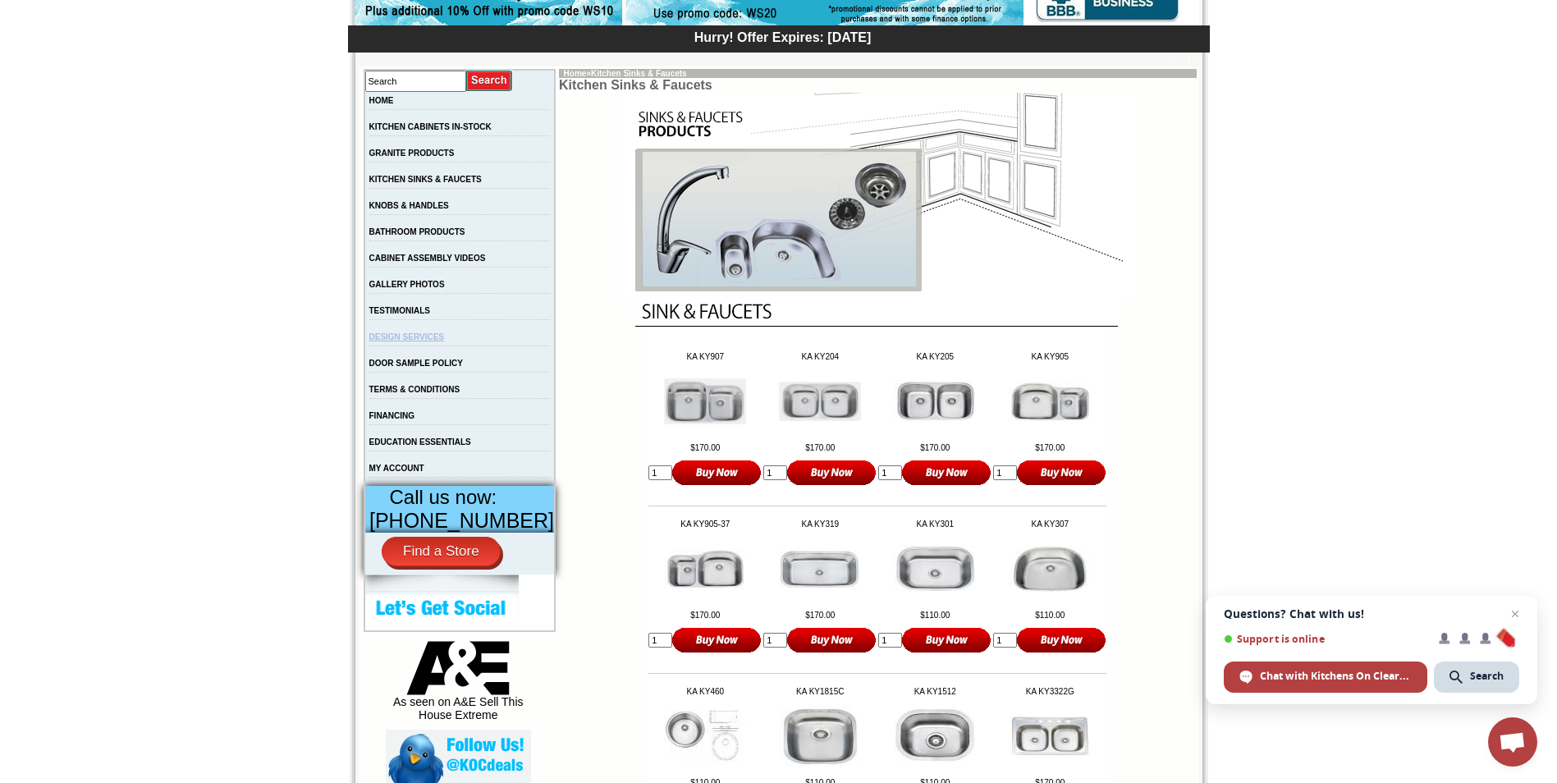
click at [415, 341] on link "DESIGN SERVICES" at bounding box center [407, 336] width 76 height 9
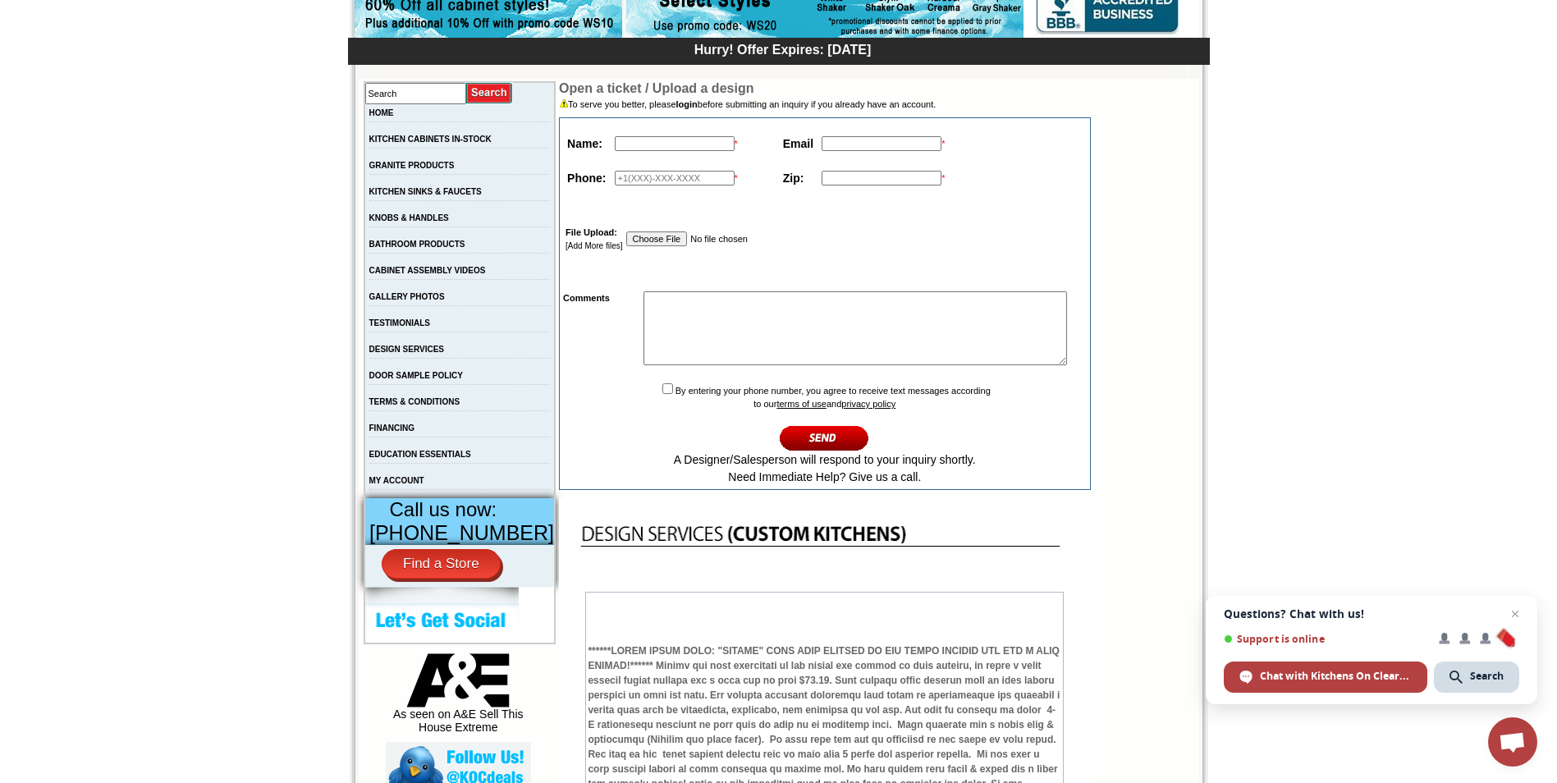
scroll to position [152, 0]
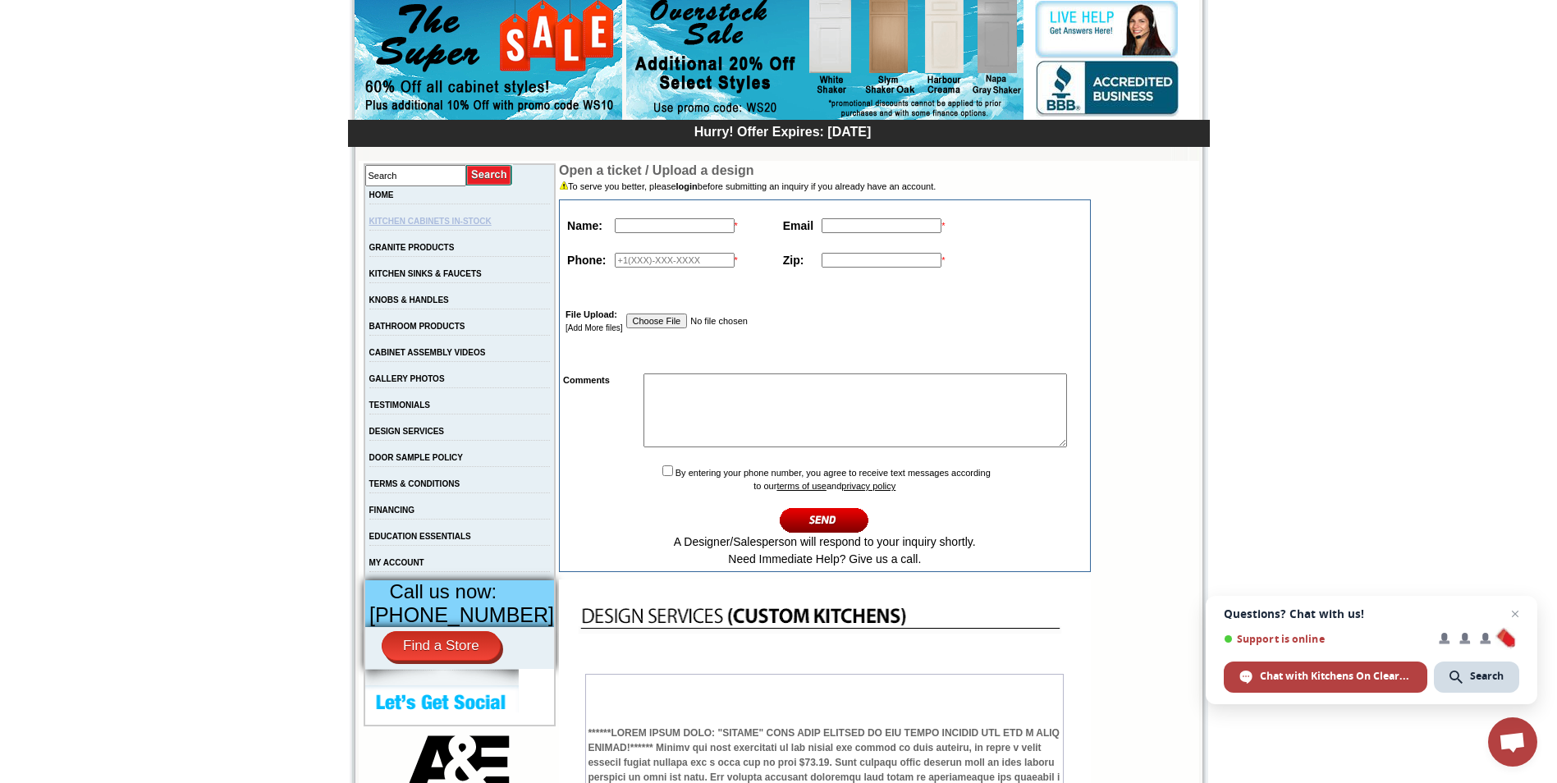
click at [450, 220] on link "KITCHEN CABINETS IN-STOCK" at bounding box center [430, 221] width 122 height 9
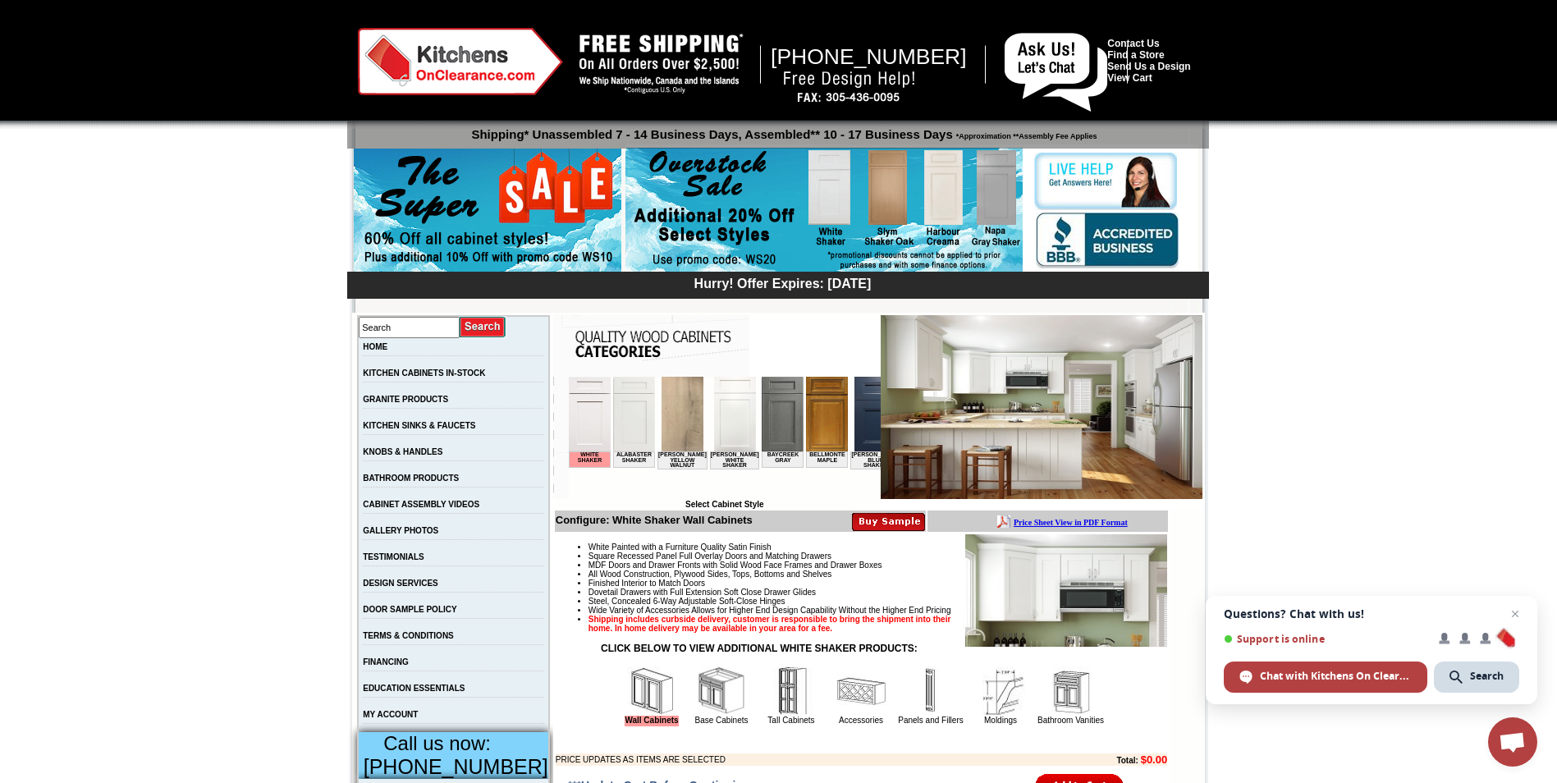
click at [854, 442] on img at bounding box center [875, 414] width 42 height 75
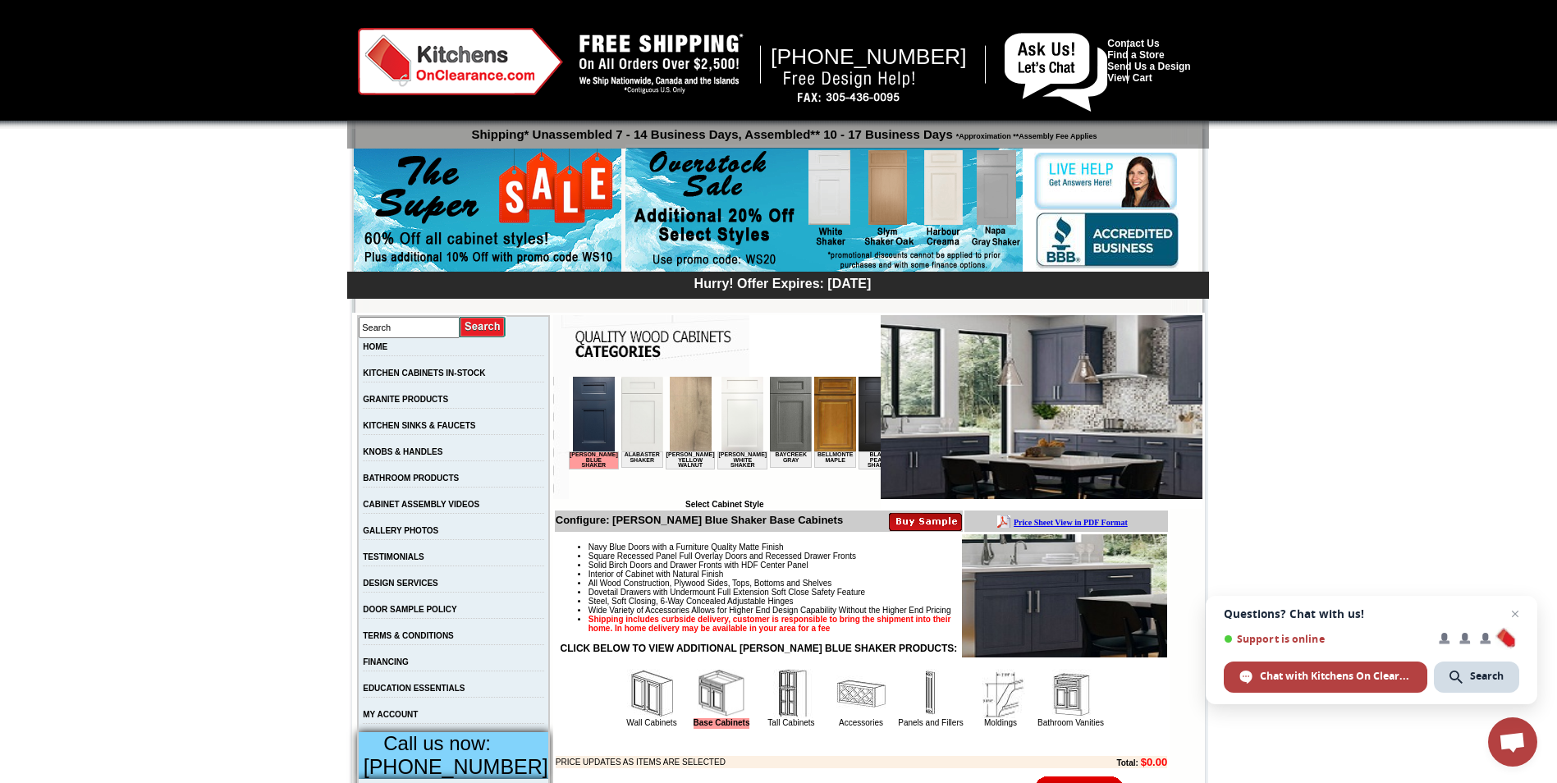
click at [1084, 520] on b "Price Sheet View in PDF Format" at bounding box center [1071, 522] width 114 height 9
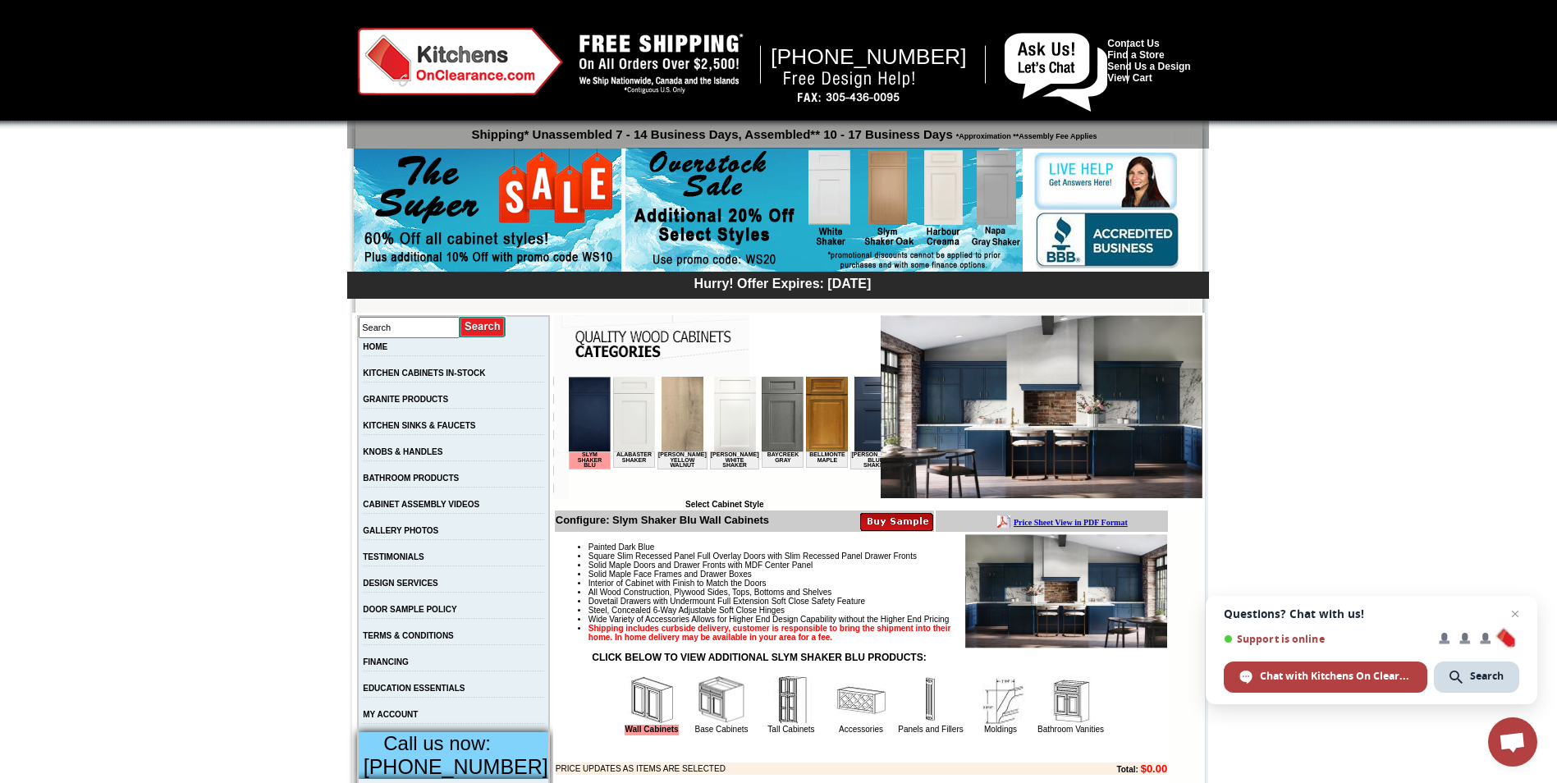
click at [855, 418] on img at bounding box center [875, 414] width 42 height 75
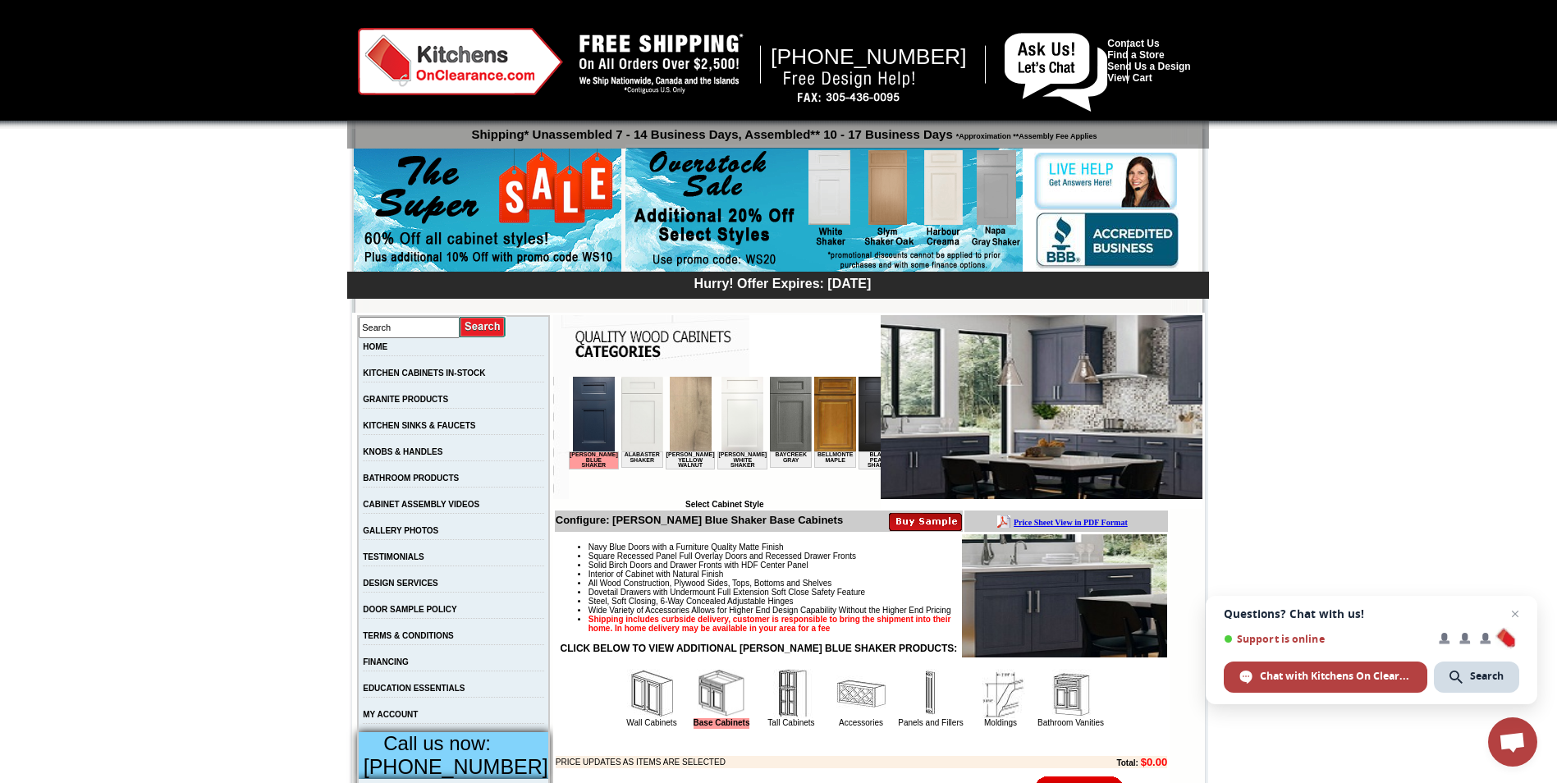
click at [1035, 616] on img at bounding box center [1064, 595] width 205 height 123
click at [1028, 605] on img at bounding box center [1064, 595] width 205 height 123
click at [1036, 521] on b "Price Sheet View in PDF Format" at bounding box center [1071, 522] width 114 height 9
click at [401, 456] on link "KNOBS & HANDLES" at bounding box center [403, 451] width 80 height 9
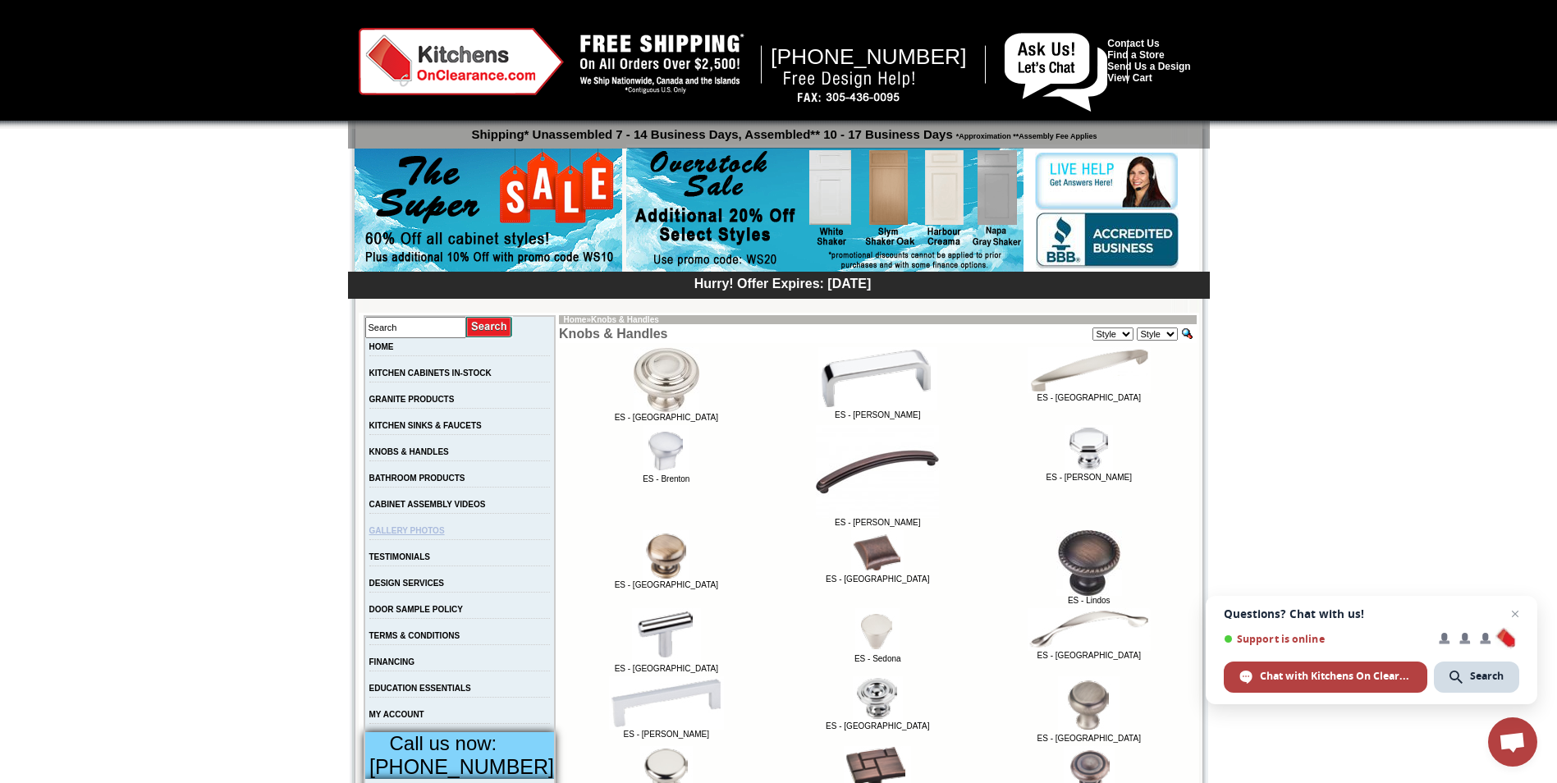
click at [429, 535] on link "GALLERY PHOTOS" at bounding box center [407, 530] width 76 height 9
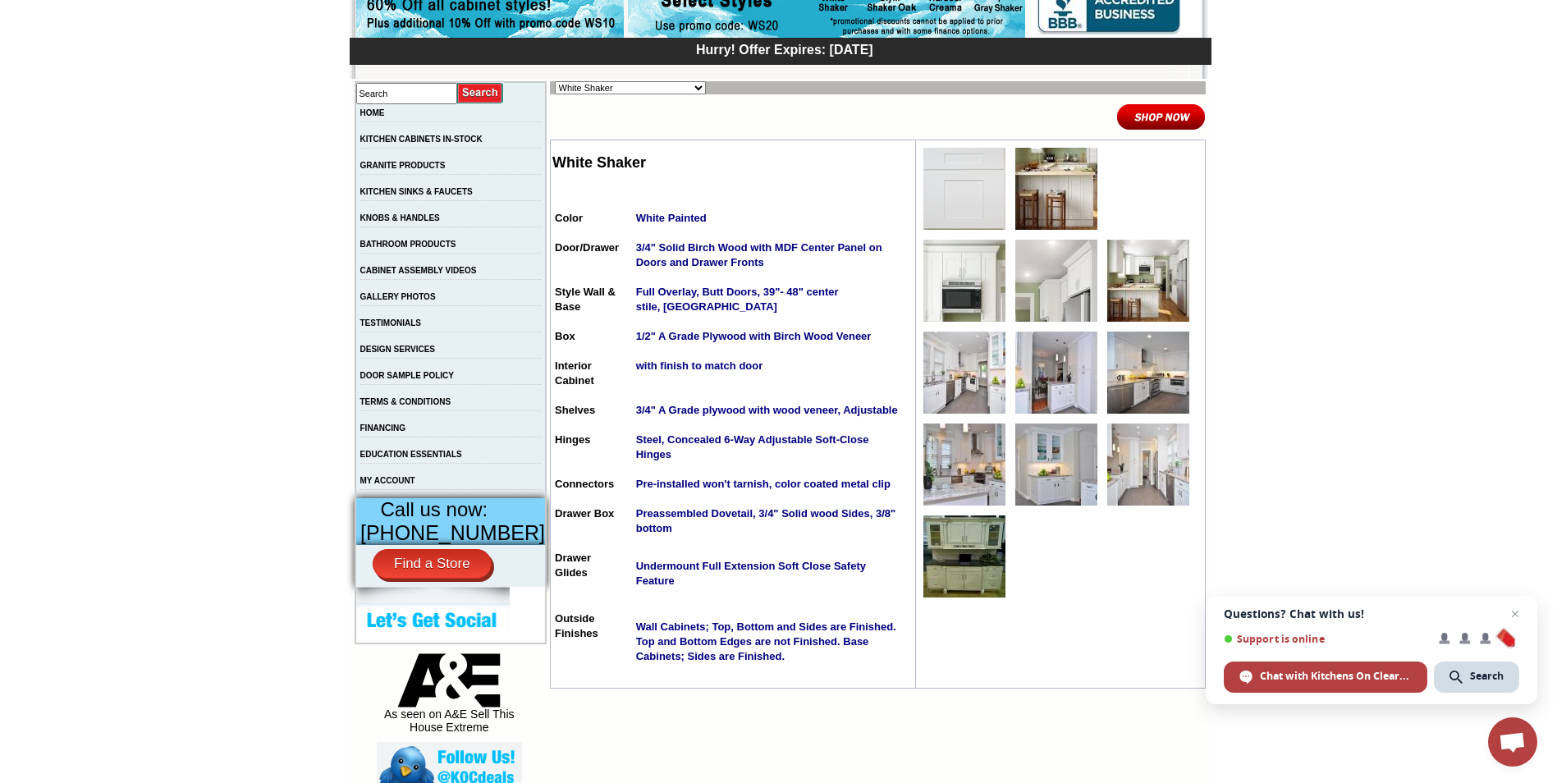
scroll to position [328, 0]
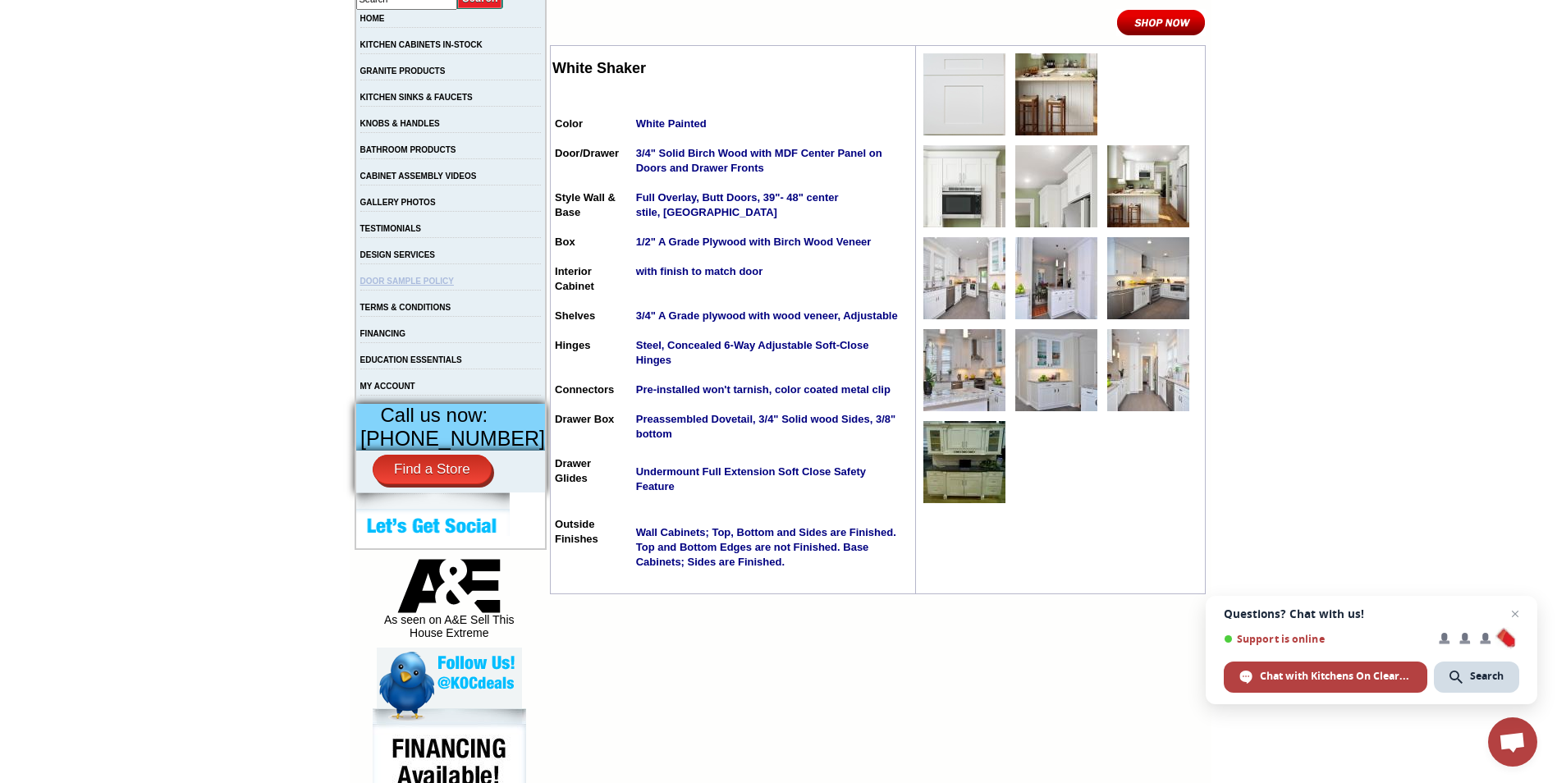
click at [432, 285] on link "DOOR SAMPLE POLICY" at bounding box center [407, 281] width 94 height 9
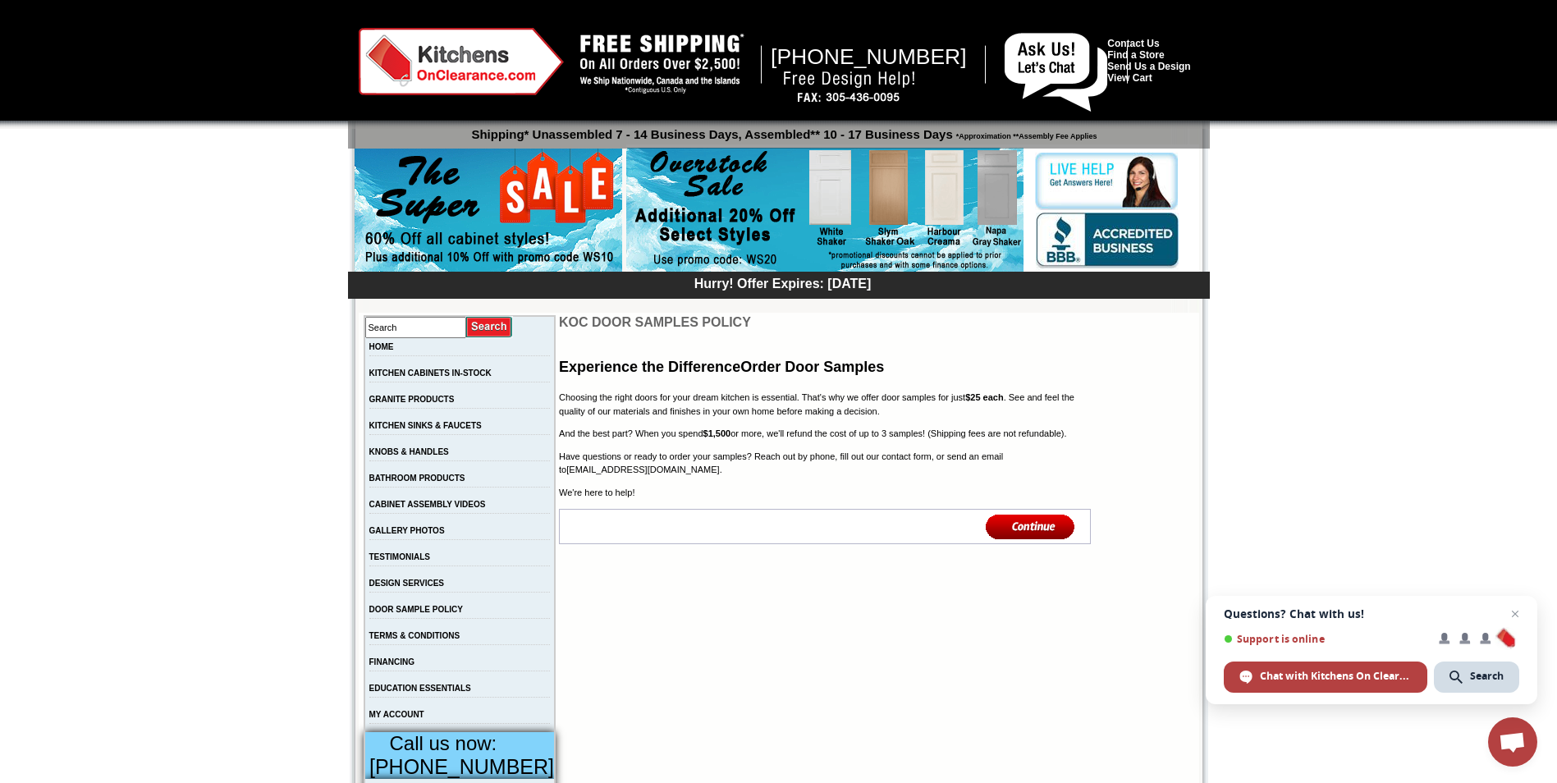
click at [418, 474] on td "BATHROOM PRODUCTS" at bounding box center [459, 483] width 191 height 26
click at [418, 479] on link "BATHROOM PRODUCTS" at bounding box center [417, 478] width 96 height 9
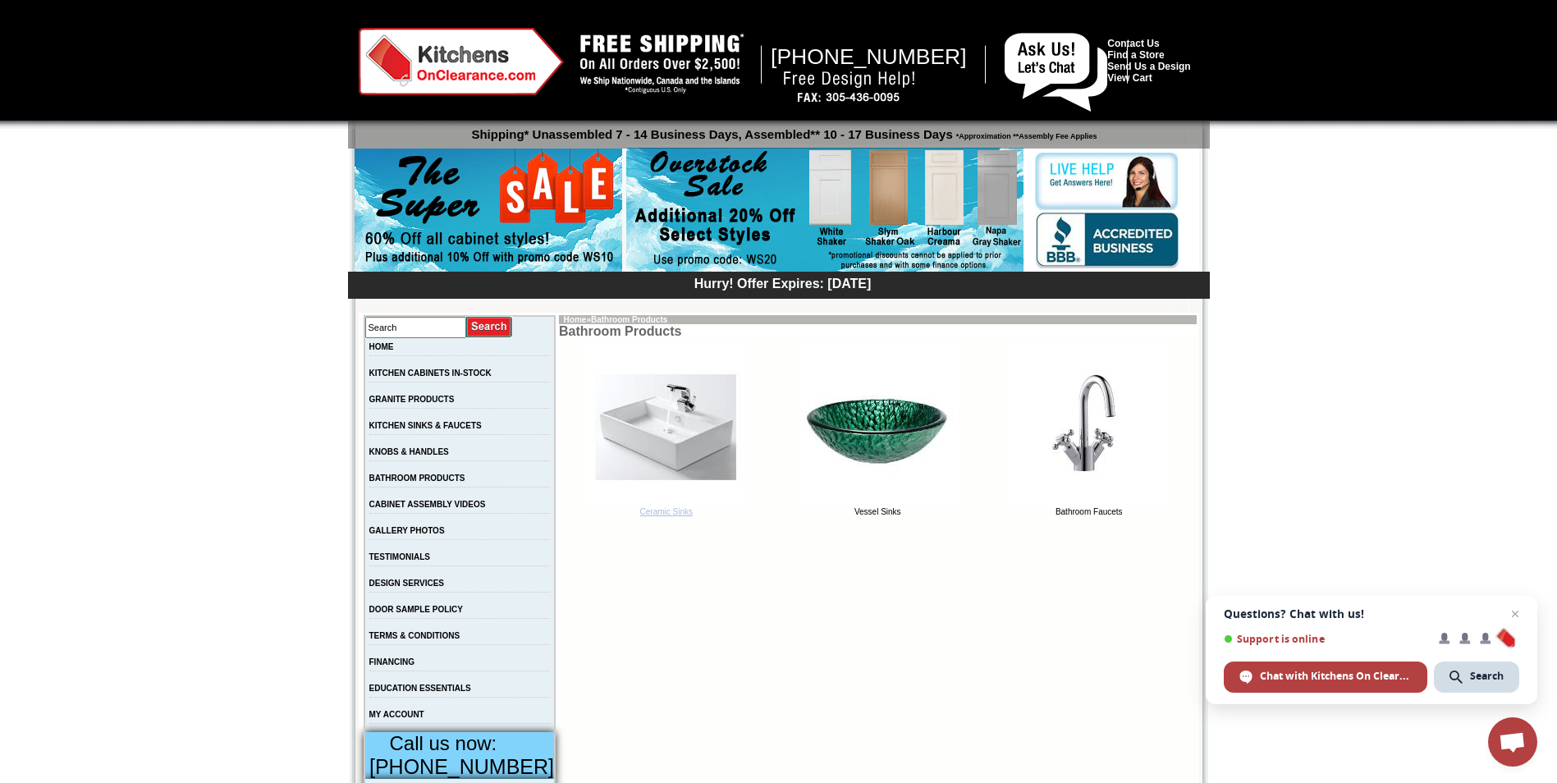
click at [639, 511] on link "Ceramic Sinks" at bounding box center [666, 508] width 164 height 16
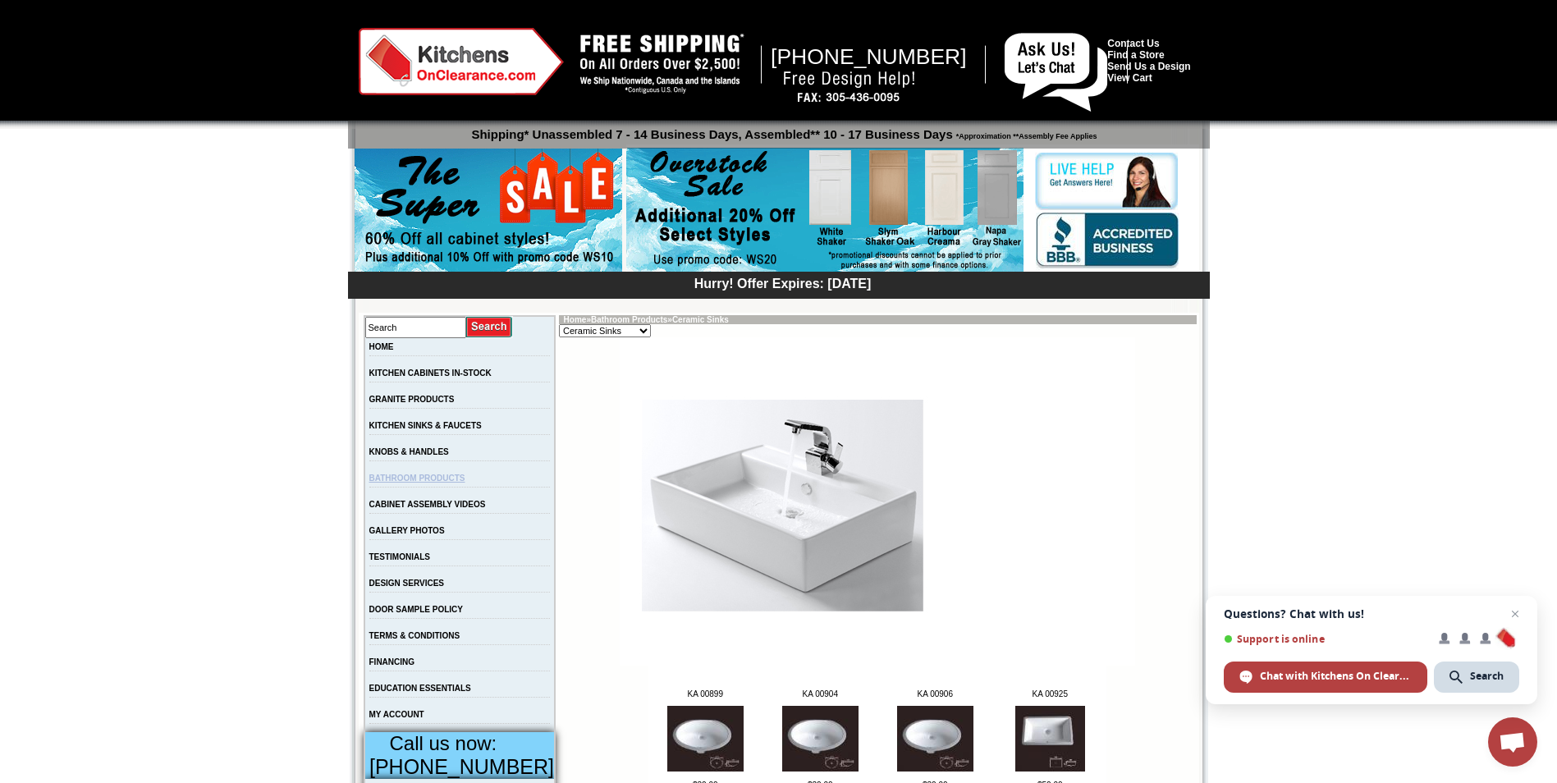
click at [440, 482] on link "BATHROOM PRODUCTS" at bounding box center [417, 478] width 96 height 9
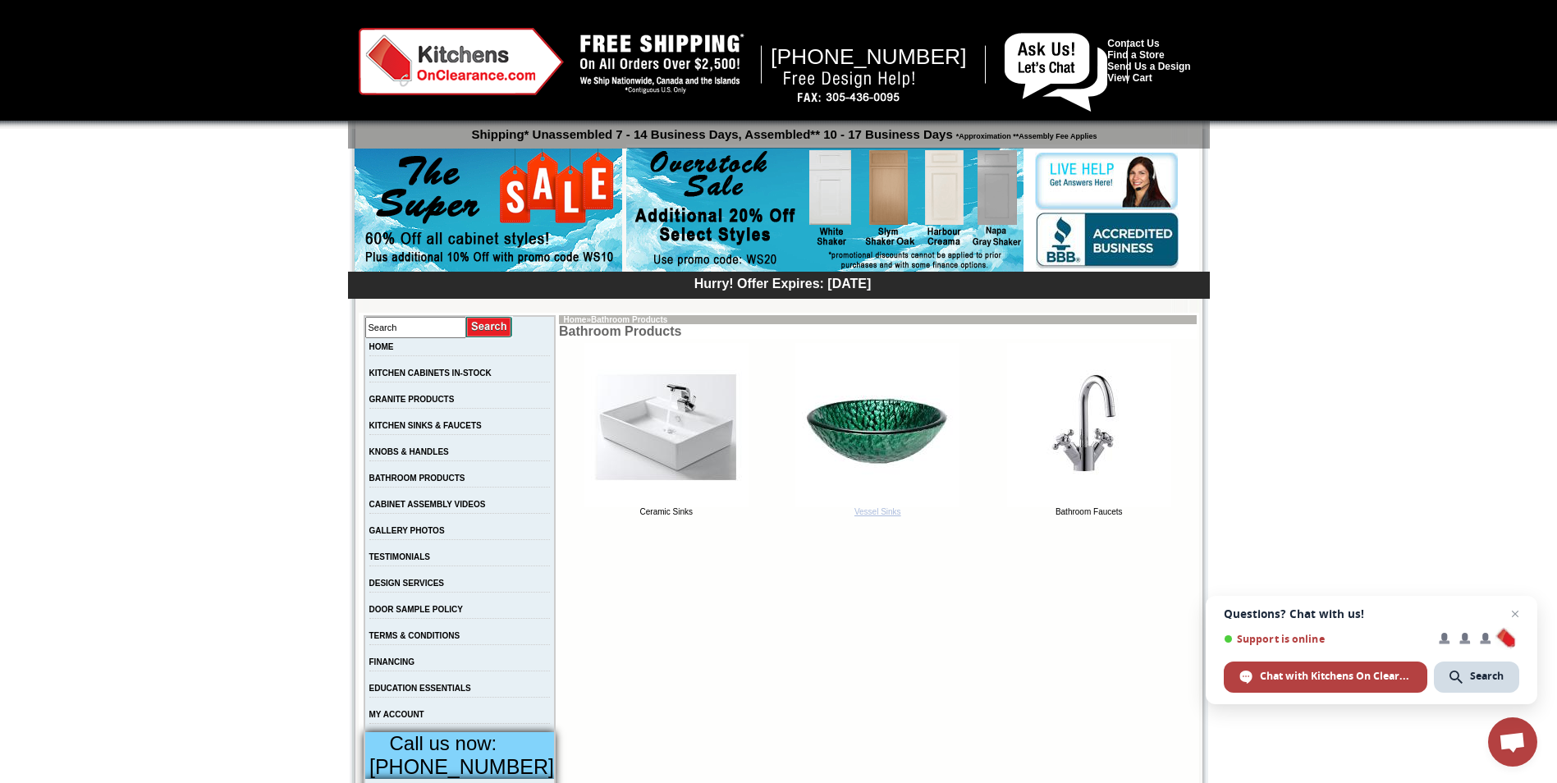
click at [867, 507] on img at bounding box center [877, 425] width 164 height 164
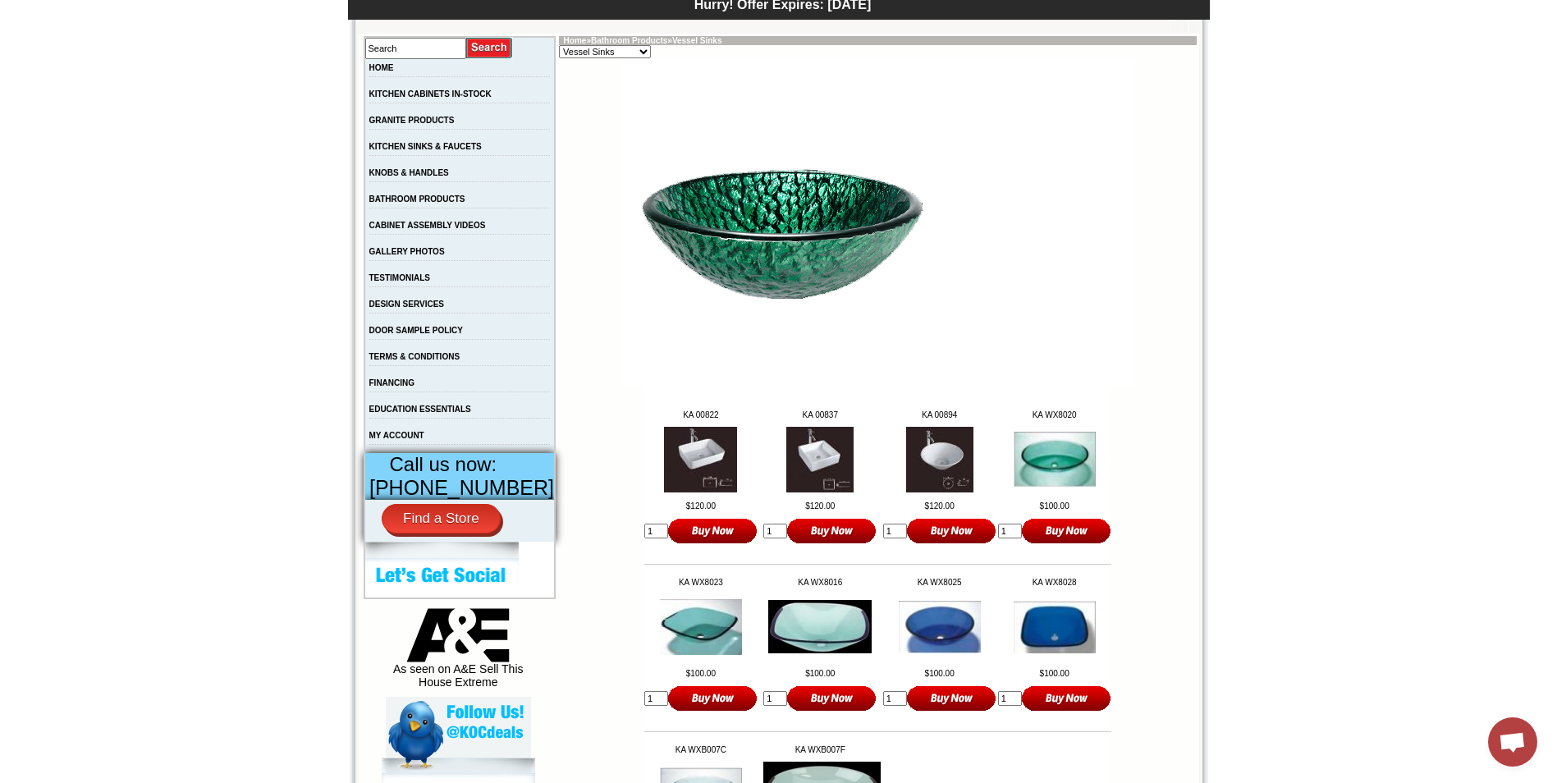
scroll to position [410, 0]
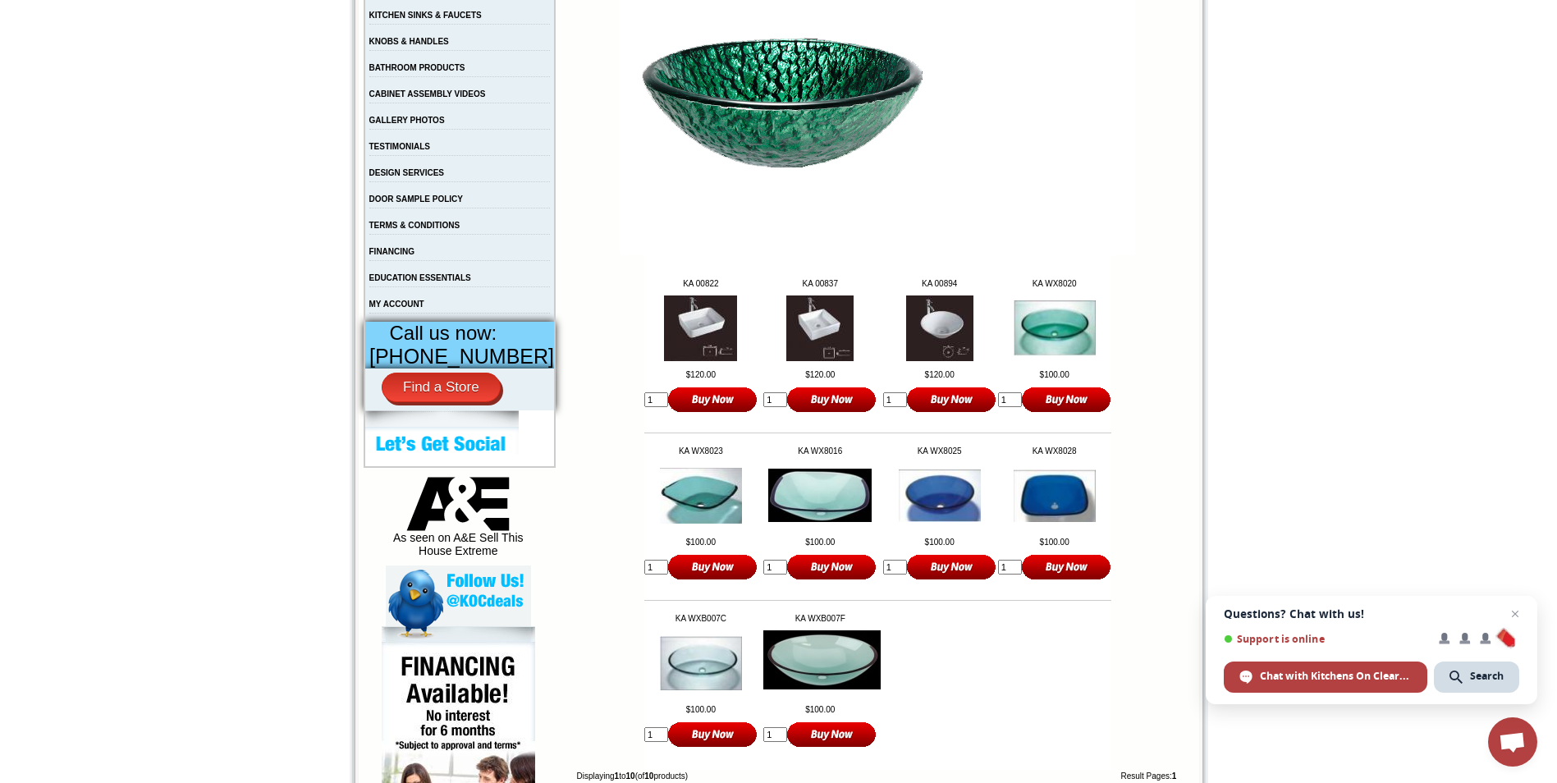
click at [1063, 337] on img at bounding box center [1055, 328] width 82 height 56
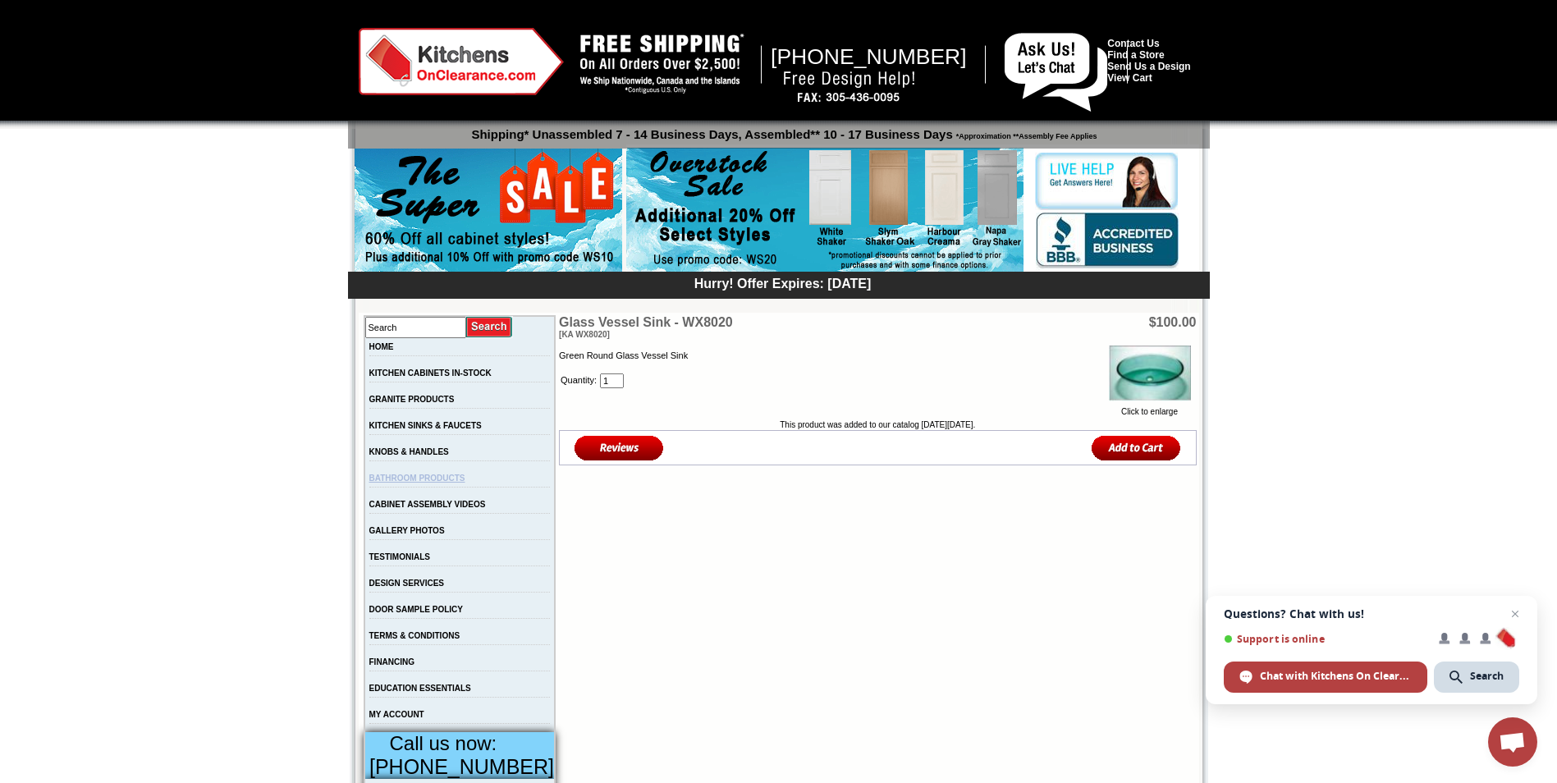
click at [437, 483] on link "BATHROOM PRODUCTS" at bounding box center [417, 478] width 96 height 9
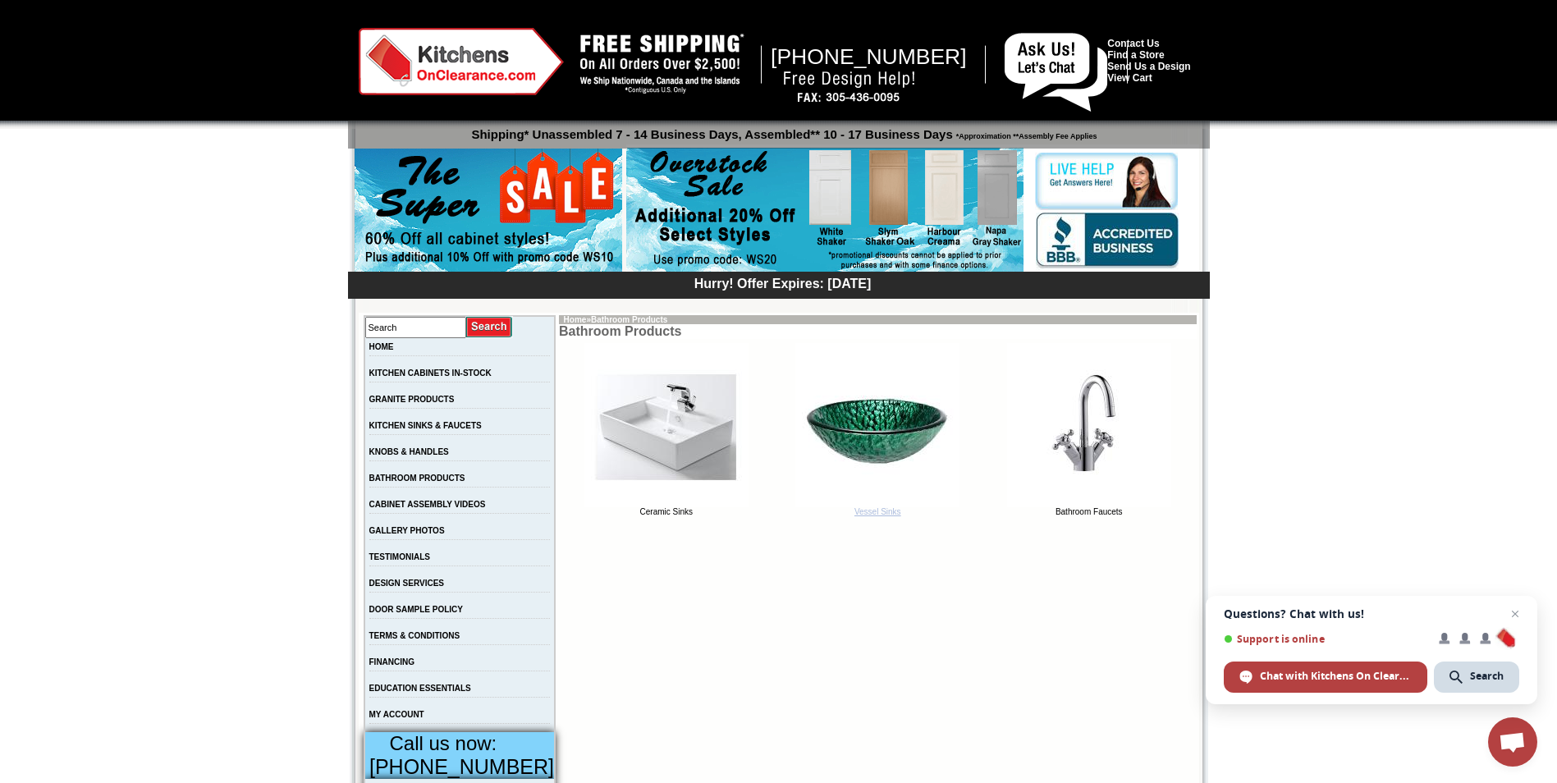
click at [851, 514] on link "Vessel Sinks" at bounding box center [877, 508] width 164 height 16
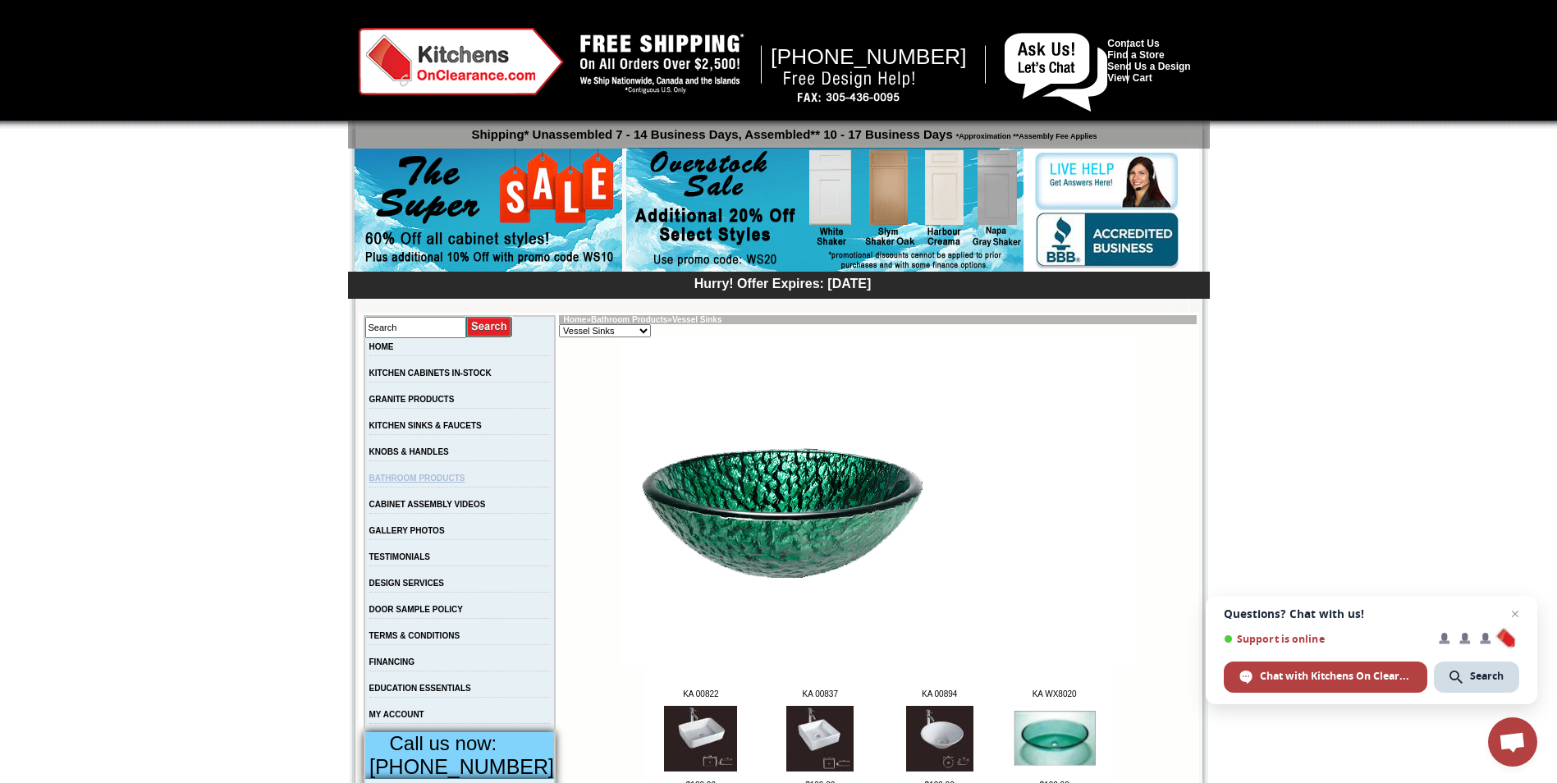
click at [411, 482] on link "BATHROOM PRODUCTS" at bounding box center [417, 478] width 96 height 9
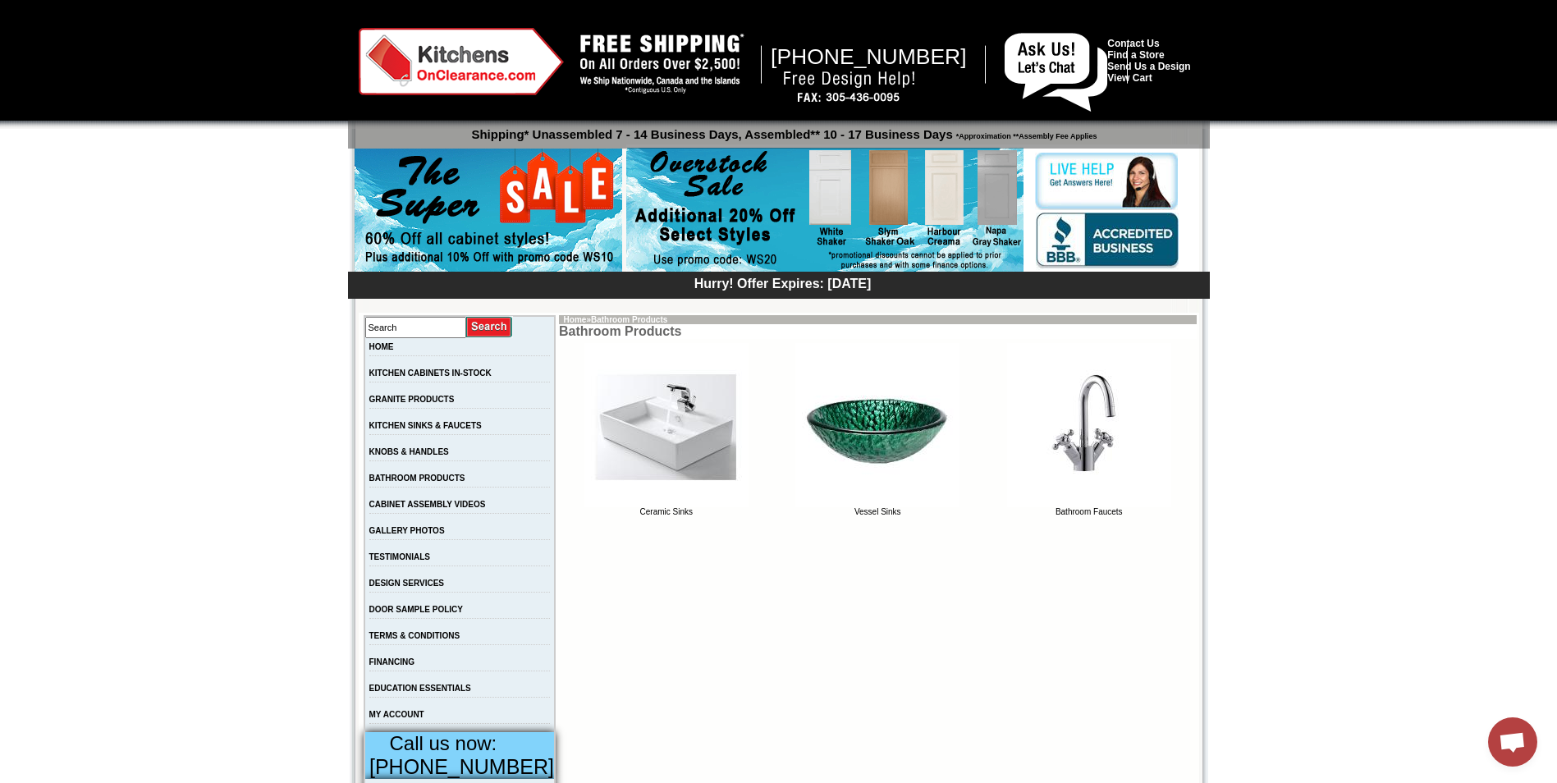
click at [1084, 518] on td "Bathroom Faucets" at bounding box center [1088, 429] width 211 height 176
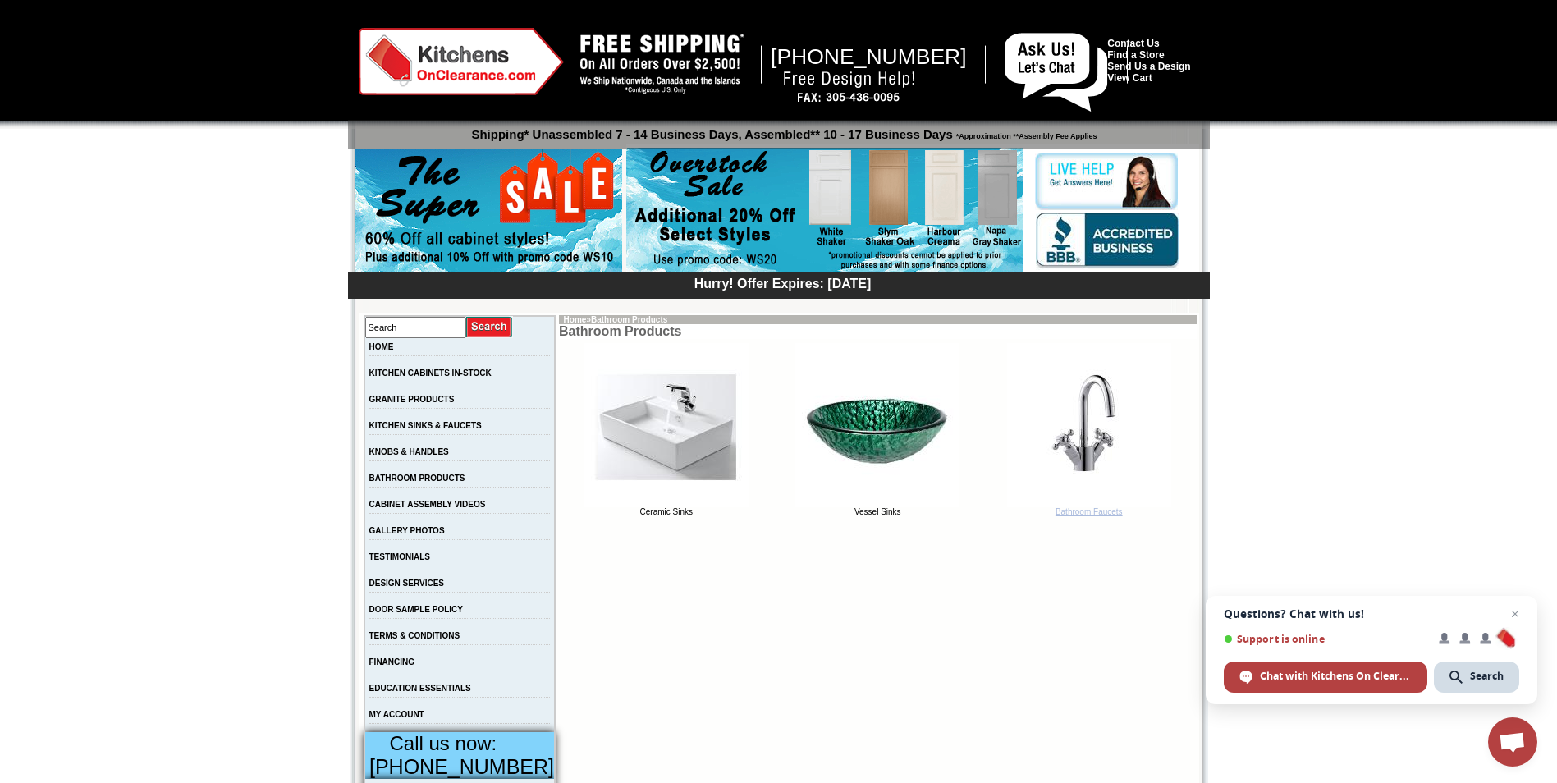
click at [1084, 512] on link "Bathroom Faucets" at bounding box center [1089, 508] width 164 height 16
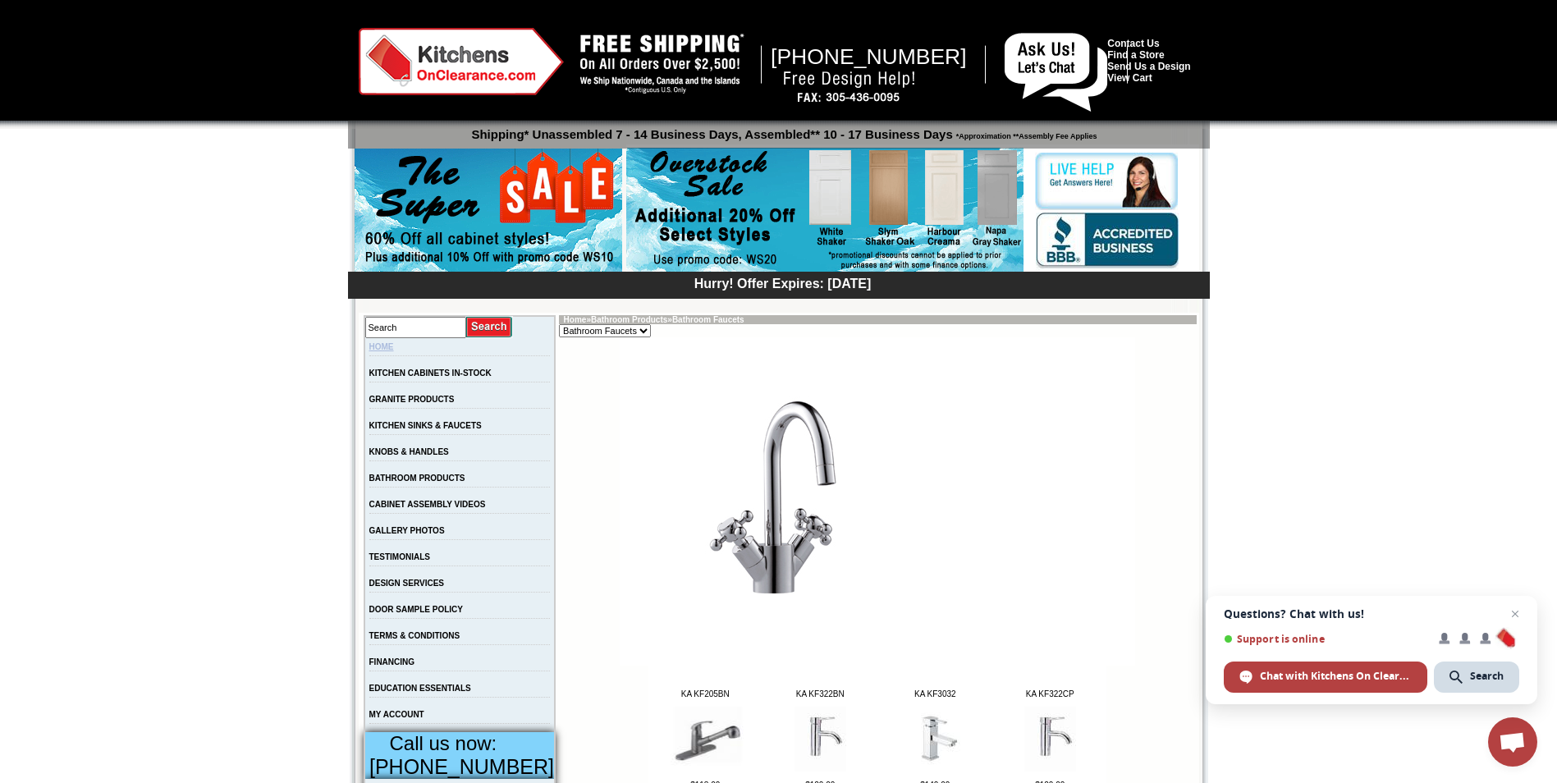
click at [387, 347] on link "HOME" at bounding box center [381, 346] width 25 height 9
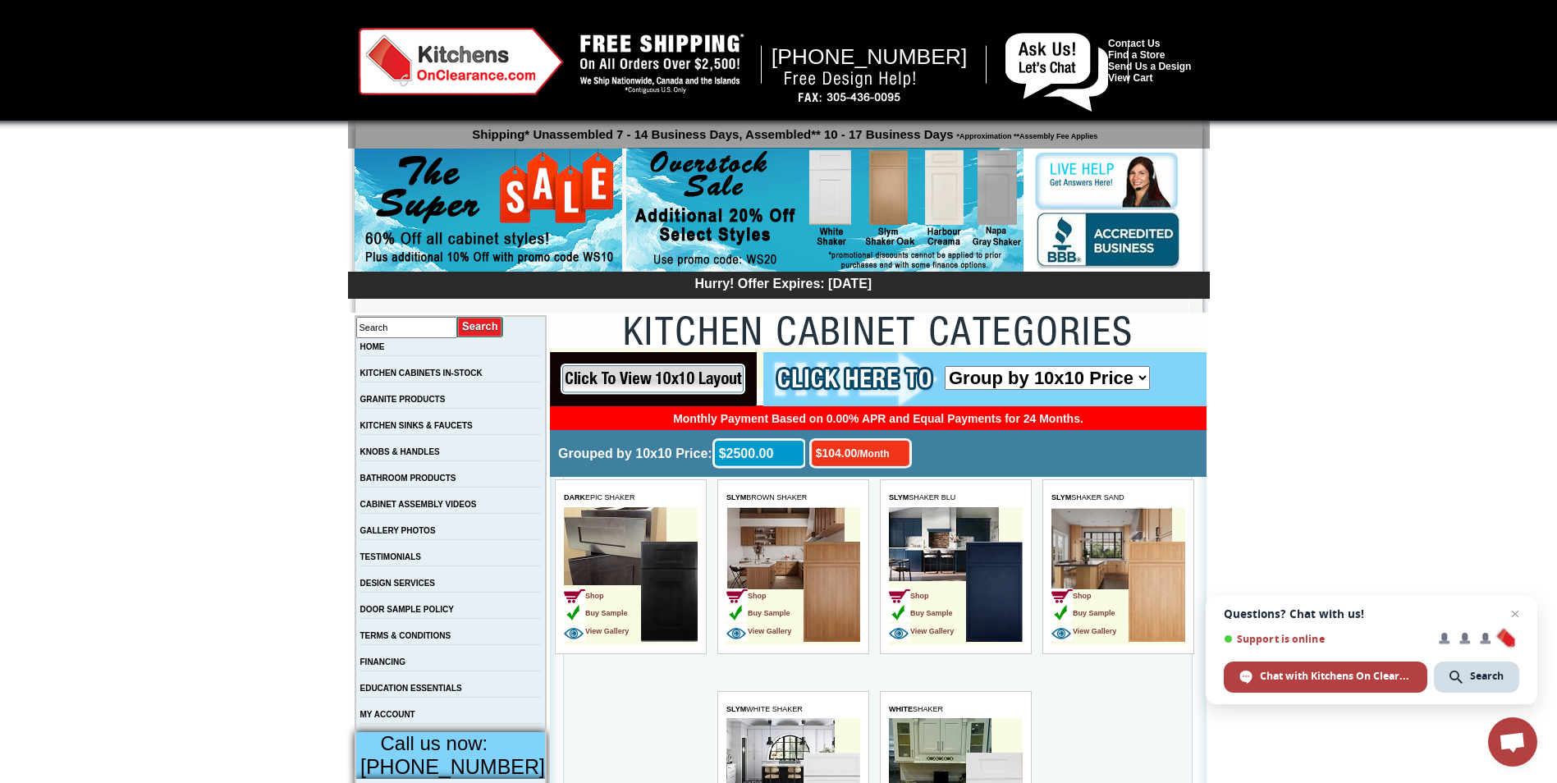
click at [805, 456] on div "$2500.00" at bounding box center [759, 457] width 93 height 39
click at [895, 456] on div "$104.00 /Month" at bounding box center [863, 457] width 109 height 39
